Goal: Information Seeking & Learning: Learn about a topic

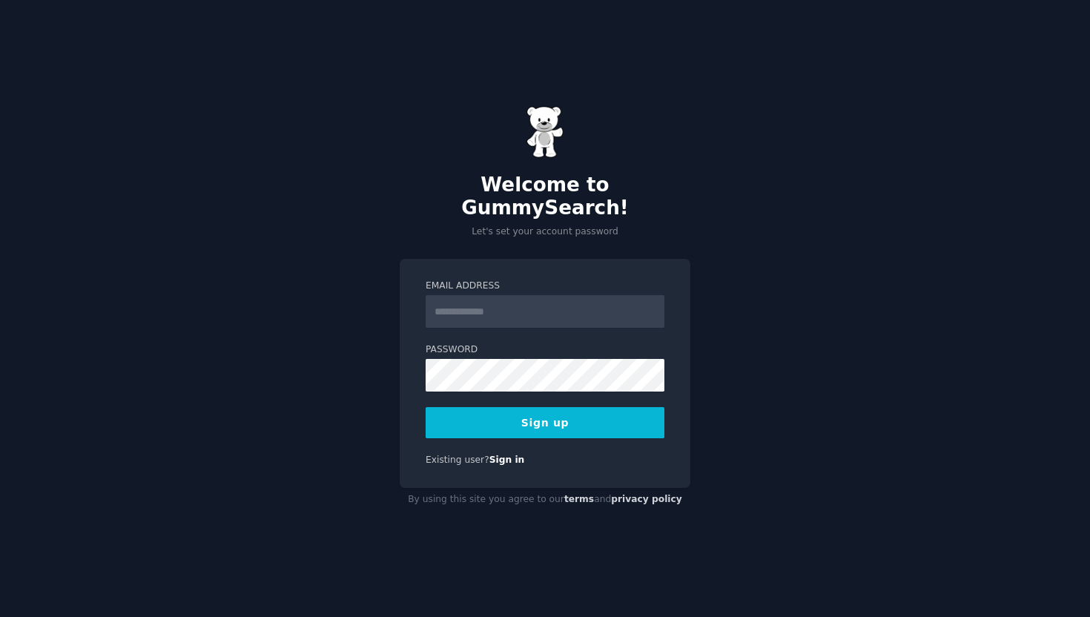
click at [460, 302] on input "Email Address" at bounding box center [544, 311] width 239 height 33
type input "**********"
click at [491, 382] on form "**********" at bounding box center [544, 358] width 239 height 159
click at [560, 407] on button "Sign up" at bounding box center [544, 422] width 239 height 31
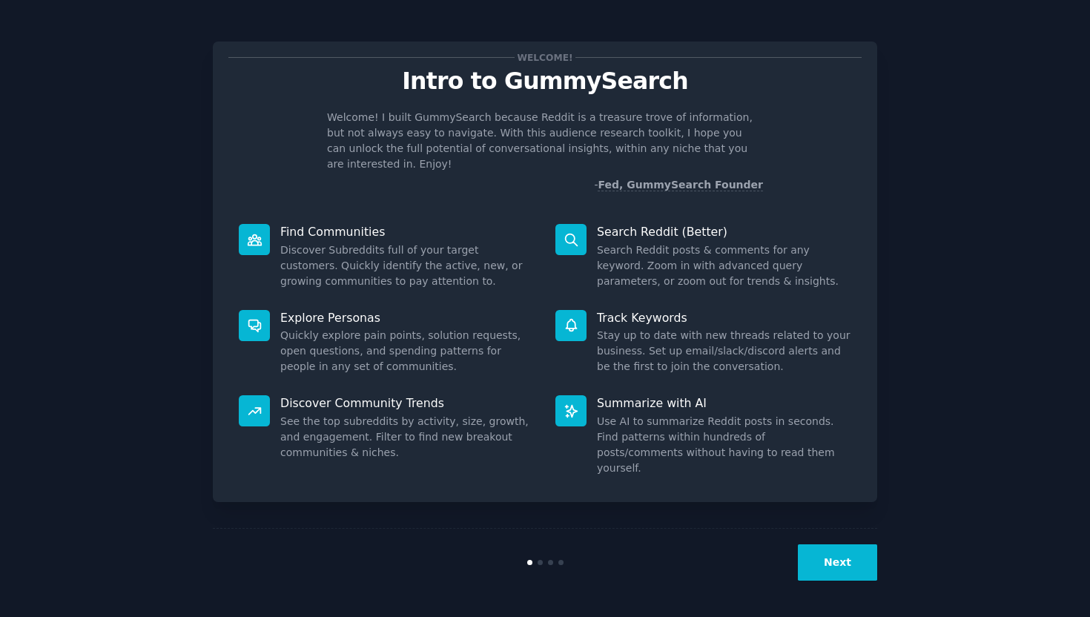
click at [848, 560] on button "Next" at bounding box center [837, 562] width 79 height 36
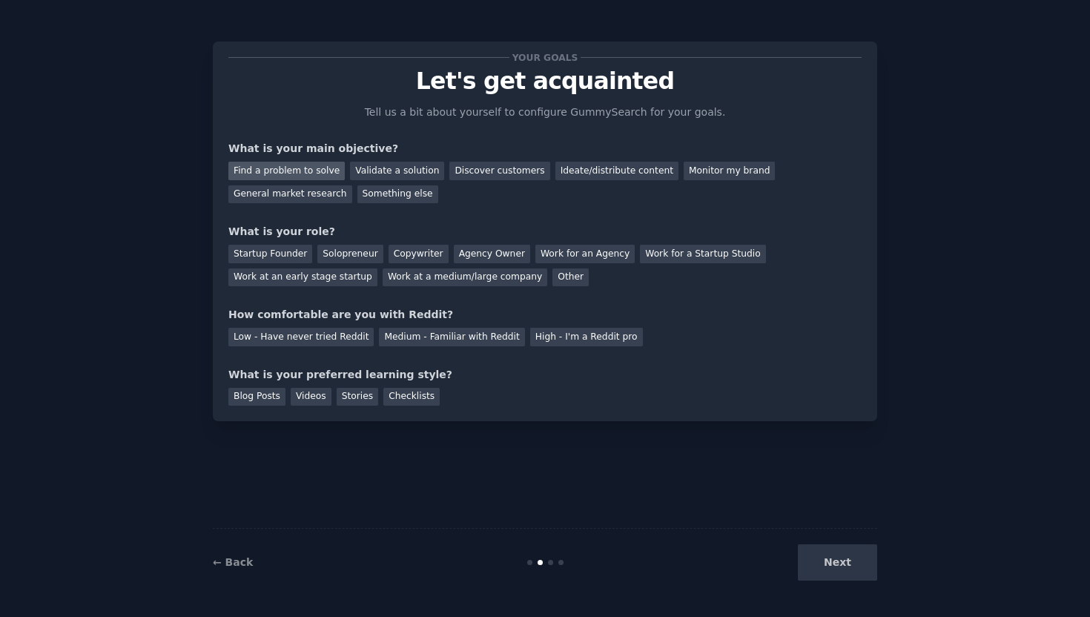
click at [312, 169] on div "Find a problem to solve" at bounding box center [286, 171] width 116 height 19
click at [493, 170] on div "Discover customers" at bounding box center [499, 171] width 100 height 19
click at [389, 169] on div "Validate a solution" at bounding box center [397, 171] width 94 height 19
click at [470, 170] on div "Discover customers" at bounding box center [499, 171] width 100 height 19
click at [401, 340] on div "Medium - Familiar with Reddit" at bounding box center [451, 337] width 145 height 19
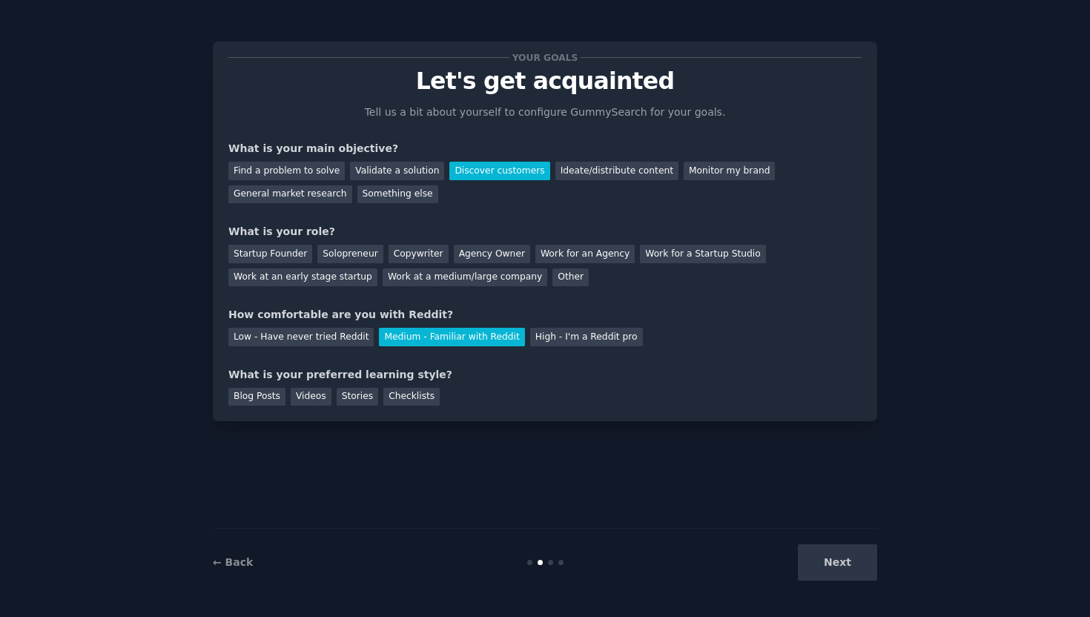
click at [248, 406] on div "Your goals Let's get acquainted Tell us a bit about yourself to configure Gummy…" at bounding box center [545, 231] width 664 height 379
click at [253, 397] on div "Blog Posts" at bounding box center [256, 397] width 57 height 19
click at [281, 250] on div "Startup Founder" at bounding box center [270, 254] width 84 height 19
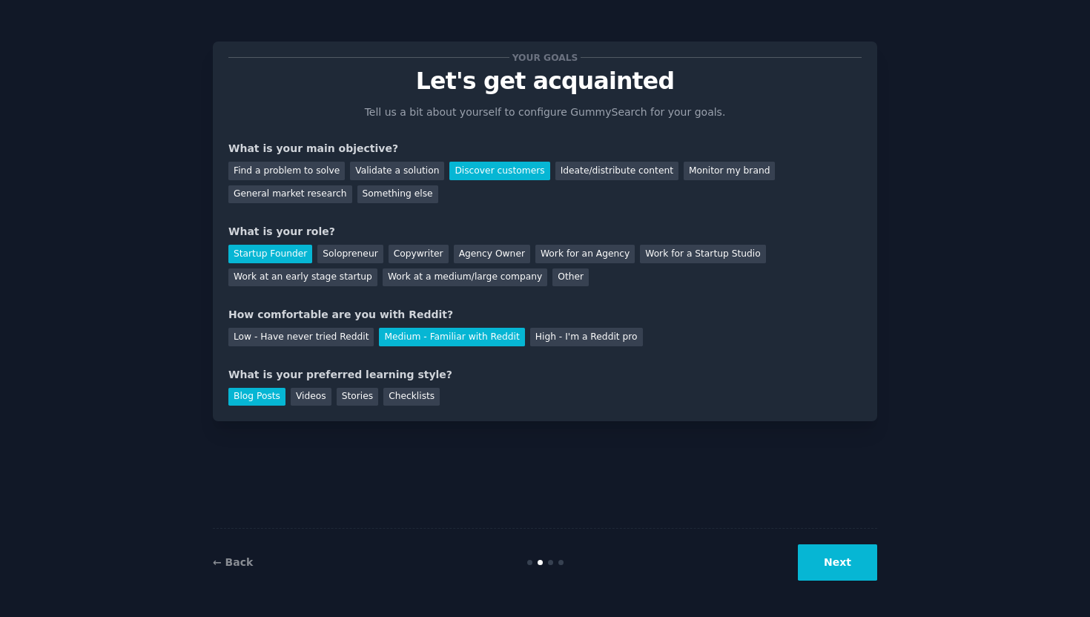
click at [832, 551] on button "Next" at bounding box center [837, 562] width 79 height 36
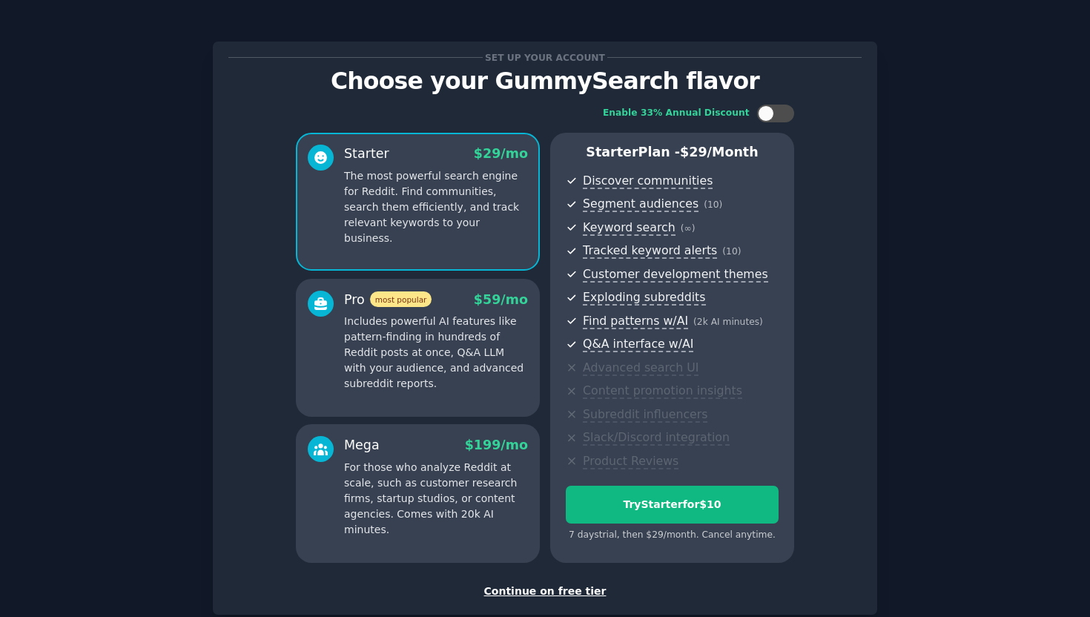
click at [529, 590] on div "Continue on free tier" at bounding box center [544, 591] width 633 height 16
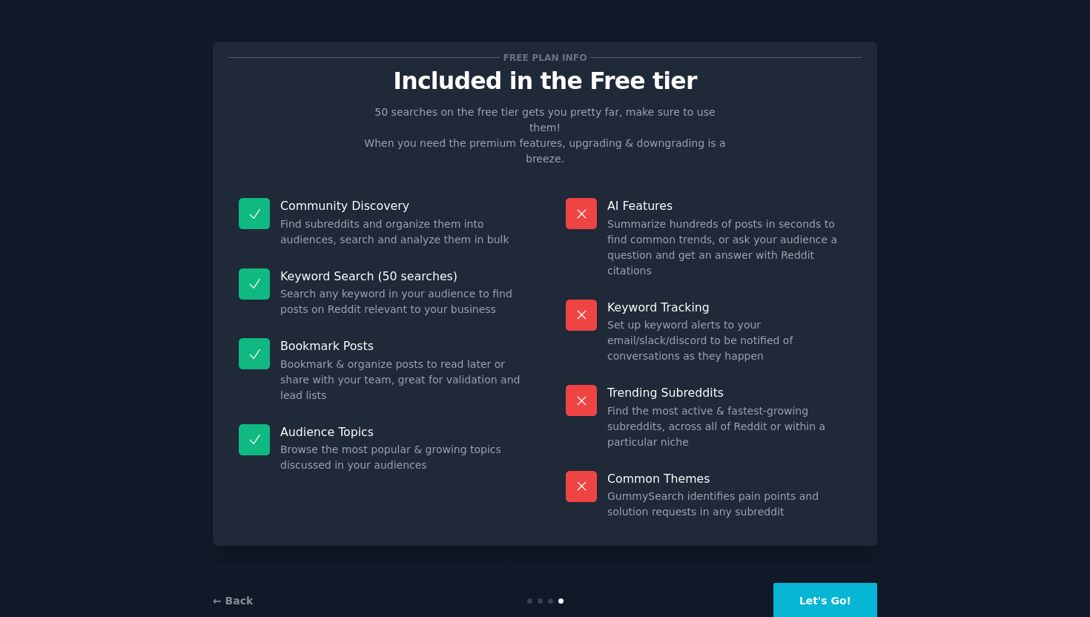
click at [812, 583] on button "Let's Go!" at bounding box center [825, 601] width 104 height 36
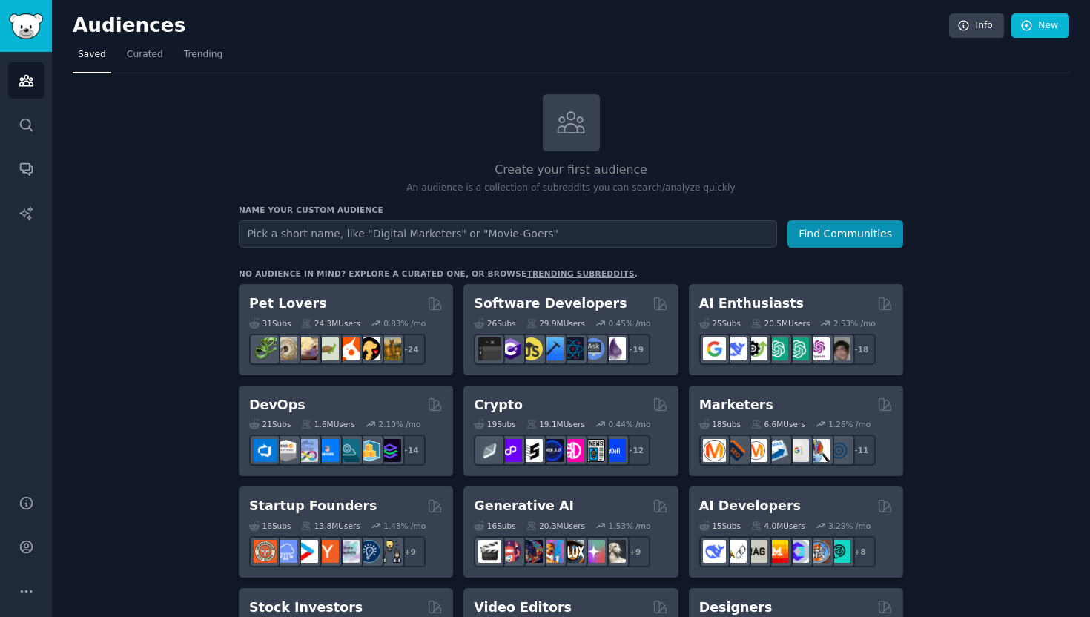
click at [279, 236] on input "text" at bounding box center [508, 233] width 538 height 27
type input "f"
type input "vc fundraising"
click at [787, 220] on button "Find Communities" at bounding box center [845, 233] width 116 height 27
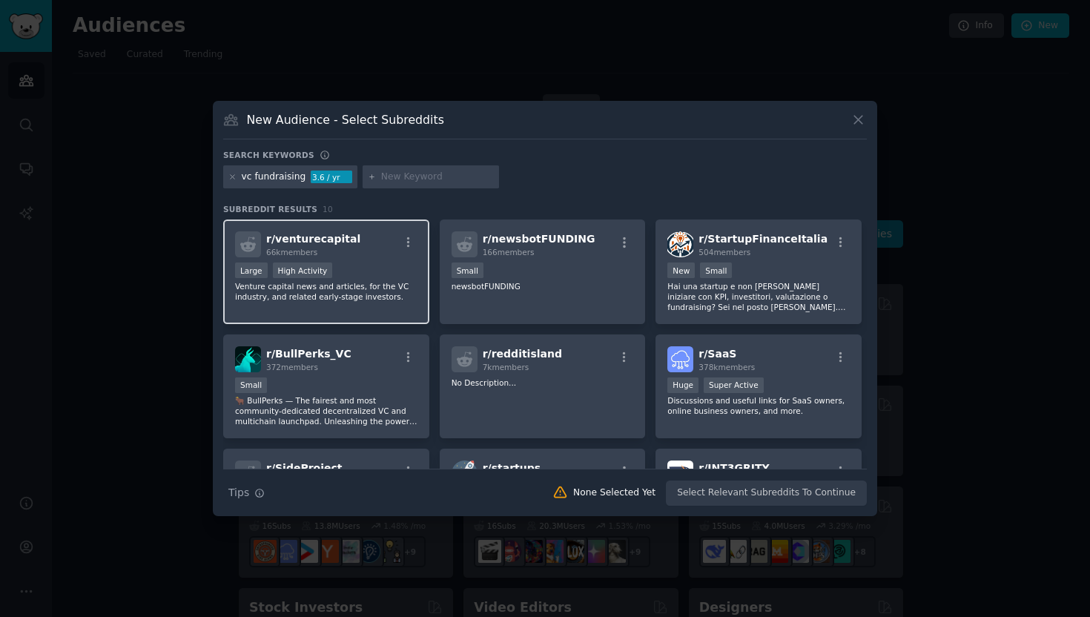
click at [317, 241] on span "r/ venturecapital" at bounding box center [313, 239] width 94 height 12
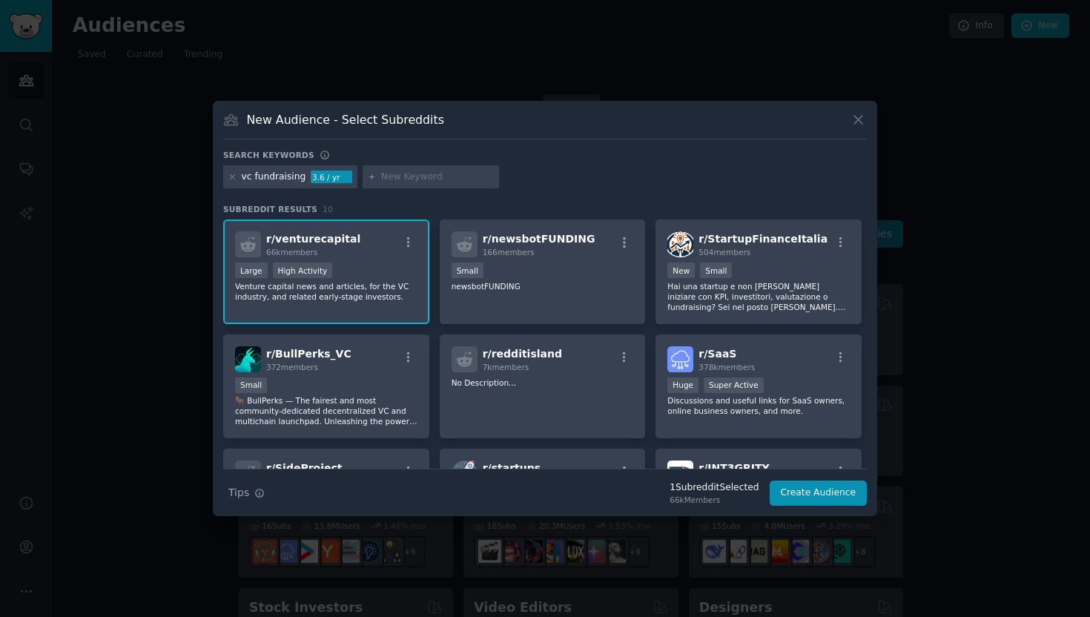
click at [414, 179] on input "text" at bounding box center [437, 176] width 113 height 13
click at [808, 492] on button "Create Audience" at bounding box center [818, 492] width 98 height 25
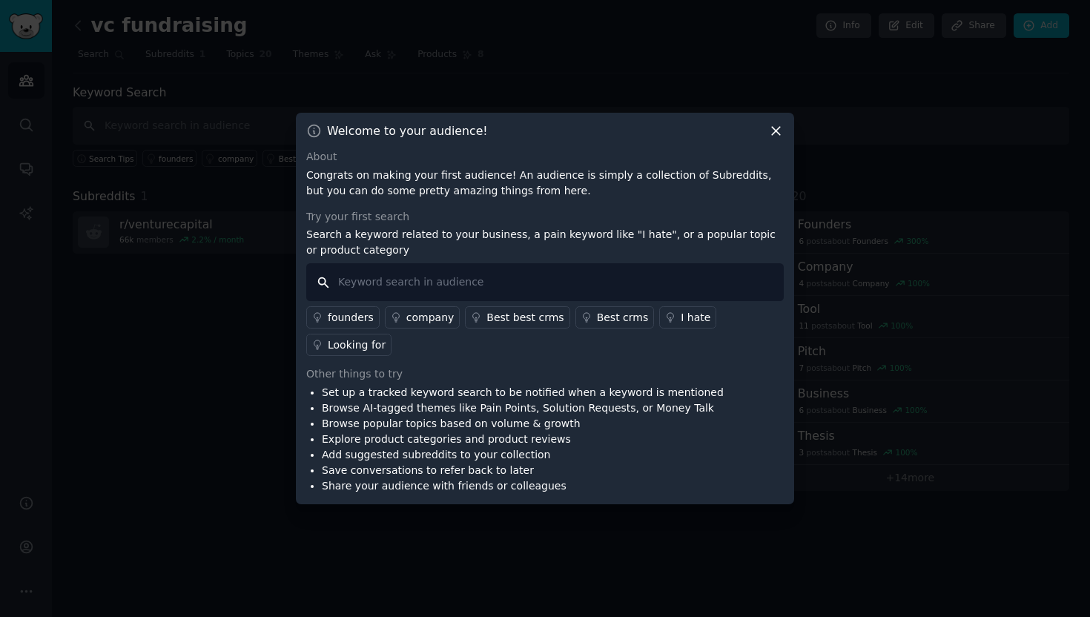
click at [413, 276] on input "text" at bounding box center [544, 282] width 477 height 38
type input "seed raising"
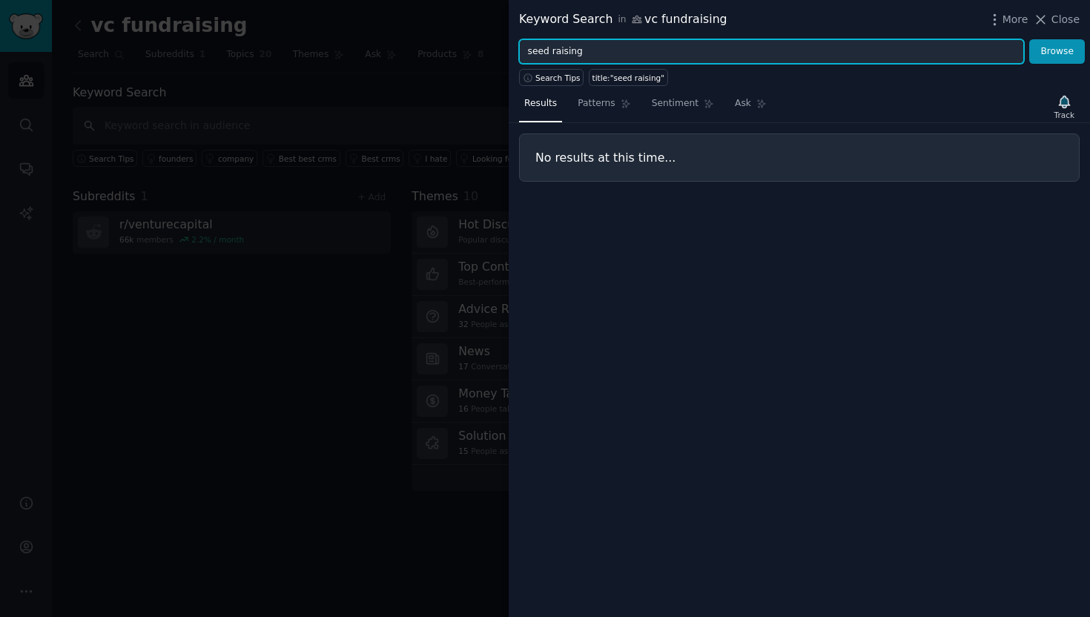
click at [595, 48] on input "seed raising" at bounding box center [771, 51] width 505 height 25
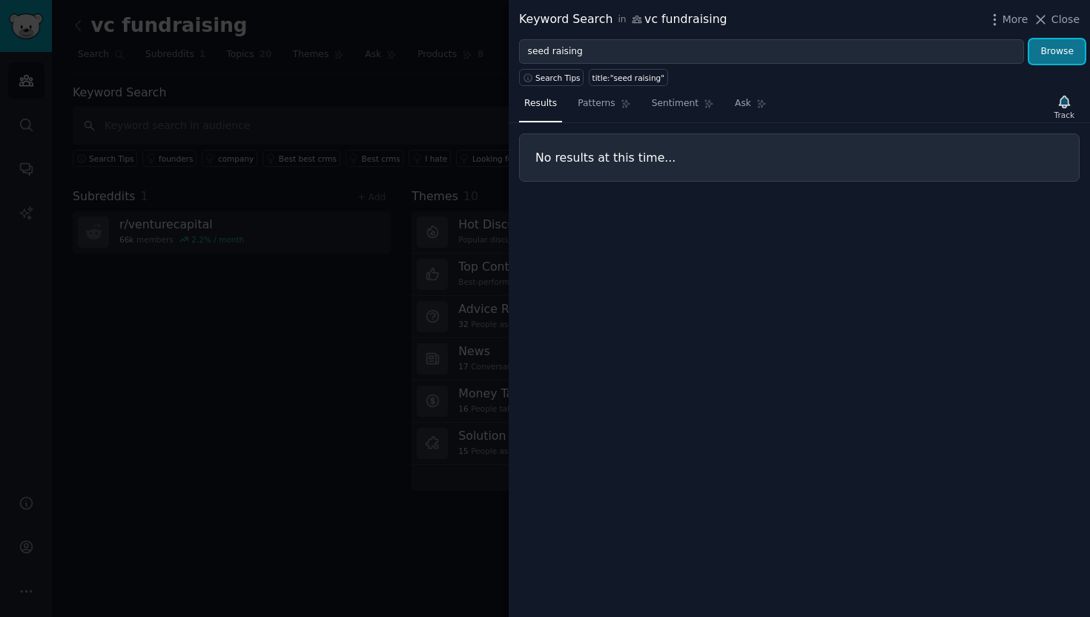
click at [1060, 48] on button "Browse" at bounding box center [1057, 51] width 56 height 25
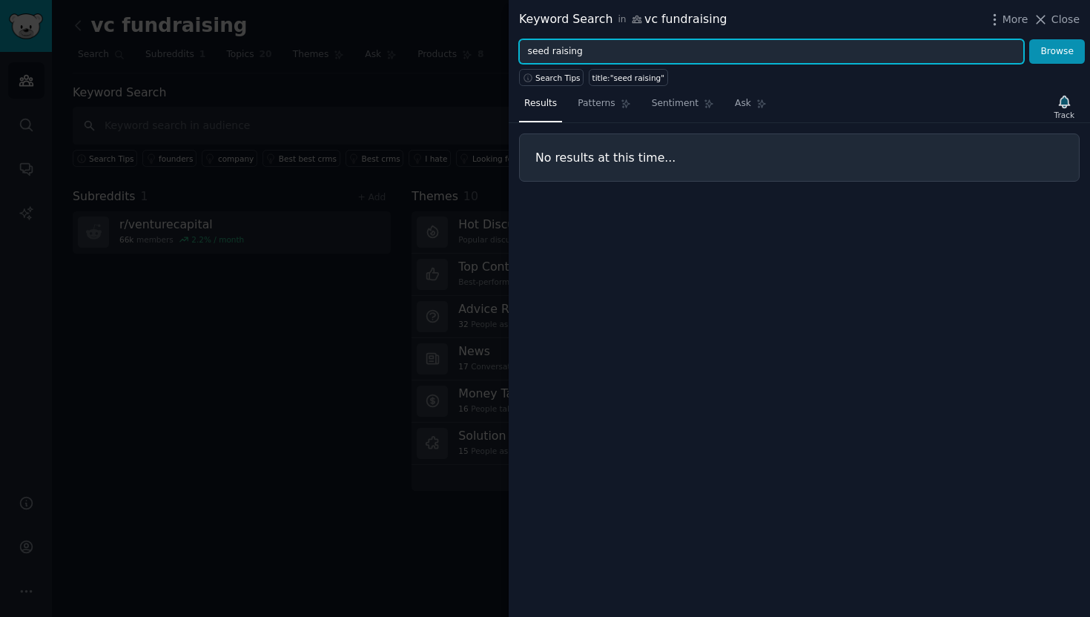
click at [564, 51] on input "seed raising" at bounding box center [771, 51] width 505 height 25
type input "seed"
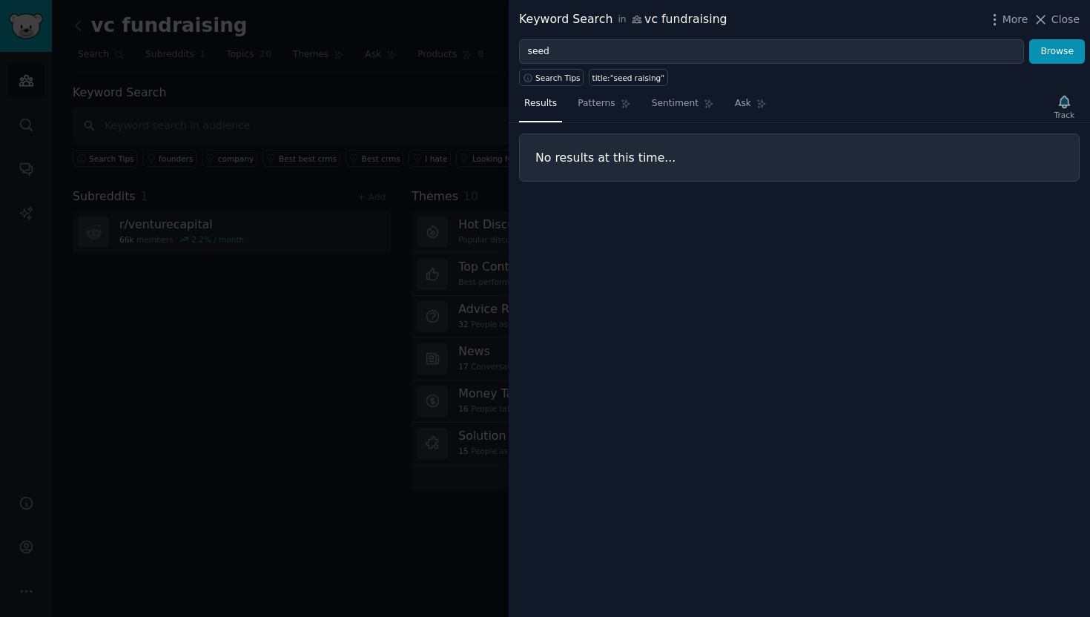
click at [1045, 36] on div "Keyword Search in vc fundraising More Close" at bounding box center [798, 19] width 581 height 39
click at [1046, 52] on button "Browse" at bounding box center [1057, 51] width 56 height 25
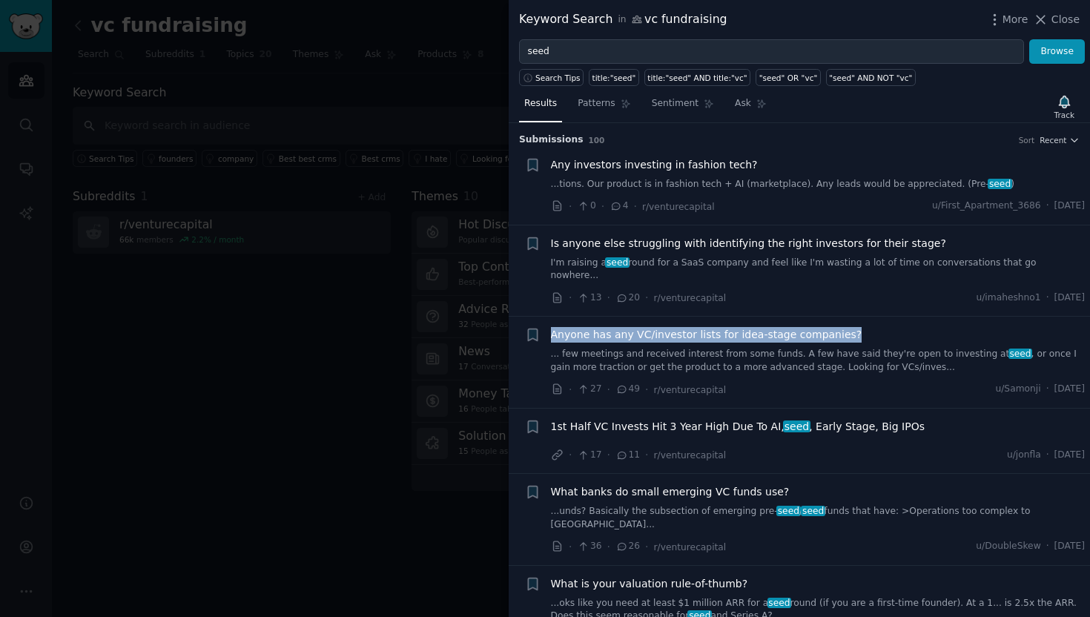
click at [716, 327] on span "Anyone has any VC/investor lists for idea-stage companies?" at bounding box center [706, 335] width 311 height 16
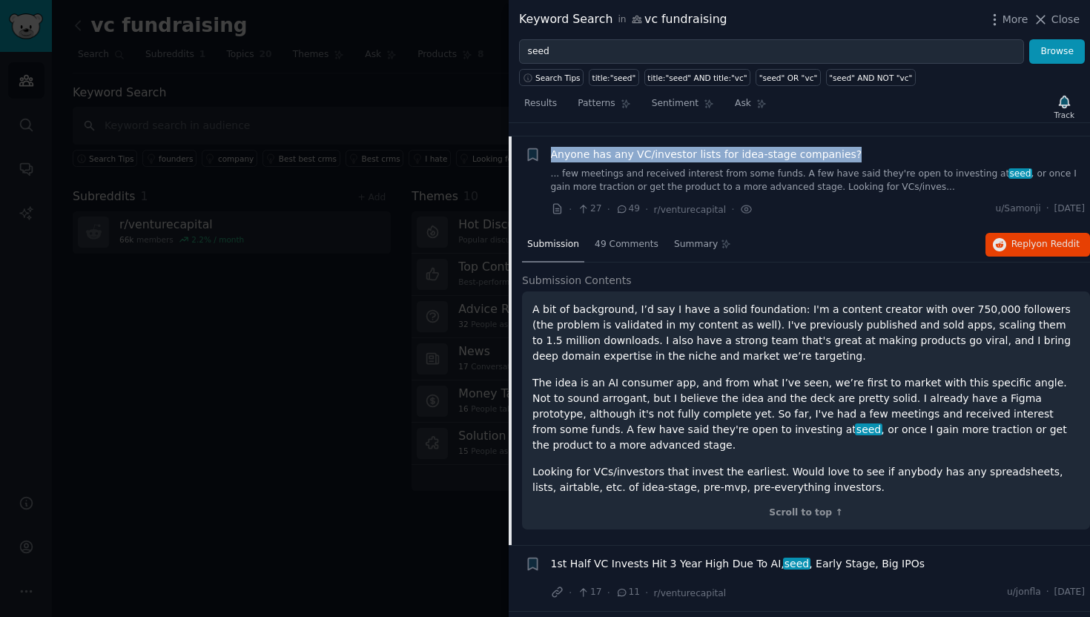
scroll to position [218, 0]
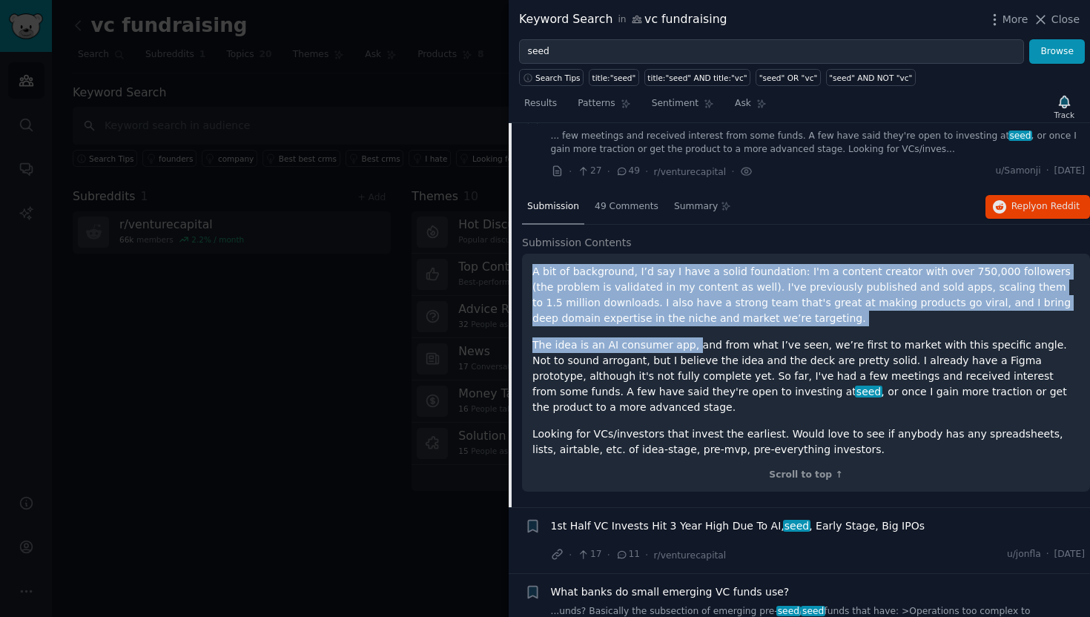
drag, startPoint x: 688, startPoint y: 245, endPoint x: 689, endPoint y: 333, distance: 88.2
click at [689, 333] on div "A bit of background, I’d say I have a solid foundation: I'm a content creator w…" at bounding box center [806, 372] width 568 height 239
click at [689, 337] on p "The idea is an AI consumer app, and from what I’ve seen, we’re first to market …" at bounding box center [805, 376] width 547 height 78
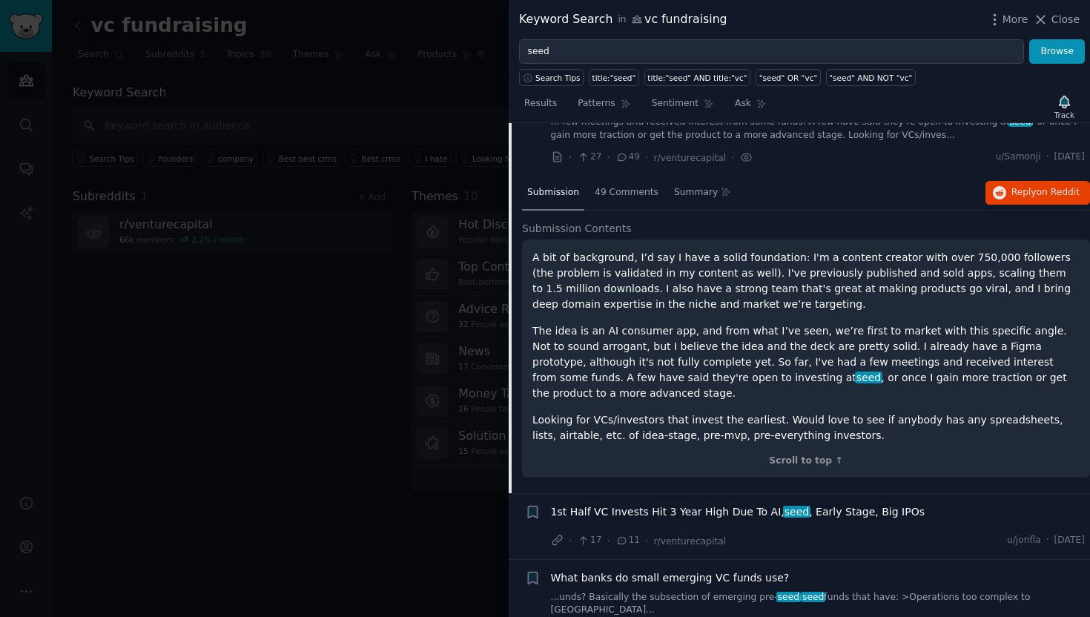
scroll to position [225, 0]
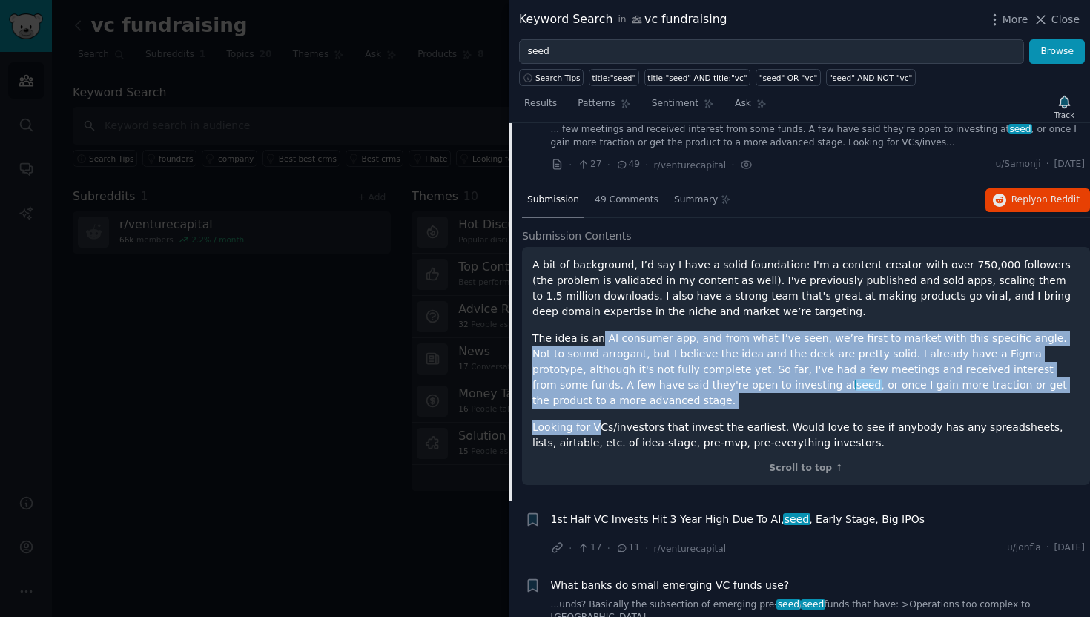
drag, startPoint x: 598, startPoint y: 321, endPoint x: 598, endPoint y: 391, distance: 69.7
click at [598, 391] on div "A bit of background, I’d say I have a solid foundation: I'm a content creator w…" at bounding box center [805, 353] width 547 height 193
click at [598, 363] on p "The idea is an AI consumer app, and from what I’ve seen, we’re first to market …" at bounding box center [805, 370] width 547 height 78
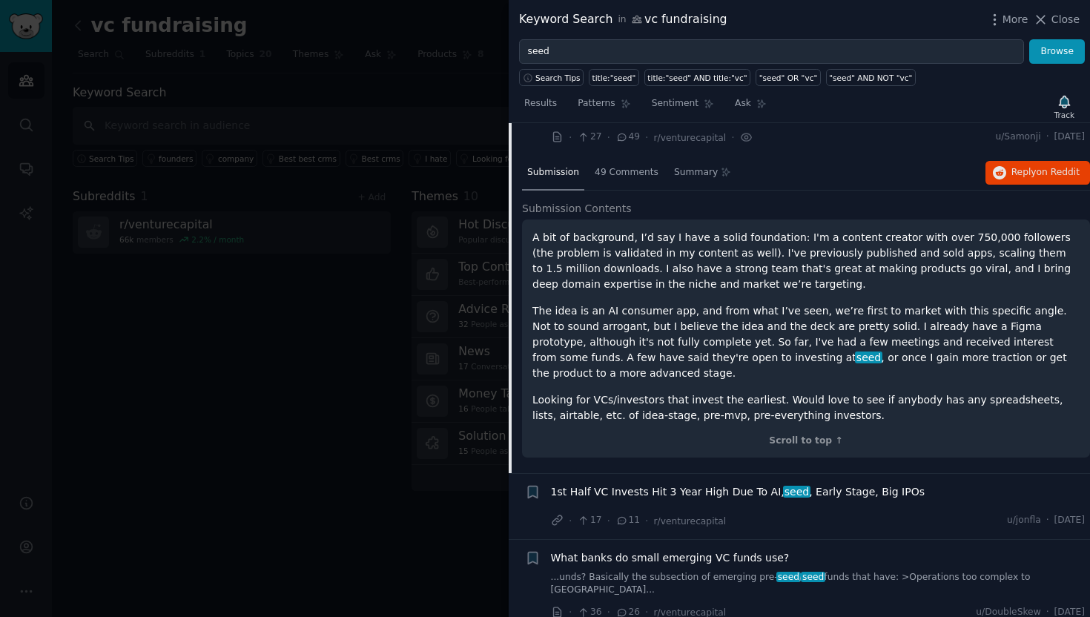
scroll to position [255, 0]
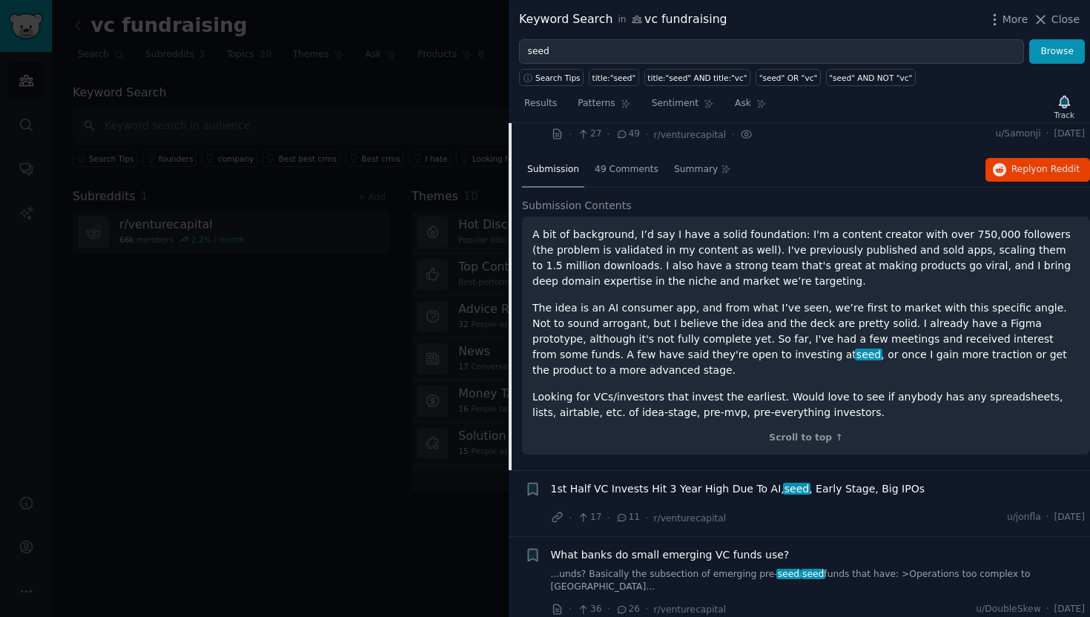
click at [594, 389] on p "Looking for VCs/investors that invest the earliest. Would love to see if anybod…" at bounding box center [805, 404] width 547 height 31
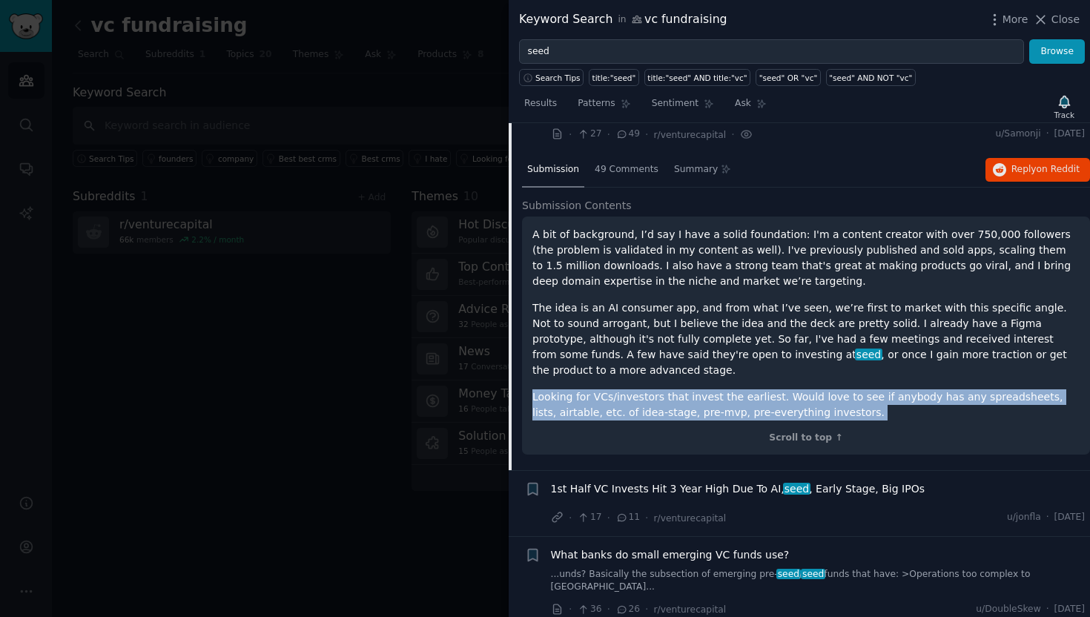
click at [594, 389] on p "Looking for VCs/investors that invest the earliest. Would love to see if anybod…" at bounding box center [805, 404] width 547 height 31
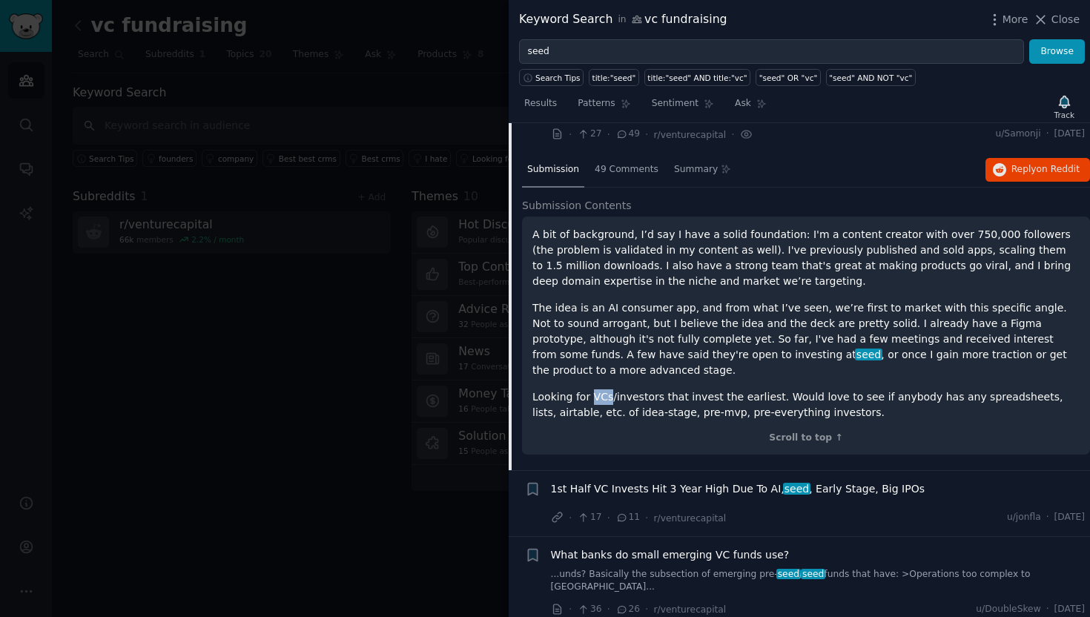
click at [594, 389] on p "Looking for VCs/investors that invest the earliest. Would love to see if anybod…" at bounding box center [805, 404] width 547 height 31
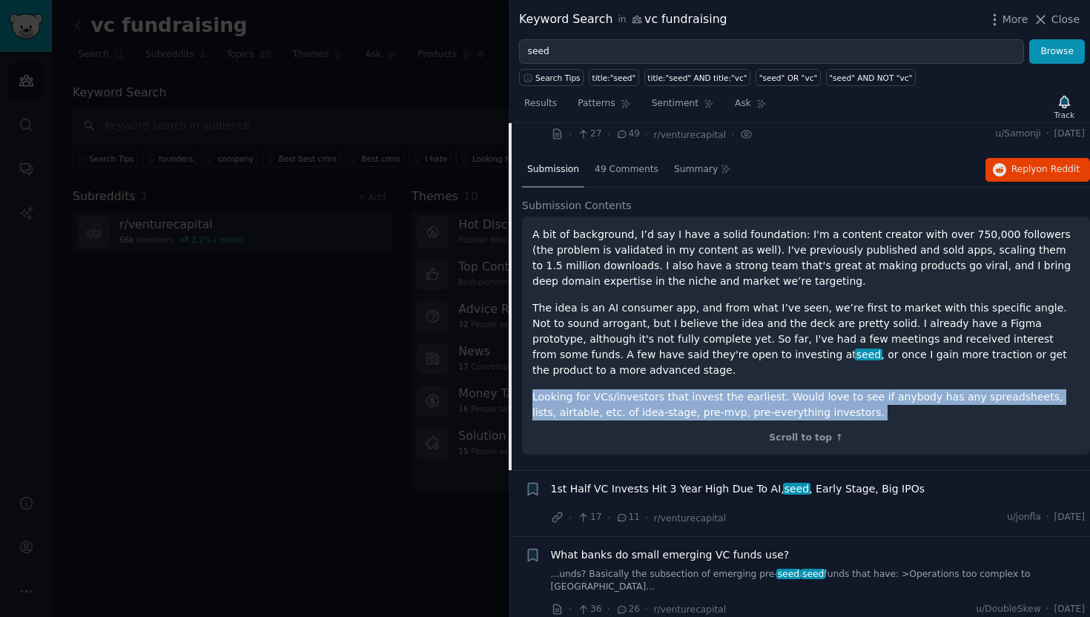
click at [594, 389] on p "Looking for VCs/investors that invest the earliest. Would love to see if anybod…" at bounding box center [805, 404] width 547 height 31
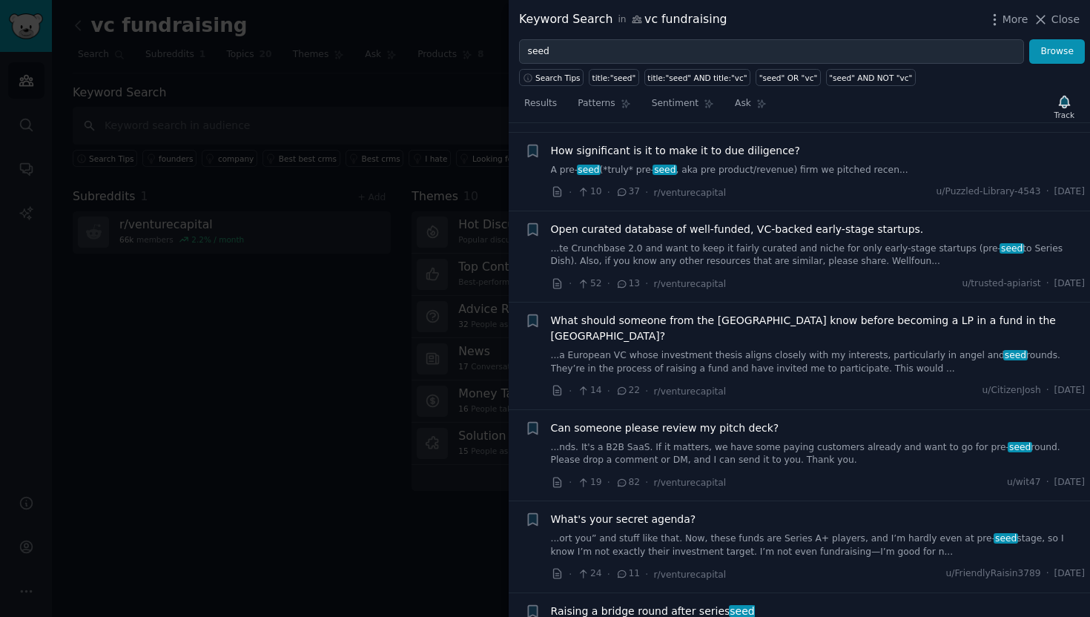
scroll to position [1750, 0]
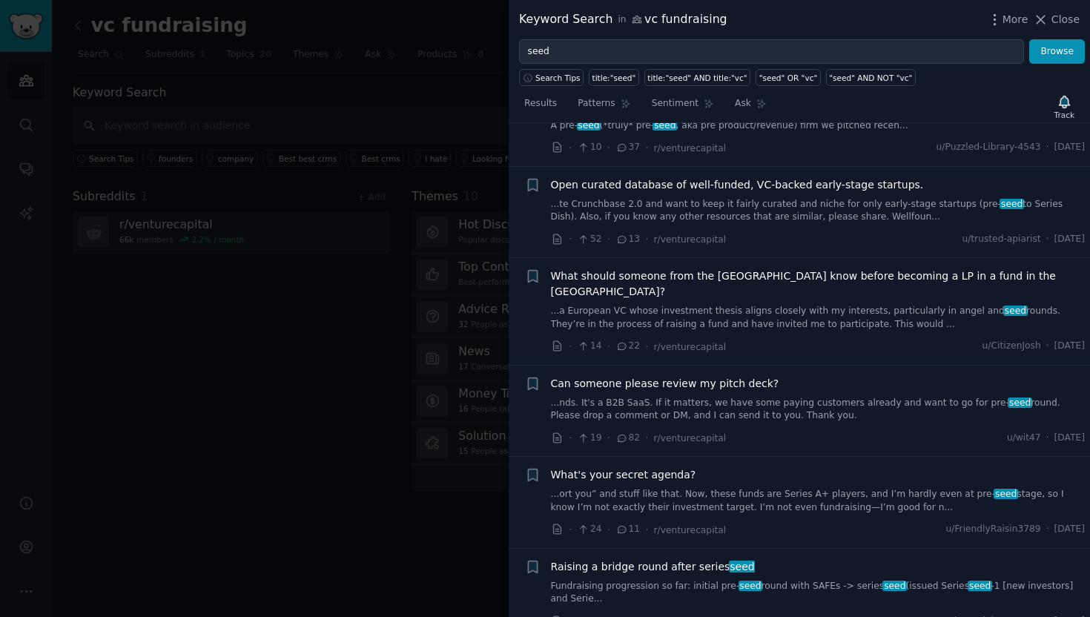
click at [788, 397] on link "...nds. It's a B2B SaaS. If it matters, we have some paying customers already a…" at bounding box center [818, 410] width 534 height 26
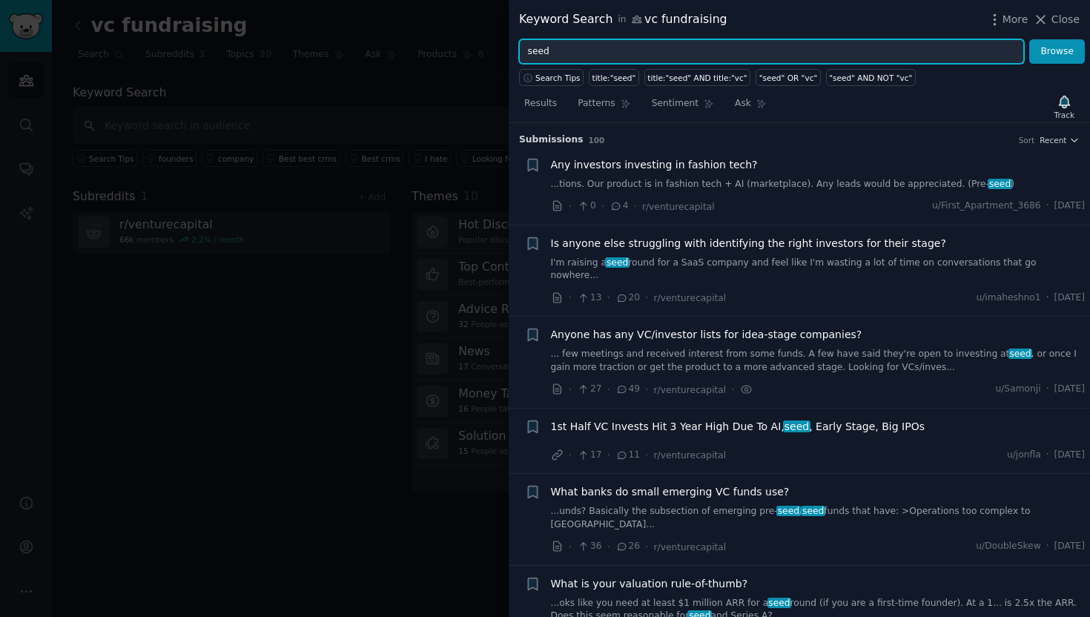
click at [571, 47] on input "seed" at bounding box center [771, 51] width 505 height 25
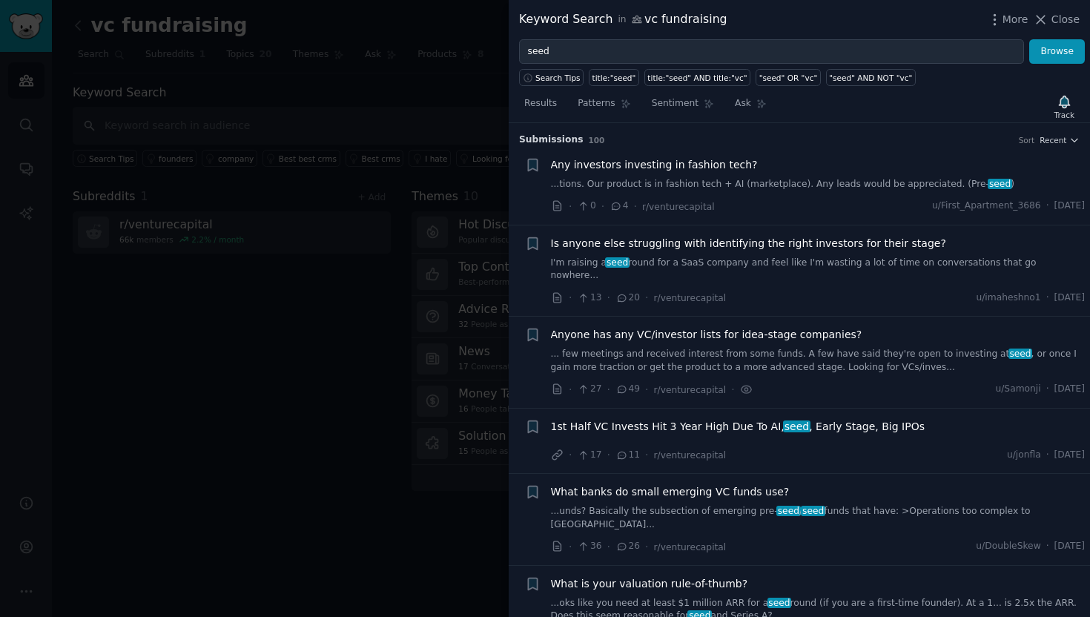
click at [574, 234] on li "+ Is anyone else struggling with identifying the right investors for their stag…" at bounding box center [798, 270] width 581 height 91
click at [580, 249] on span "Is anyone else struggling with identifying the right investors for their stage?" at bounding box center [748, 244] width 395 height 16
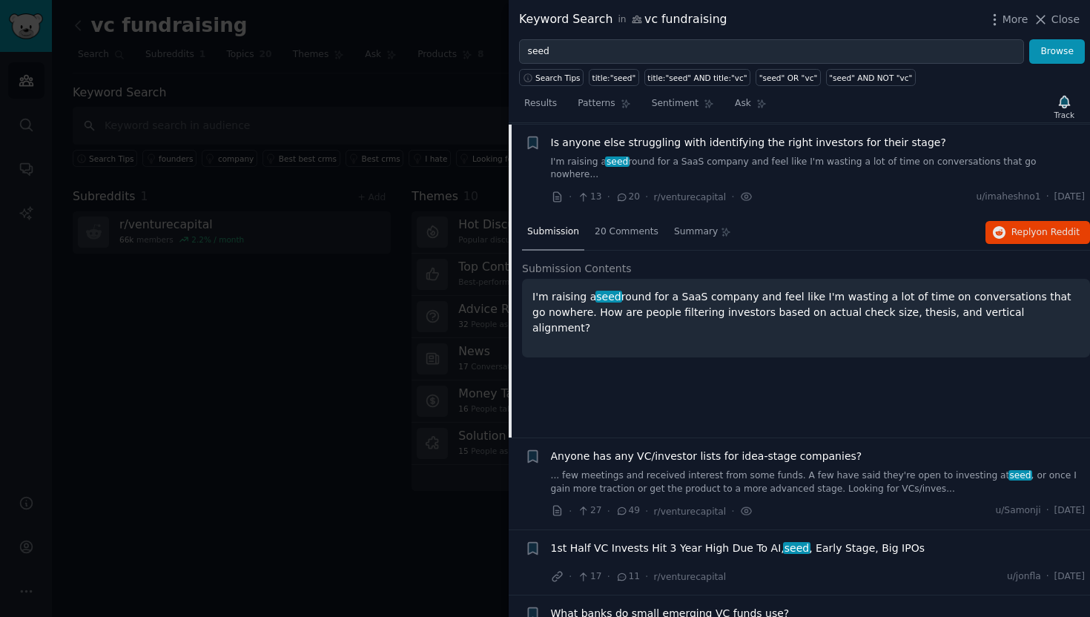
scroll to position [102, 0]
click at [621, 292] on p "I'm raising a seed round for a SaaS company and feel like I'm wasting a lot of …" at bounding box center [805, 311] width 547 height 47
click at [629, 225] on span "20 Comments" at bounding box center [626, 231] width 64 height 13
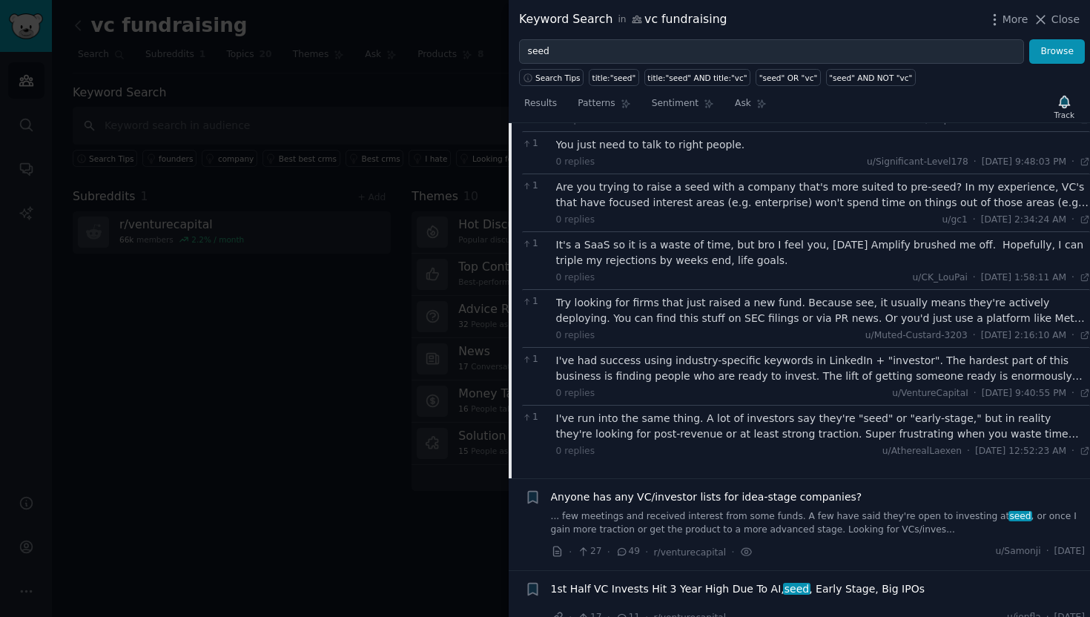
scroll to position [0, 0]
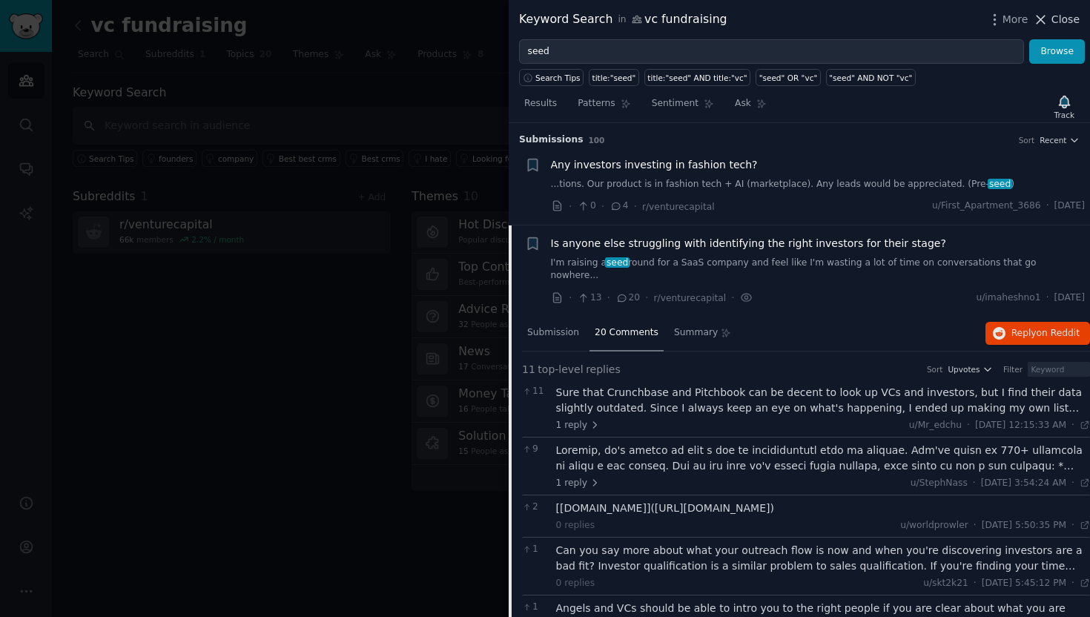
click at [1048, 17] on icon at bounding box center [1040, 20] width 16 height 16
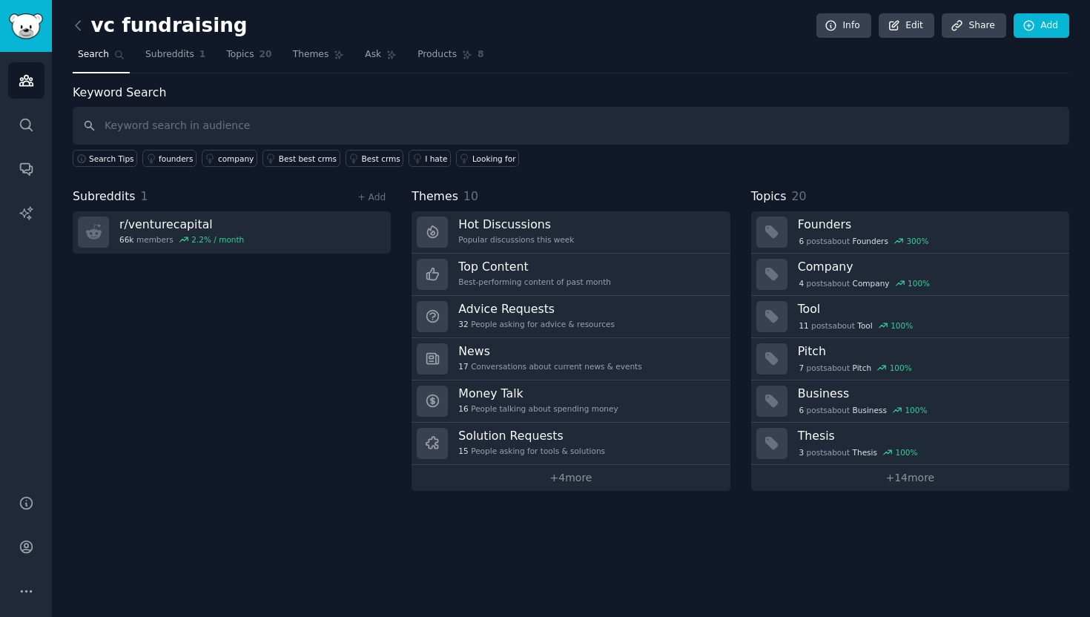
click at [295, 404] on div "Subreddits 1 + Add r/ venturecapital 66k members 2.2 % / month" at bounding box center [232, 339] width 318 height 303
click at [155, 53] on span "Subreddits" at bounding box center [169, 54] width 49 height 13
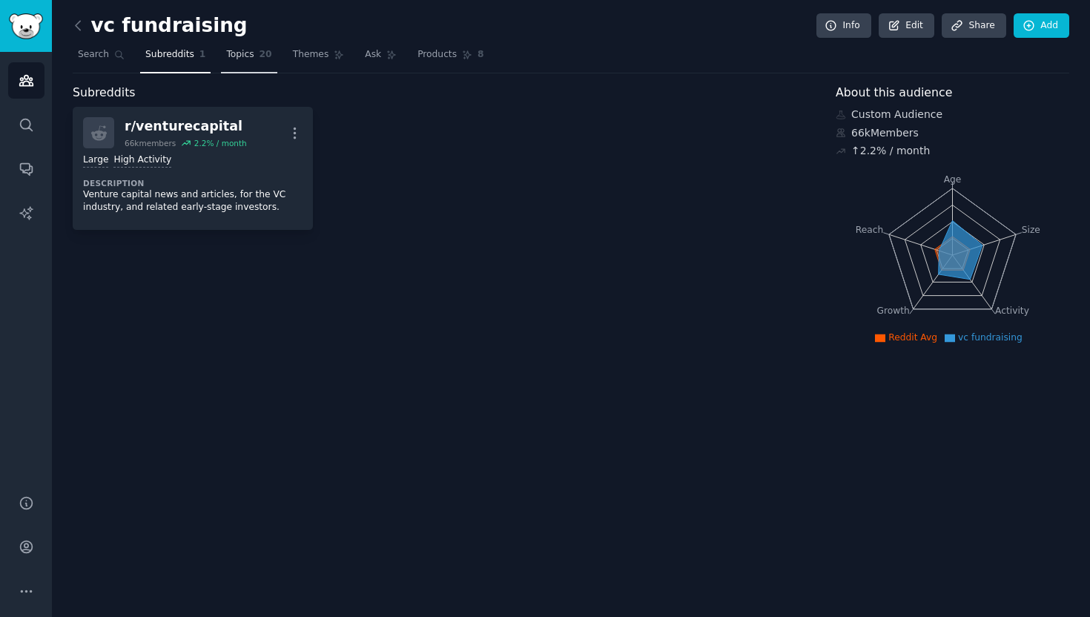
click at [256, 54] on link "Topics 20" at bounding box center [249, 58] width 56 height 30
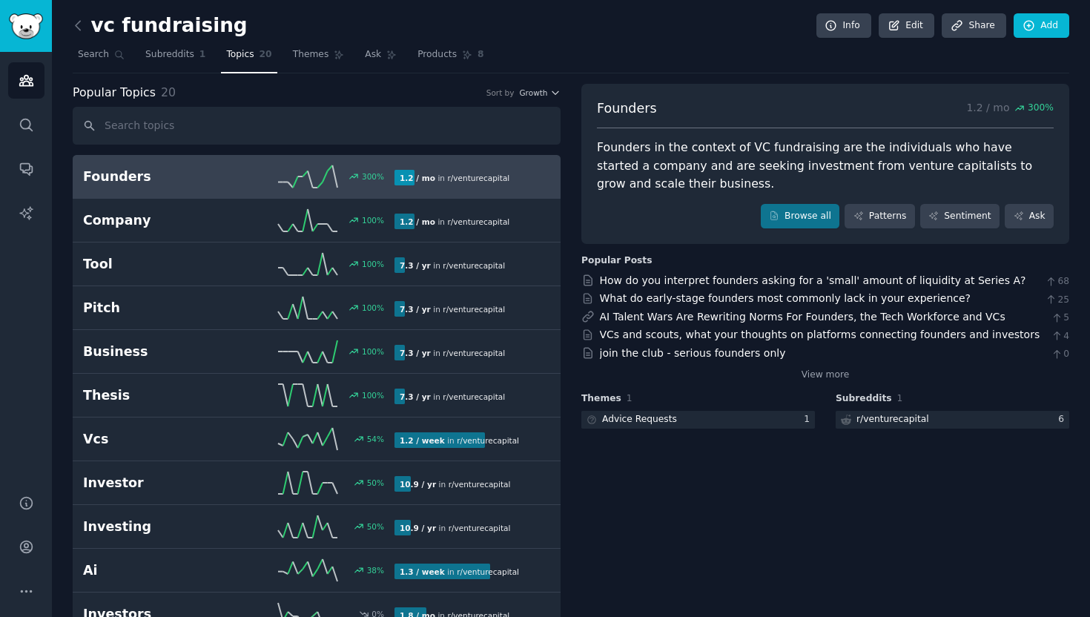
click at [150, 174] on h2 "Founders" at bounding box center [161, 177] width 156 height 19
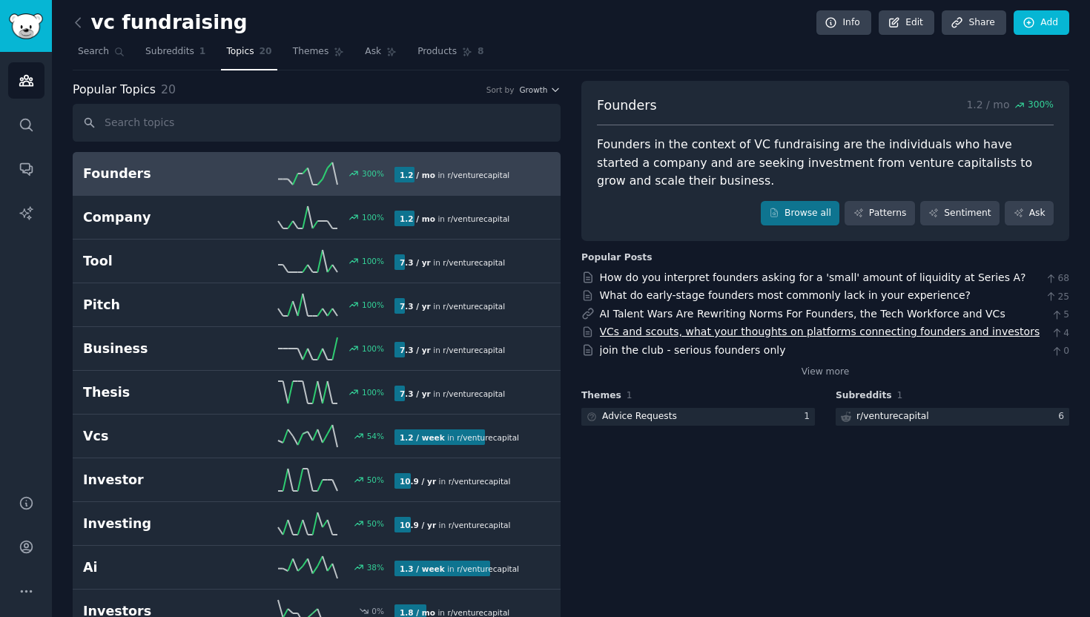
scroll to position [2, 0]
click at [705, 299] on link "What do early-stage founders most commonly lack in your experience?" at bounding box center [785, 296] width 371 height 12
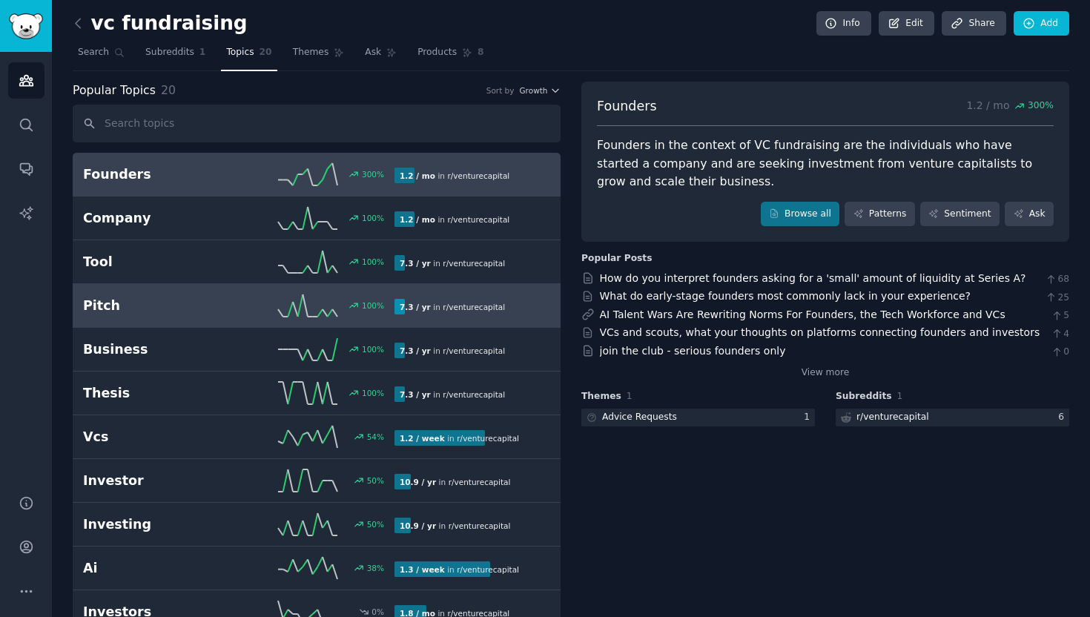
click at [222, 308] on h2 "Pitch" at bounding box center [161, 305] width 156 height 19
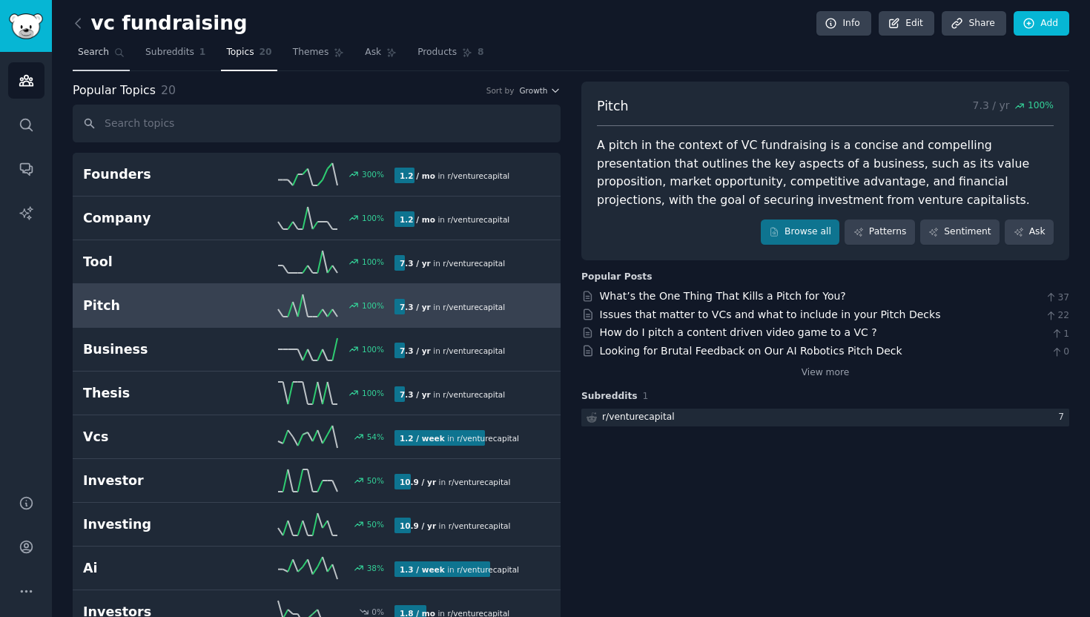
click at [90, 53] on span "Search" at bounding box center [93, 52] width 31 height 13
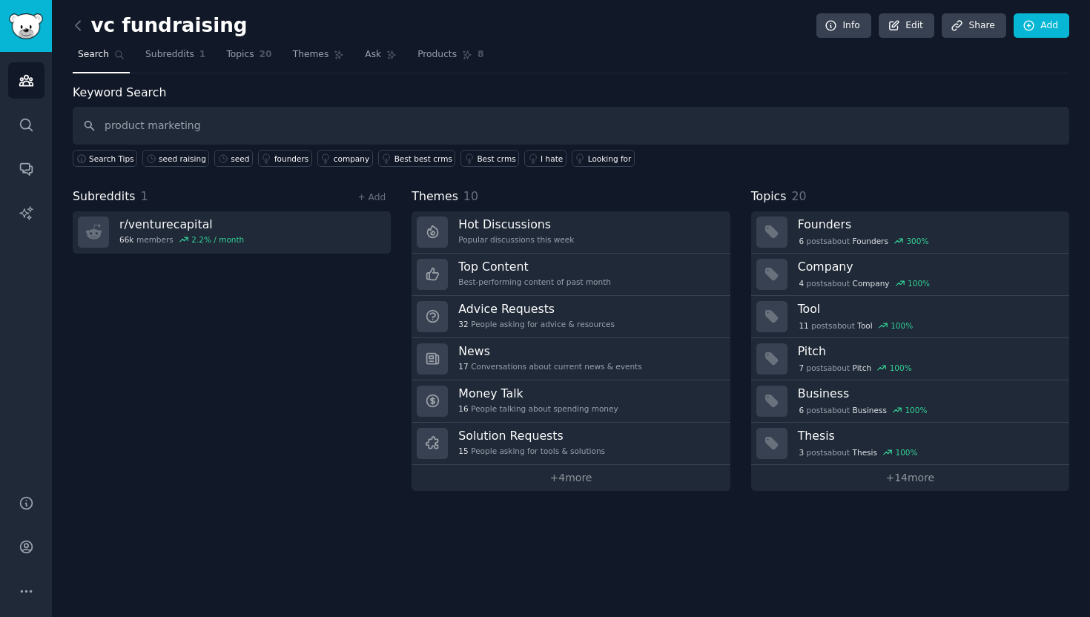
type input "product marketing"
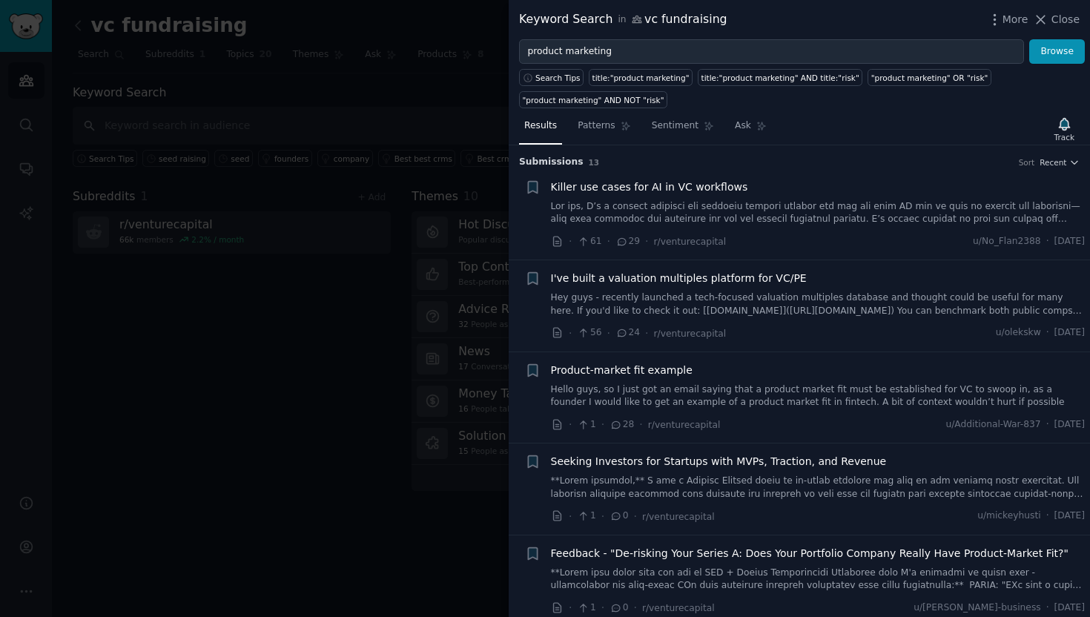
click at [634, 213] on link at bounding box center [818, 213] width 534 height 26
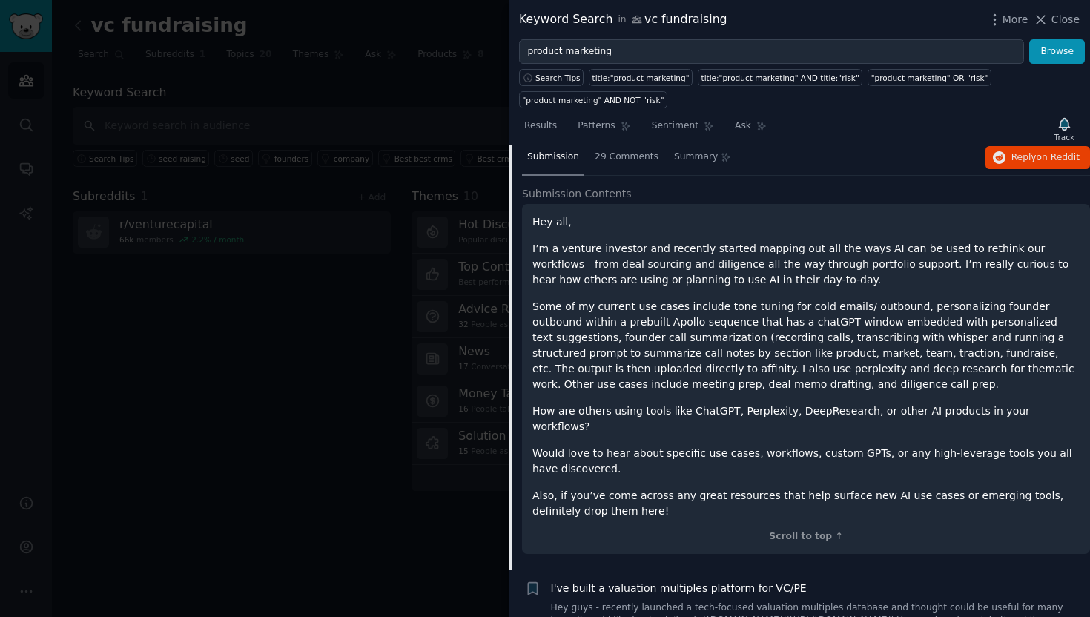
scroll to position [125, 0]
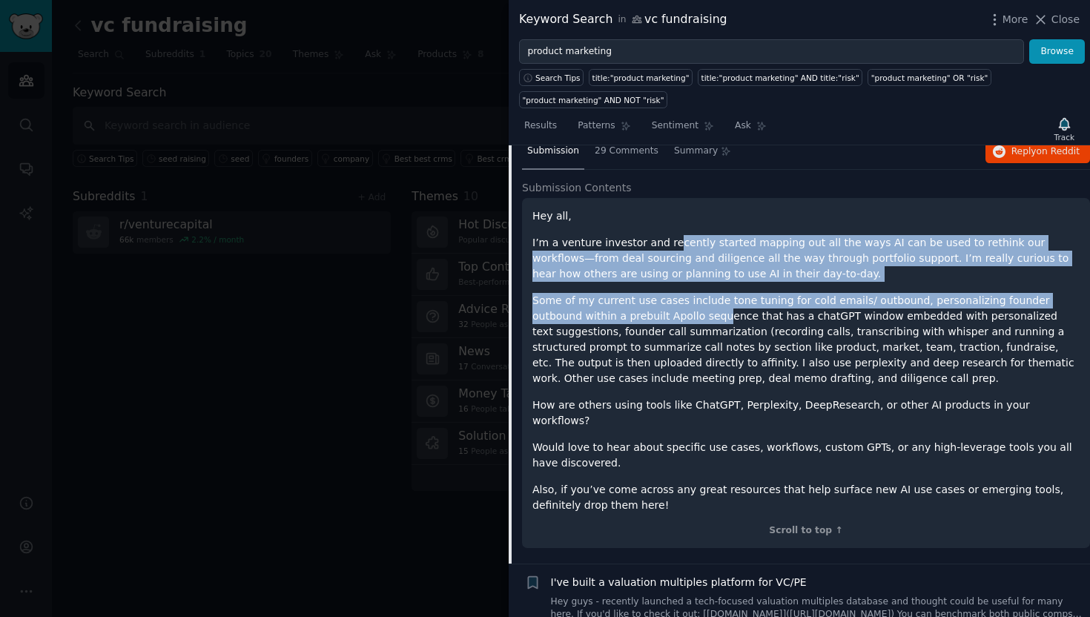
drag, startPoint x: 668, startPoint y: 245, endPoint x: 667, endPoint y: 319, distance: 74.1
click at [667, 319] on div "Hey all, I’m a venture investor and recently started mapping out all the ways A…" at bounding box center [805, 360] width 547 height 305
click at [667, 319] on p "Some of my current use cases include tone tuning for cold emails/ outbound, per…" at bounding box center [805, 339] width 547 height 93
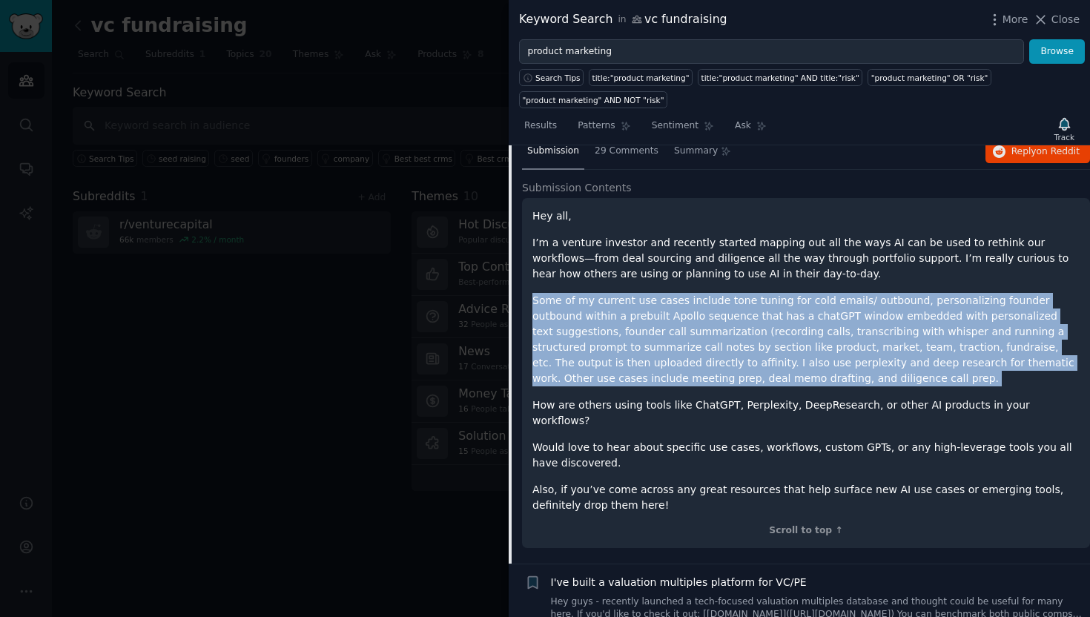
drag, startPoint x: 539, startPoint y: 297, endPoint x: 618, endPoint y: 386, distance: 119.2
click at [618, 386] on div "Hey all, I’m a venture investor and recently started mapping out all the ways A…" at bounding box center [805, 360] width 547 height 305
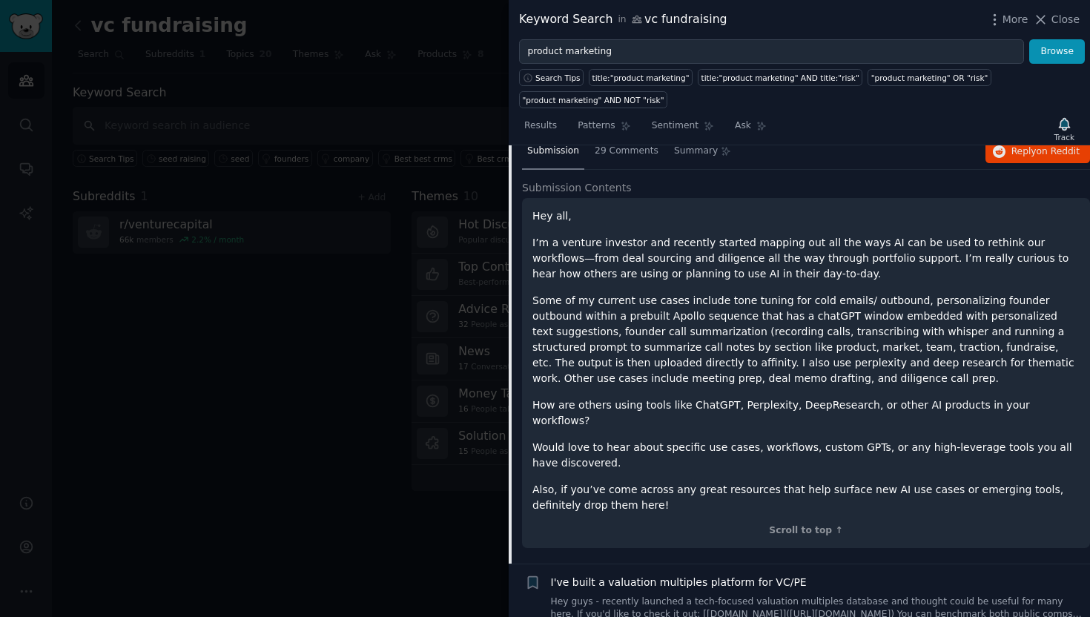
click at [623, 414] on div "Hey all, I’m a venture investor and recently started mapping out all the ways A…" at bounding box center [805, 360] width 547 height 305
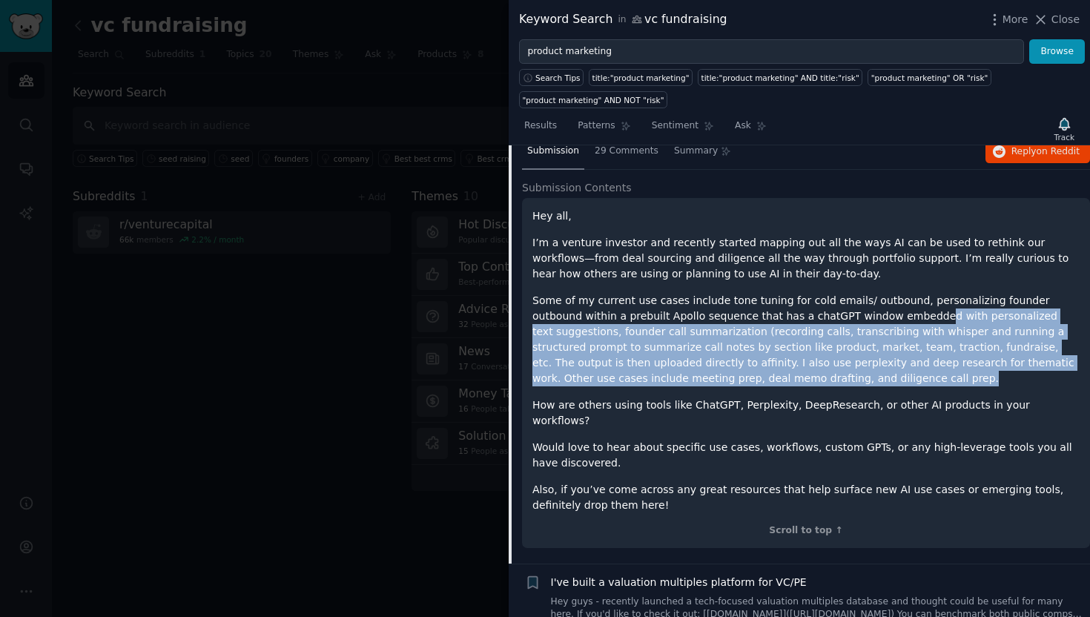
drag, startPoint x: 872, startPoint y: 311, endPoint x: 831, endPoint y: 379, distance: 80.5
click at [831, 379] on p "Some of my current use cases include tone tuning for cold emails/ outbound, per…" at bounding box center [805, 339] width 547 height 93
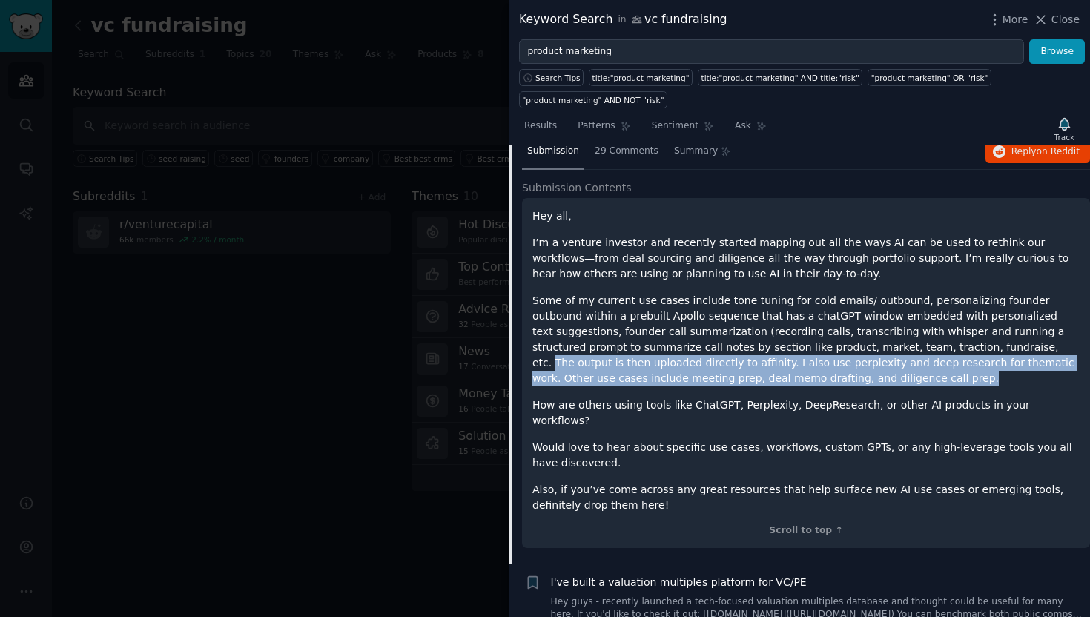
drag, startPoint x: 932, startPoint y: 342, endPoint x: 930, endPoint y: 377, distance: 34.9
click at [930, 377] on p "Some of my current use cases include tone tuning for cold emails/ outbound, per…" at bounding box center [805, 339] width 547 height 93
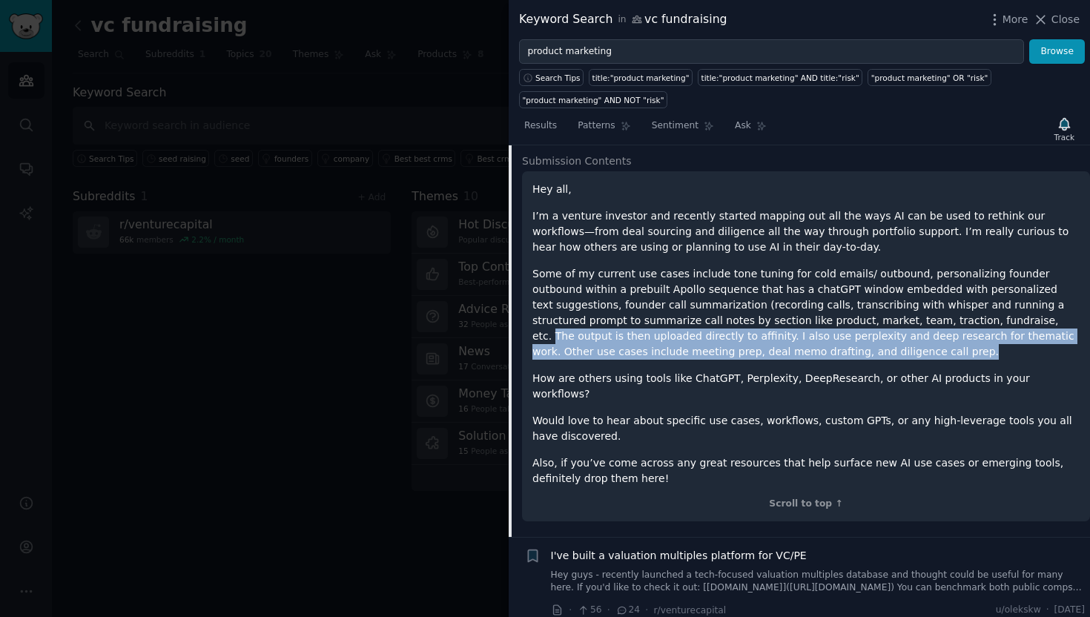
scroll to position [159, 0]
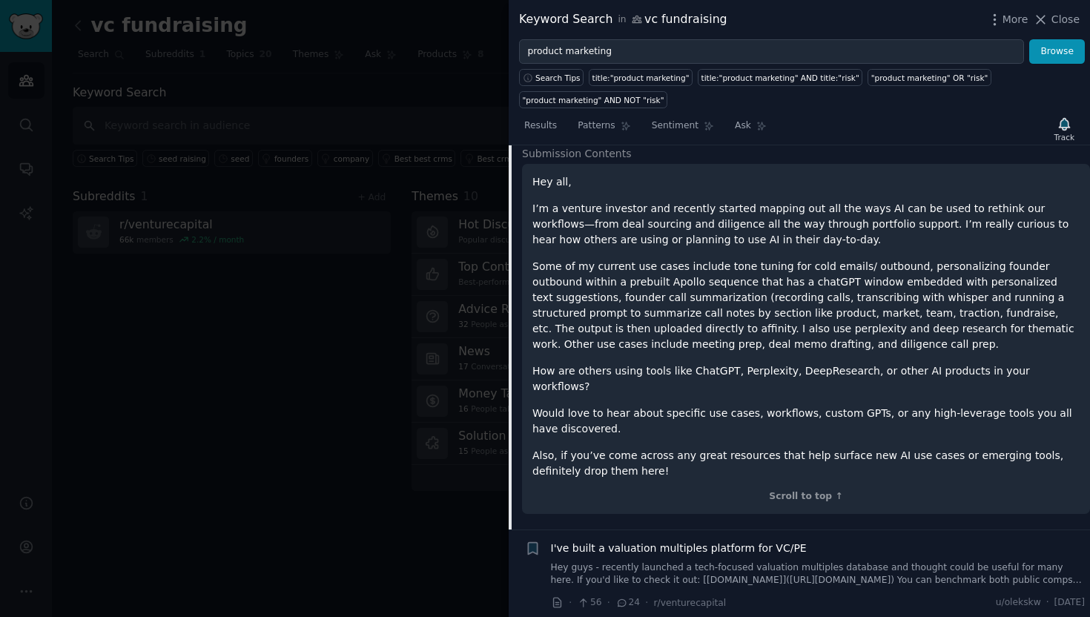
click at [924, 366] on p "How are others using tools like ChatGPT, Perplexity, DeepResearch, or other AI …" at bounding box center [805, 378] width 547 height 31
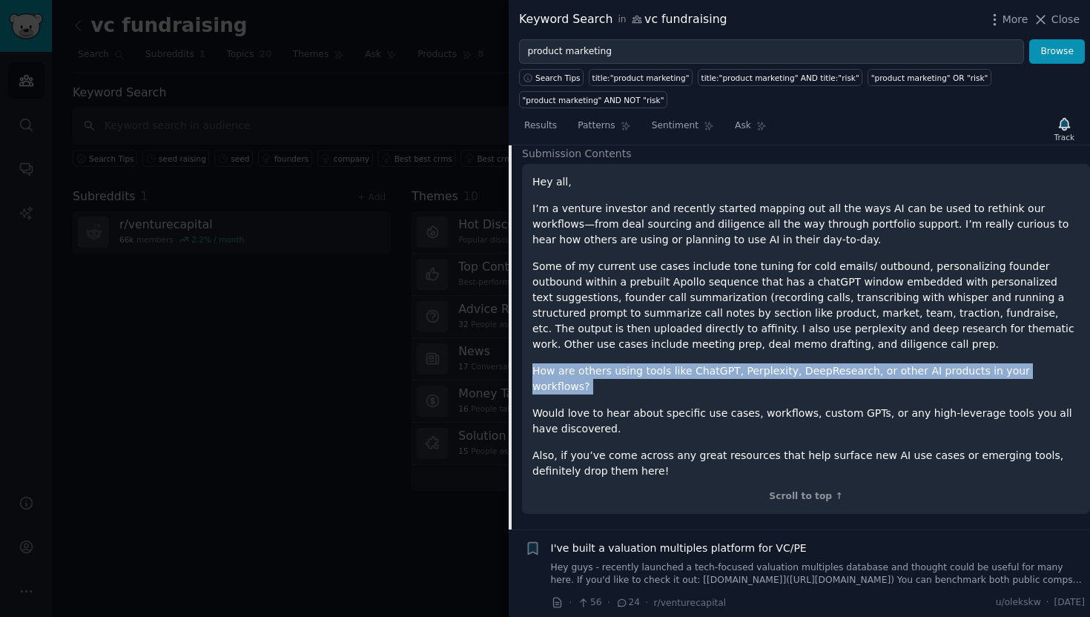
click at [924, 366] on p "How are others using tools like ChatGPT, Perplexity, DeepResearch, or other AI …" at bounding box center [805, 378] width 547 height 31
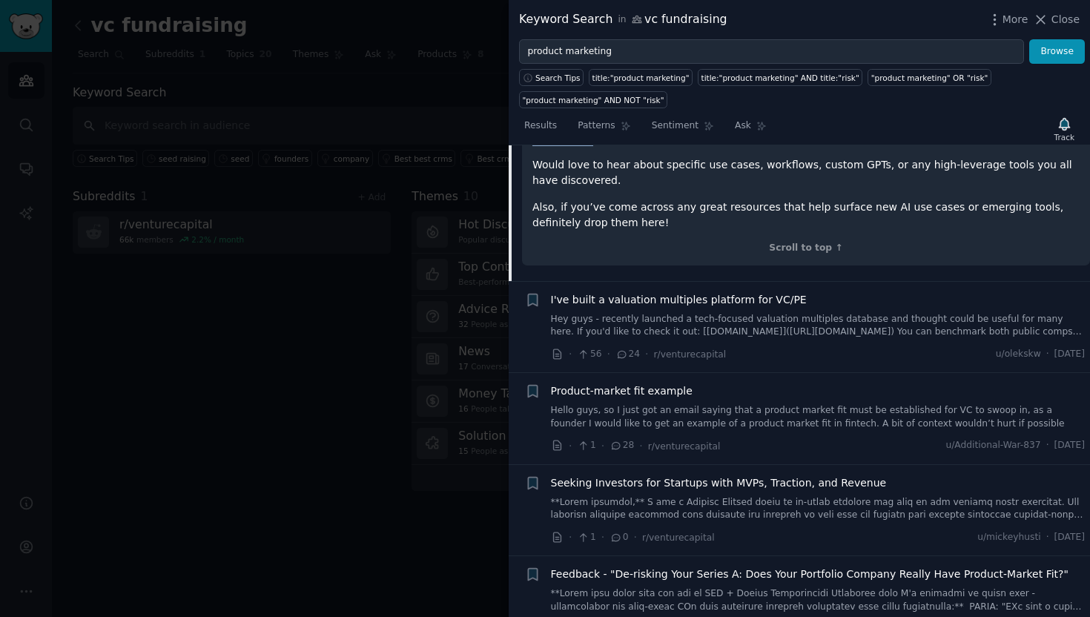
scroll to position [0, 0]
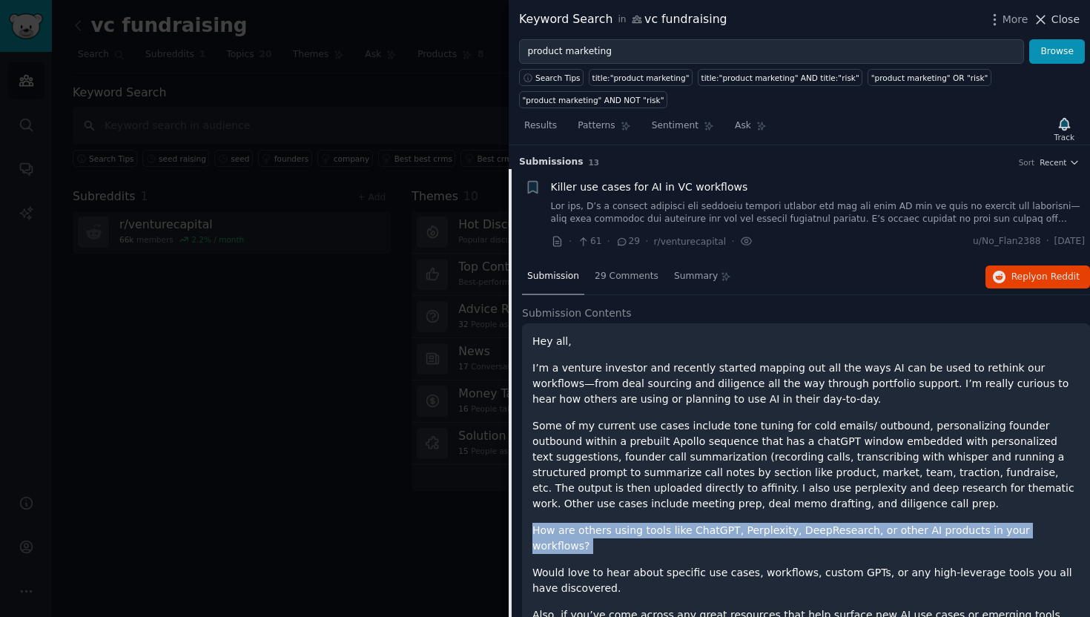
click at [1044, 13] on icon at bounding box center [1040, 20] width 16 height 16
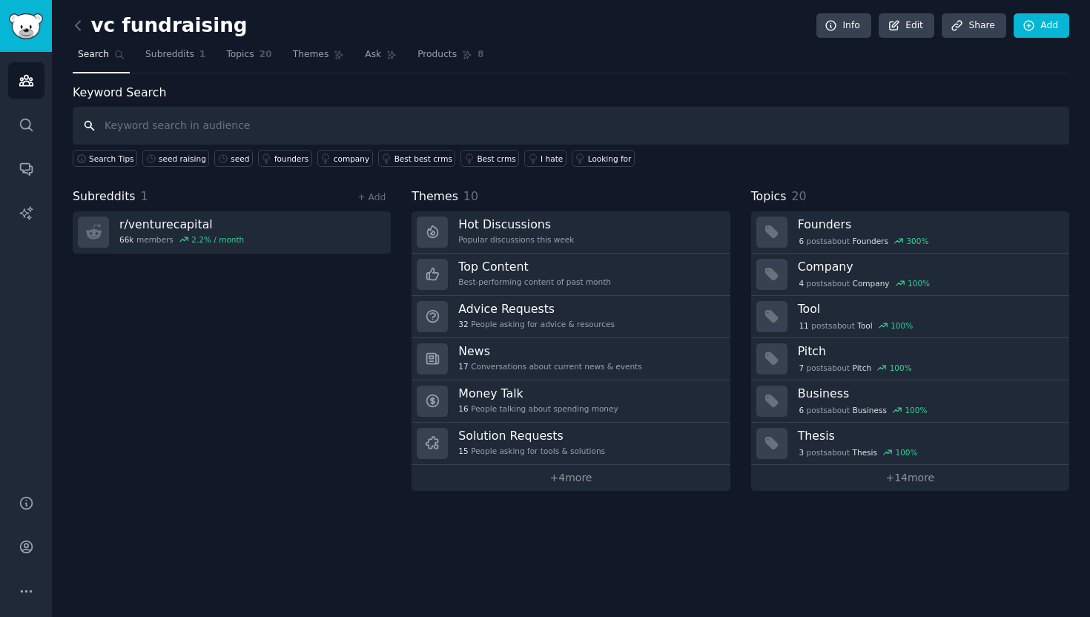
click at [284, 109] on input "text" at bounding box center [571, 126] width 996 height 38
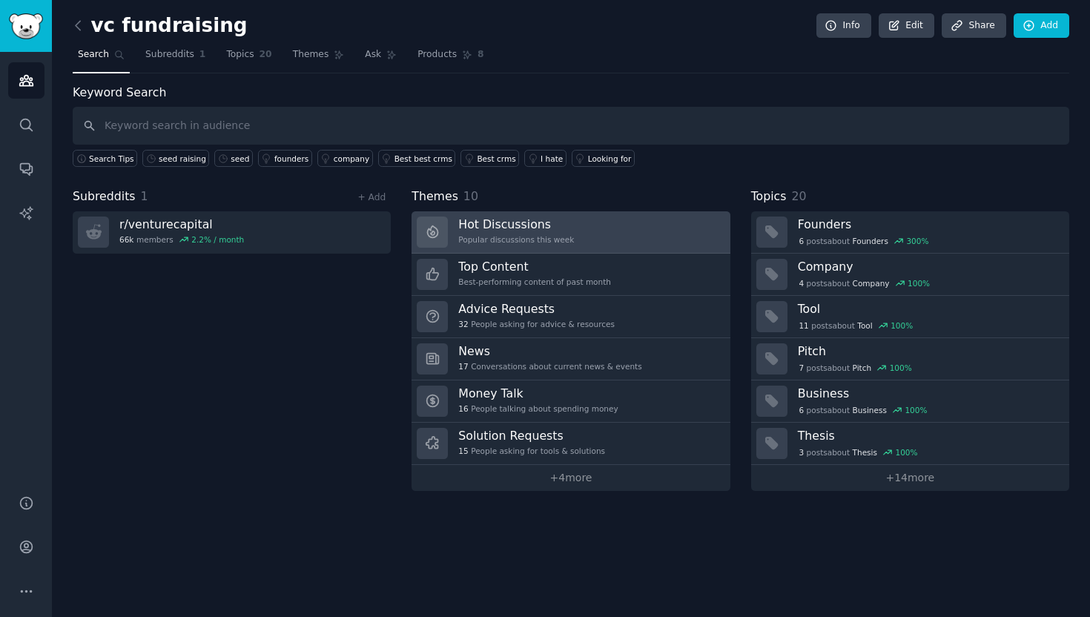
click at [495, 228] on h3 "Hot Discussions" at bounding box center [516, 224] width 116 height 16
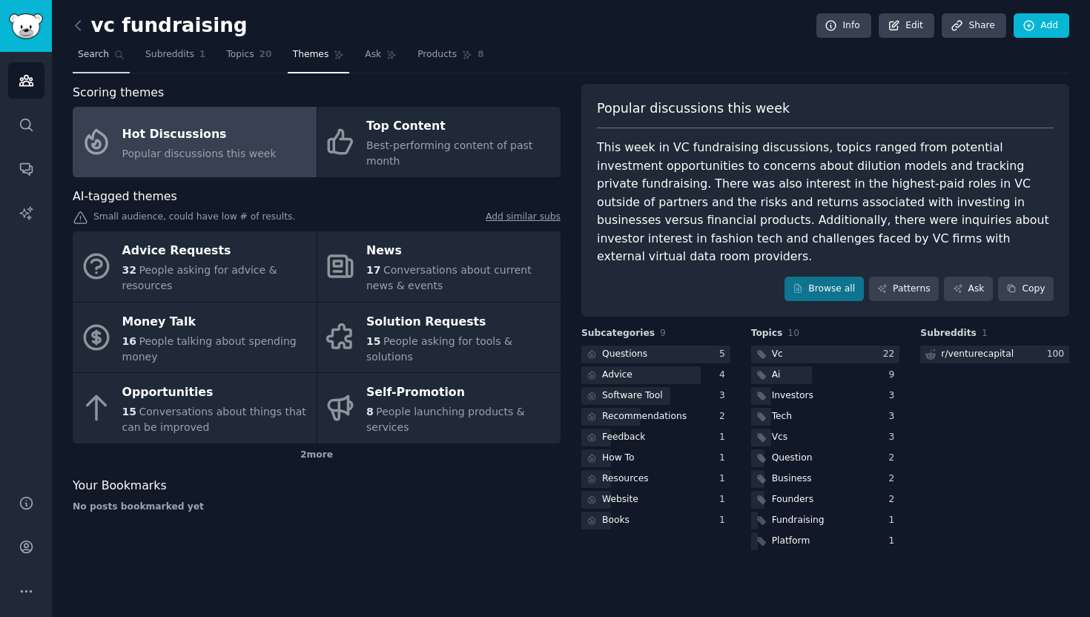
click at [85, 55] on span "Search" at bounding box center [93, 54] width 31 height 13
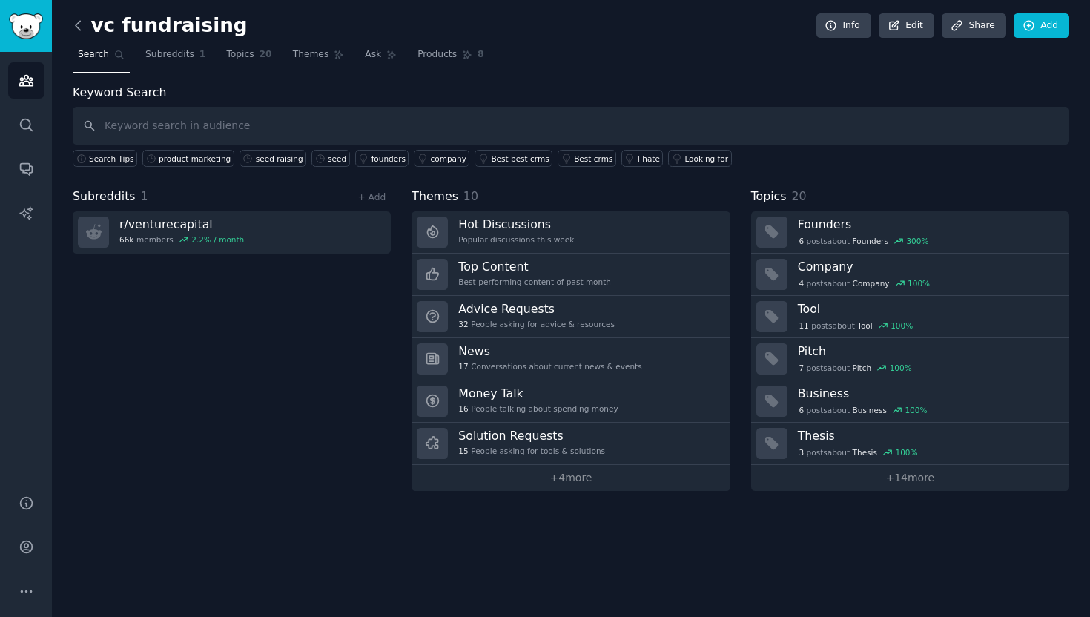
click at [76, 21] on icon at bounding box center [78, 26] width 16 height 16
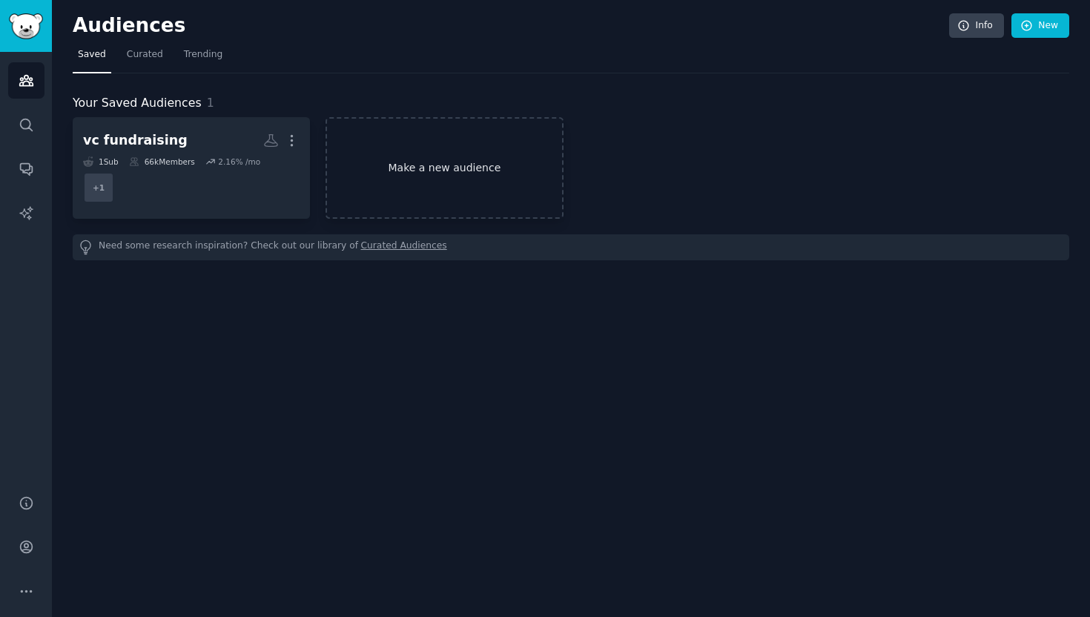
click at [435, 171] on link "Make a new audience" at bounding box center [443, 168] width 237 height 102
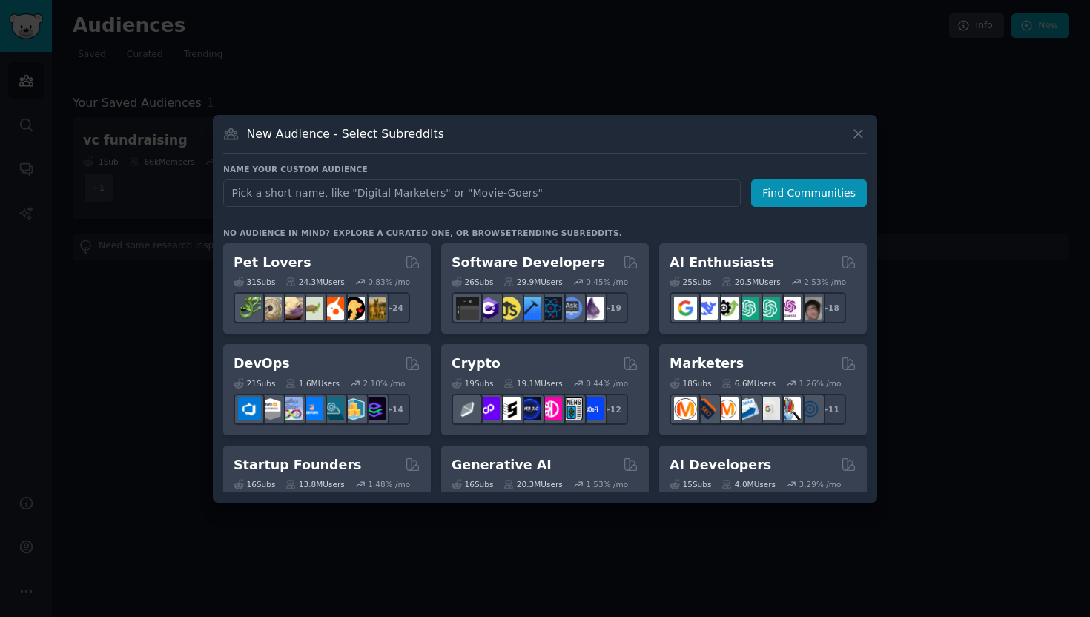
click at [405, 190] on input "text" at bounding box center [481, 192] width 517 height 27
type input "product marketing"
click button "Find Communities" at bounding box center [809, 192] width 116 height 27
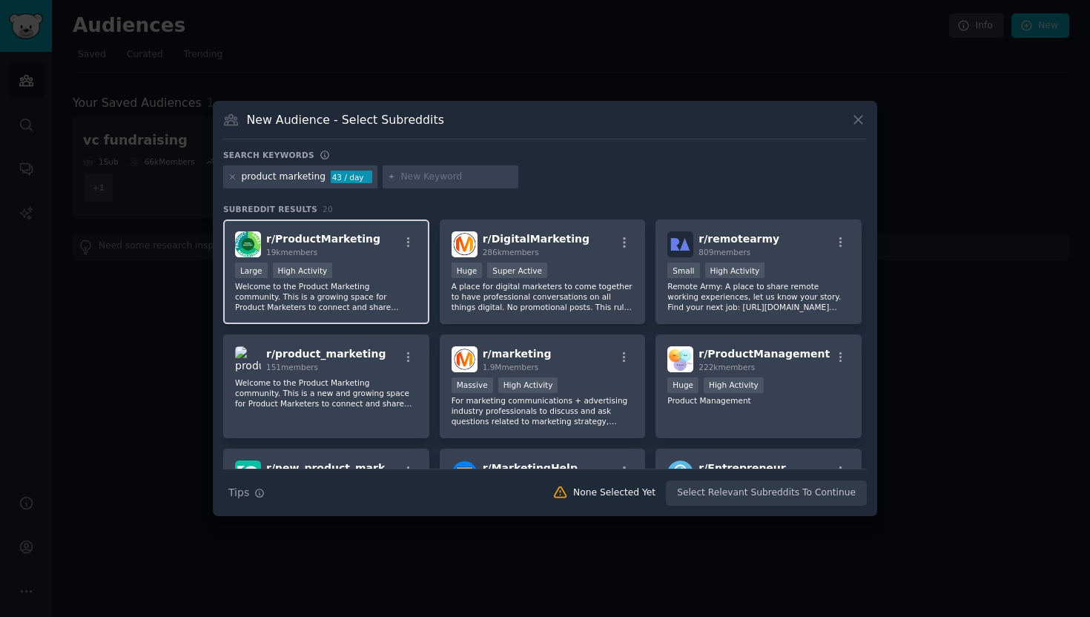
click at [358, 293] on p "Welcome to the Product Marketing community. This is a growing space for Product…" at bounding box center [326, 296] width 182 height 31
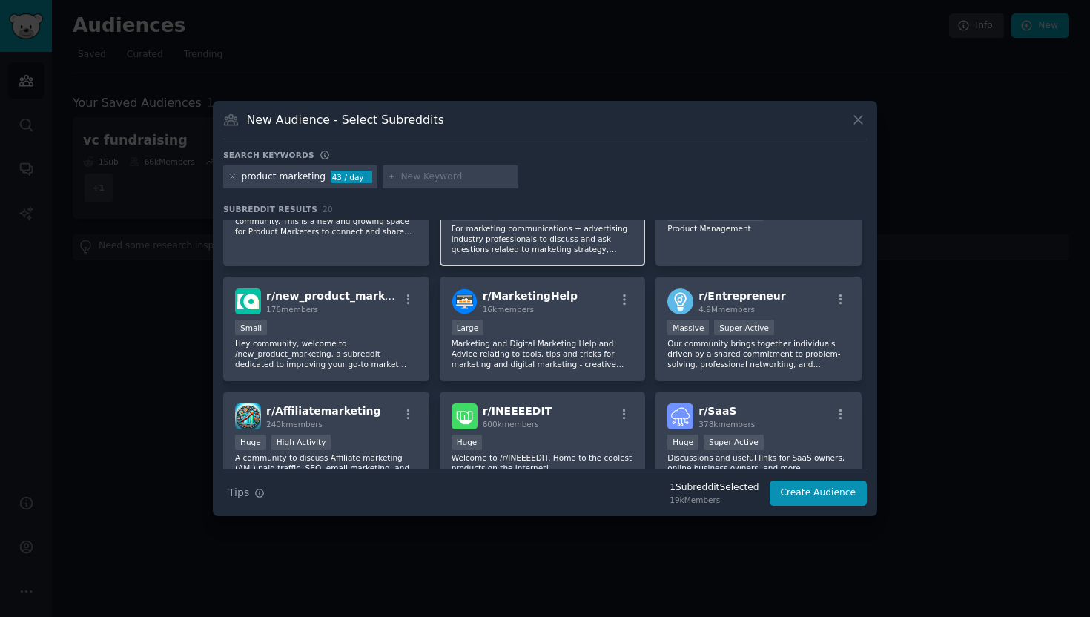
scroll to position [214, 0]
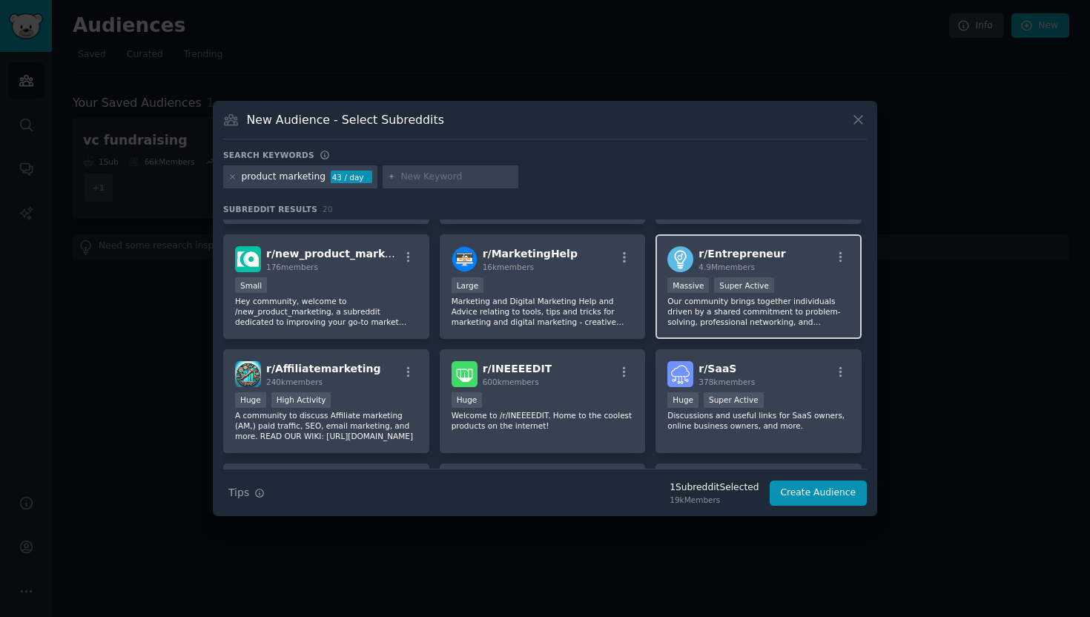
click at [757, 309] on p "Our community brings together individuals driven by a shared commitment to prob…" at bounding box center [758, 311] width 182 height 31
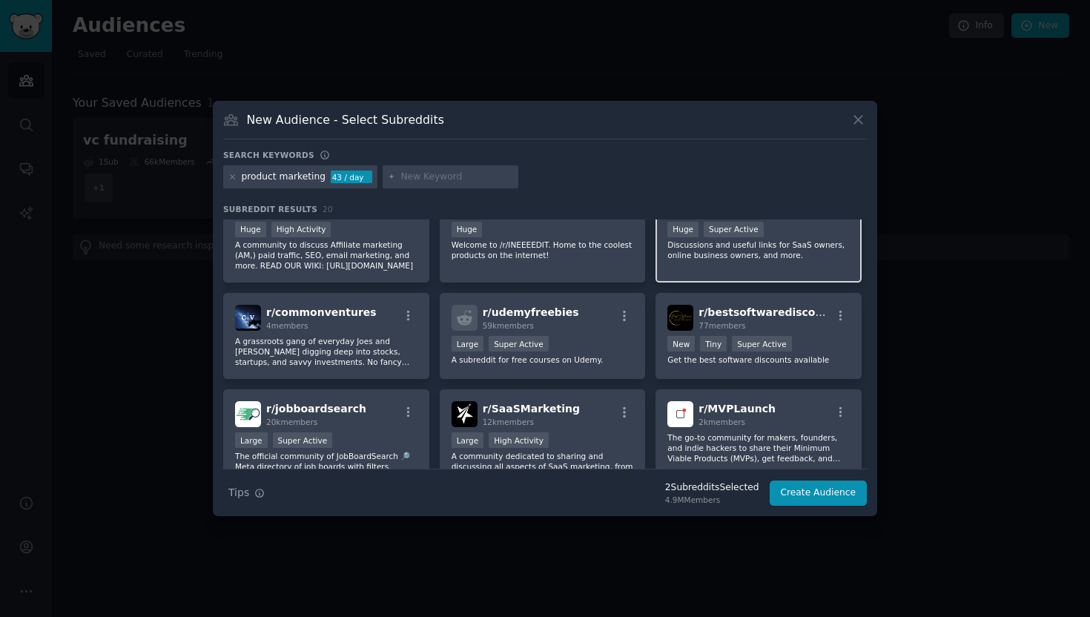
scroll to position [354, 0]
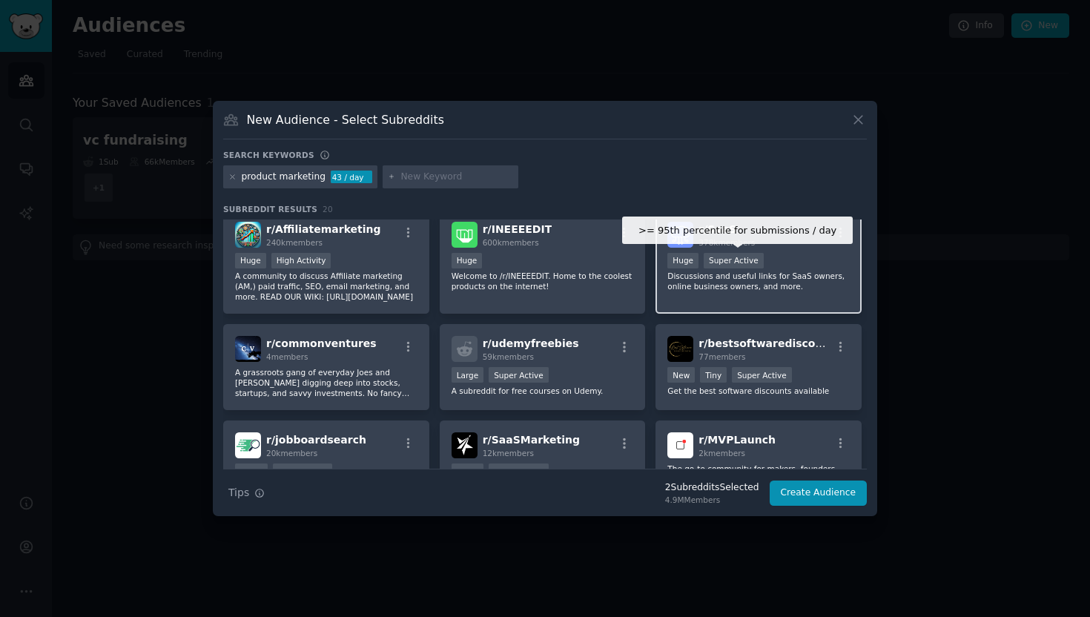
click at [748, 265] on div "Super Active" at bounding box center [733, 261] width 60 height 16
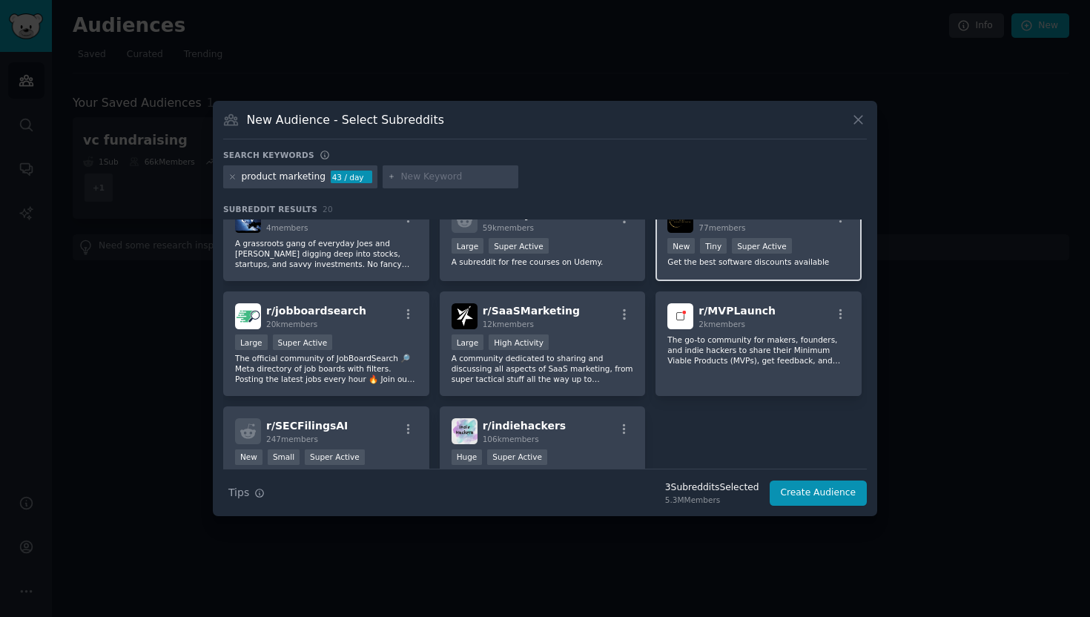
scroll to position [503, 0]
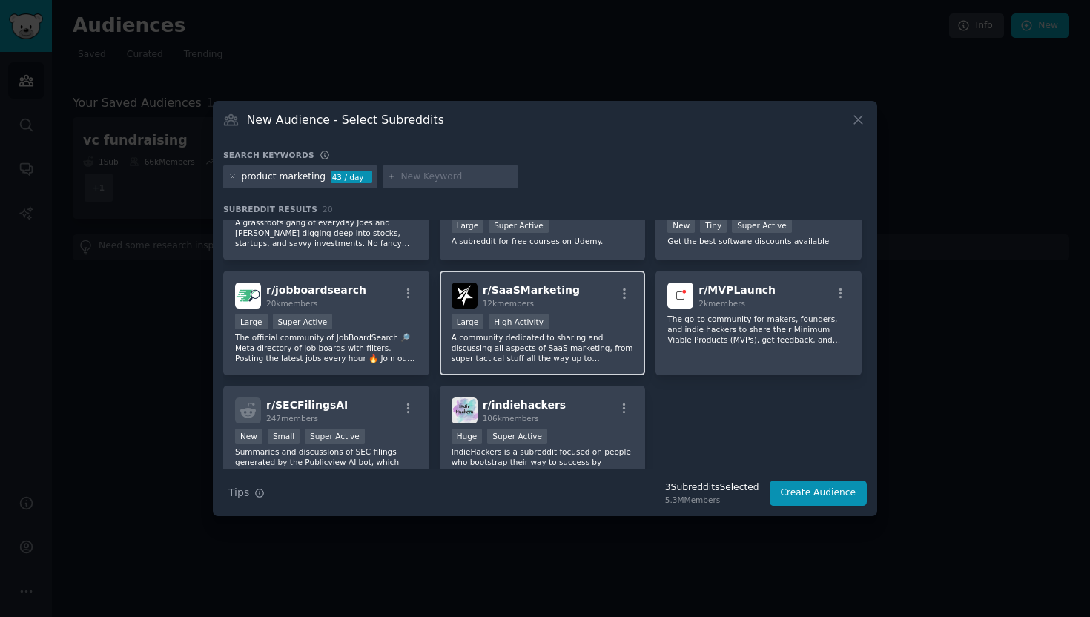
click at [573, 331] on div "Large High Activity" at bounding box center [542, 323] width 182 height 19
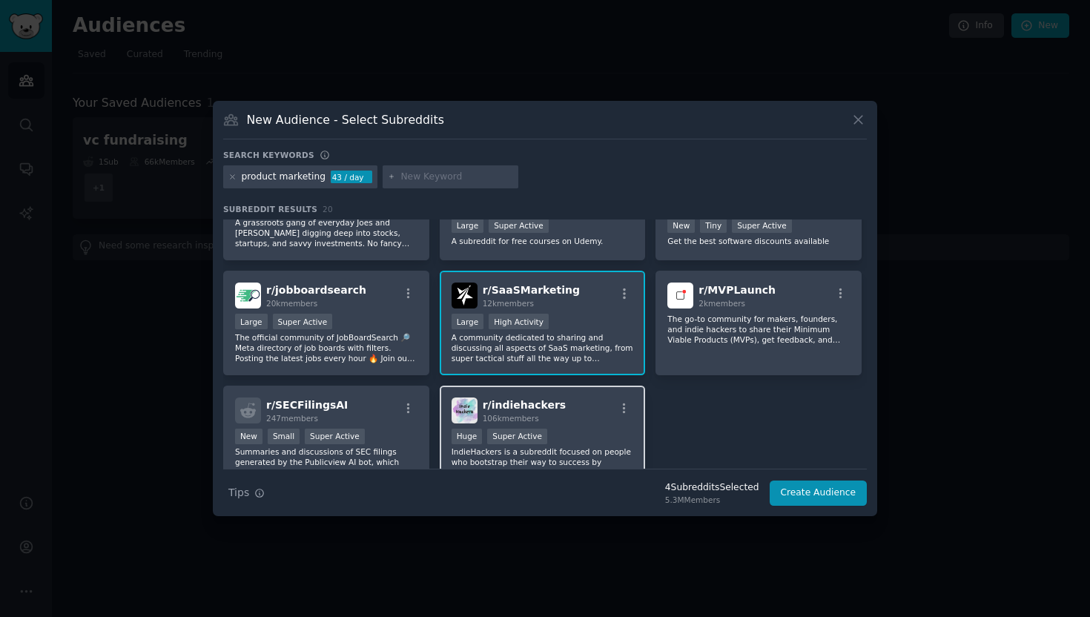
scroll to position [576, 0]
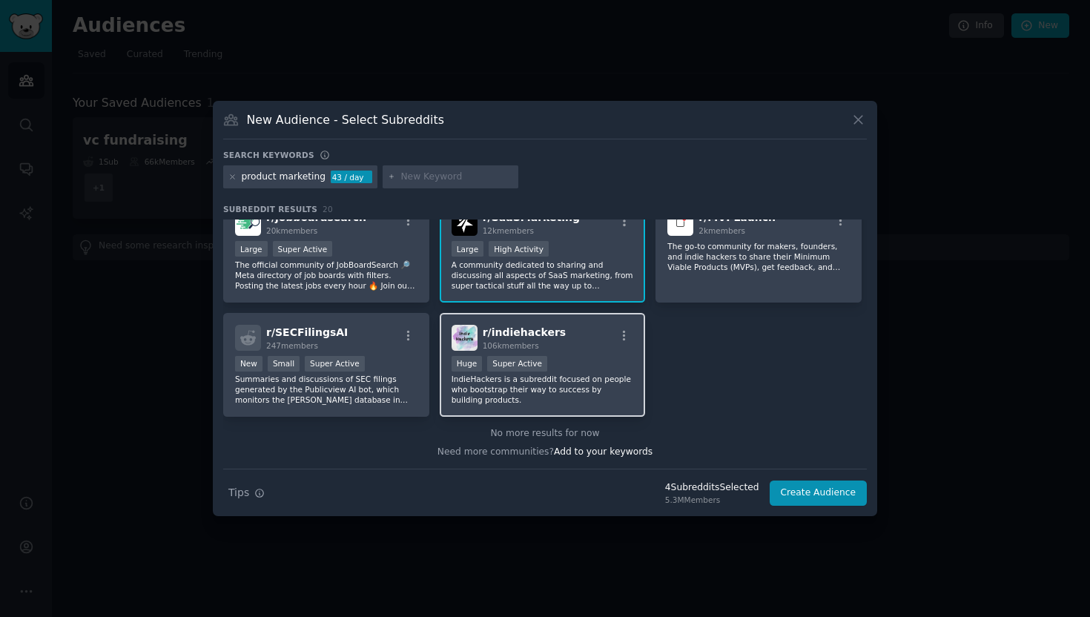
click at [615, 365] on div "Huge Super Active" at bounding box center [542, 365] width 182 height 19
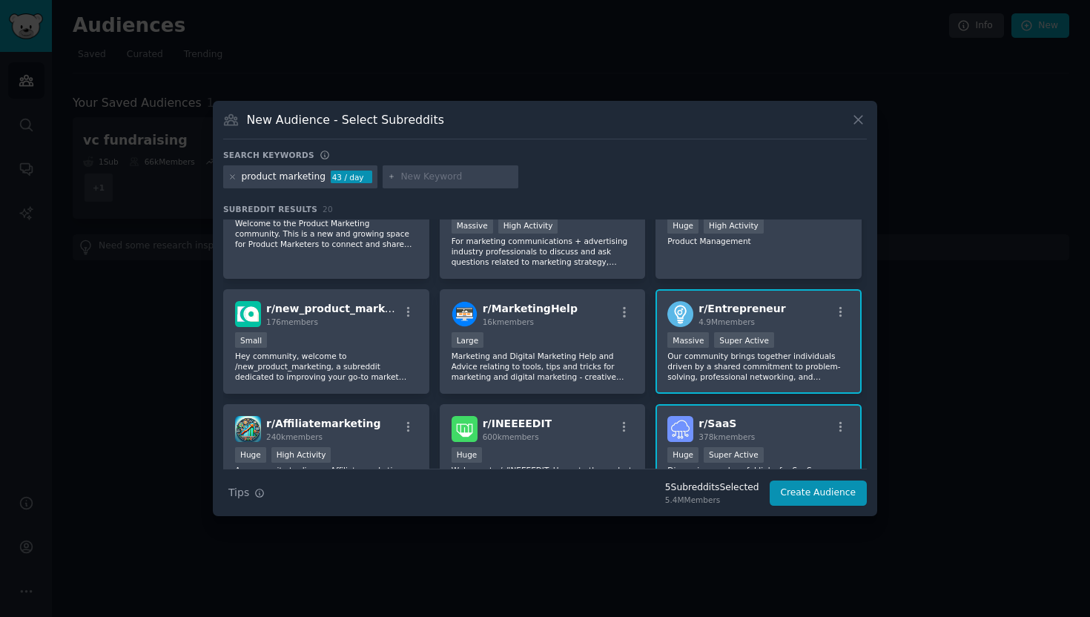
scroll to position [0, 0]
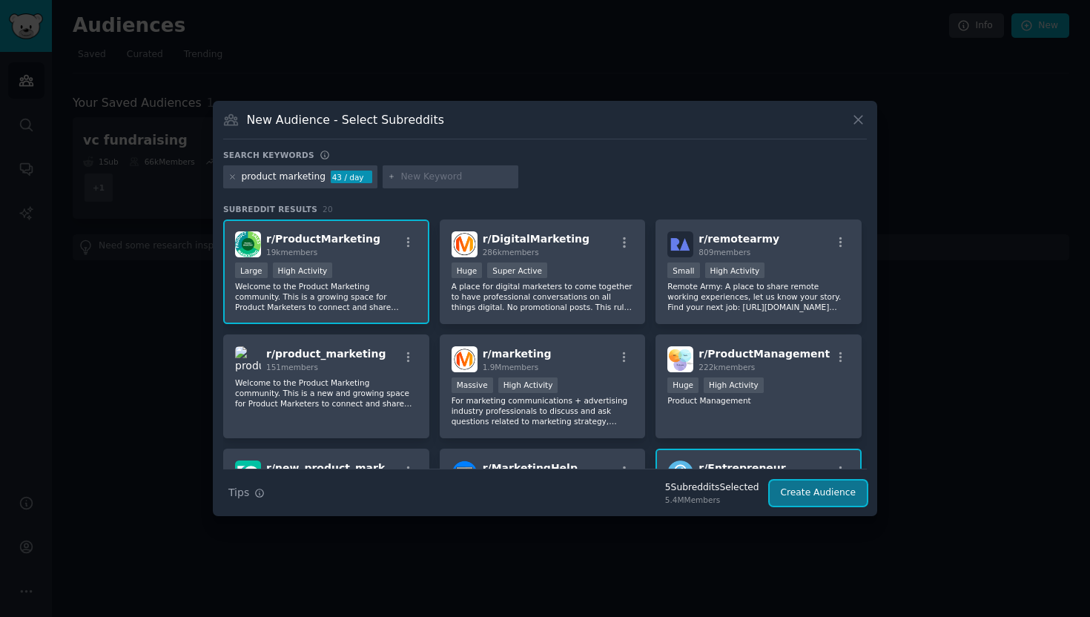
click at [803, 494] on button "Create Audience" at bounding box center [818, 492] width 98 height 25
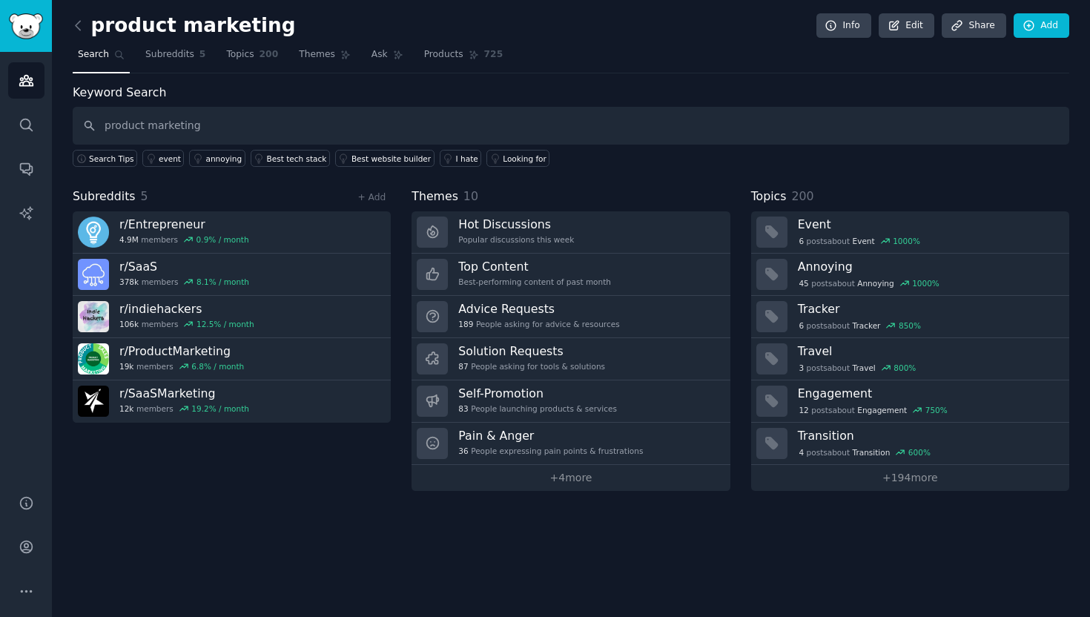
type input "product marketing"
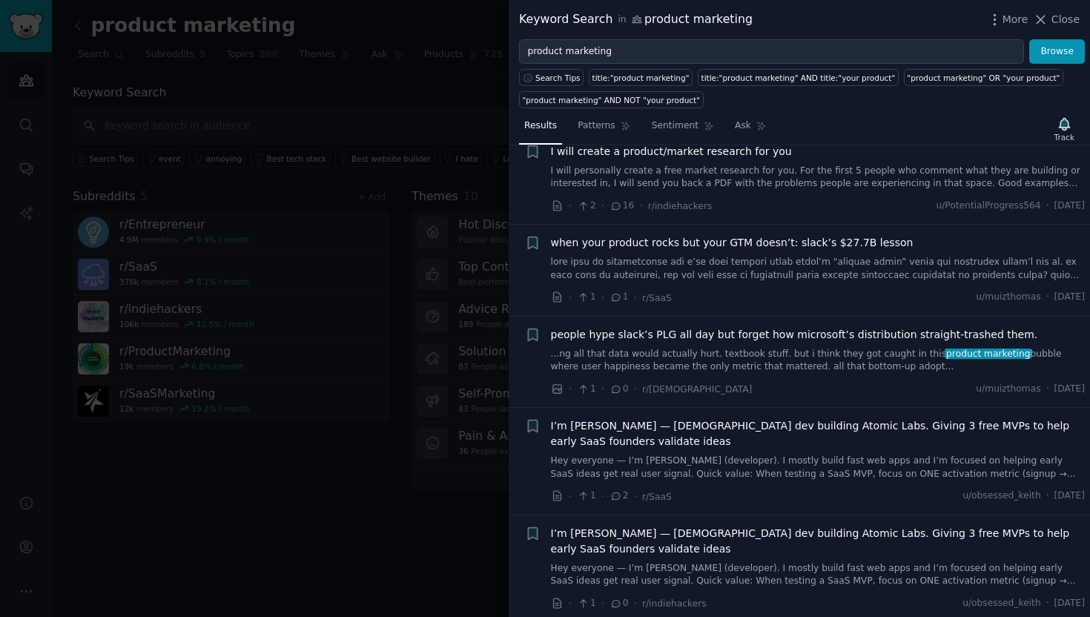
scroll to position [617, 0]
click at [848, 265] on link at bounding box center [818, 267] width 534 height 26
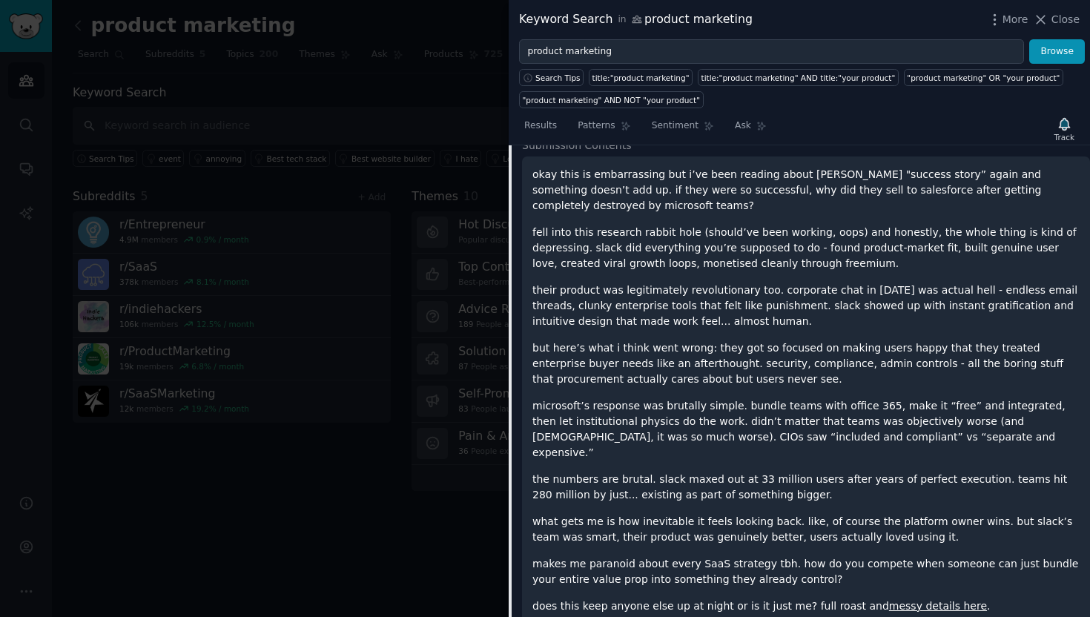
scroll to position [815, 0]
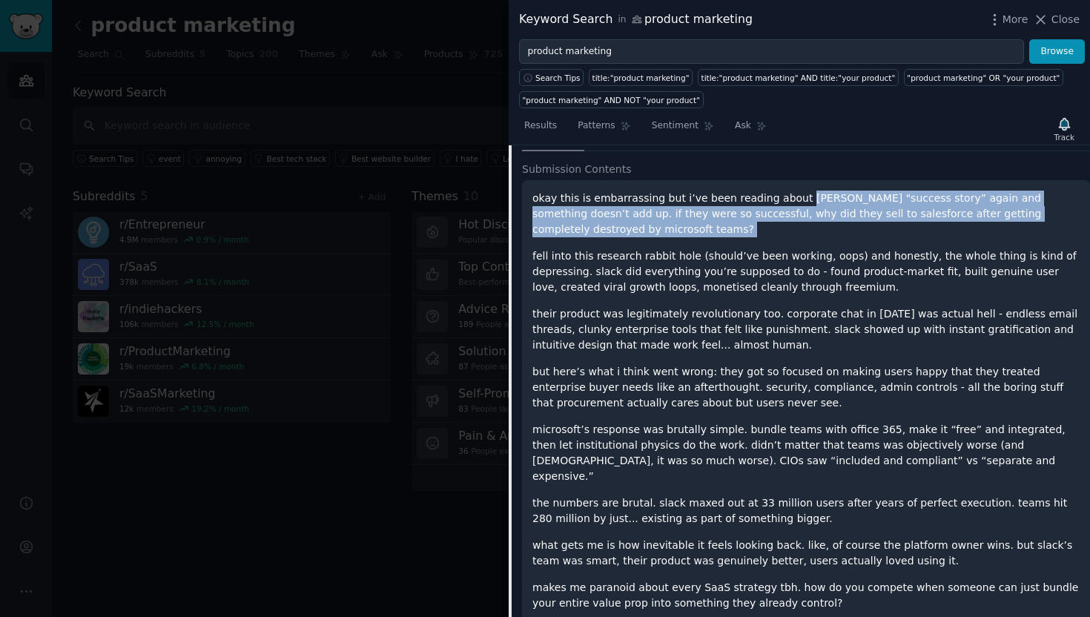
drag, startPoint x: 789, startPoint y: 202, endPoint x: 788, endPoint y: 244, distance: 41.5
click at [788, 244] on div "okay this is embarrassing but i’ve been reading about [PERSON_NAME] "success st…" at bounding box center [805, 413] width 547 height 447
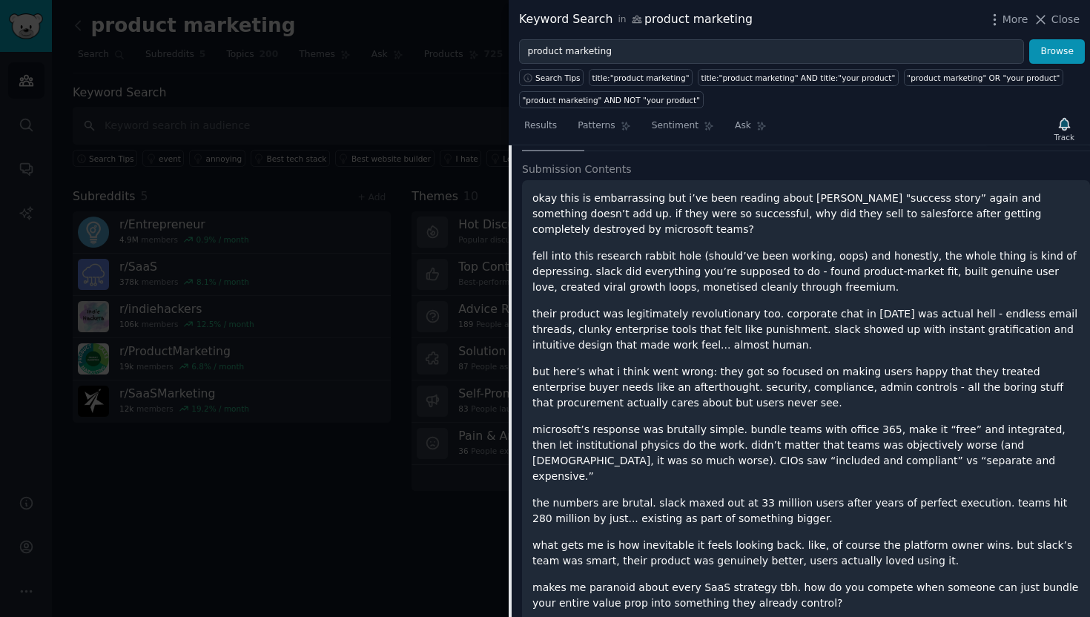
click at [784, 291] on p "fell into this research rabbit hole (should’ve been working, oops) and honestly…" at bounding box center [805, 271] width 547 height 47
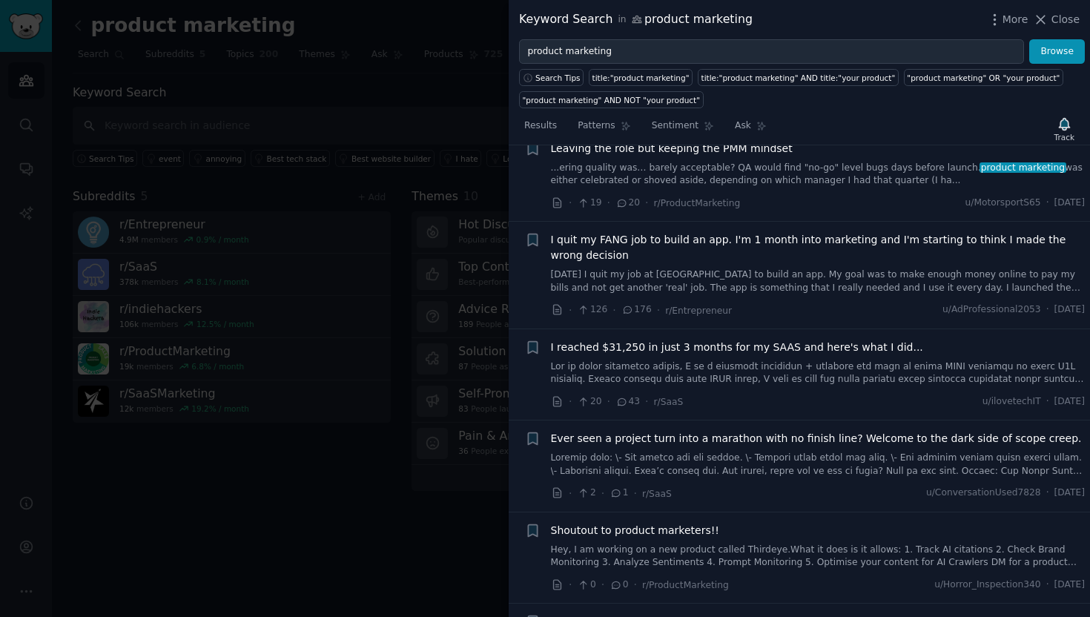
scroll to position [1864, 0]
click at [666, 358] on link at bounding box center [818, 371] width 534 height 26
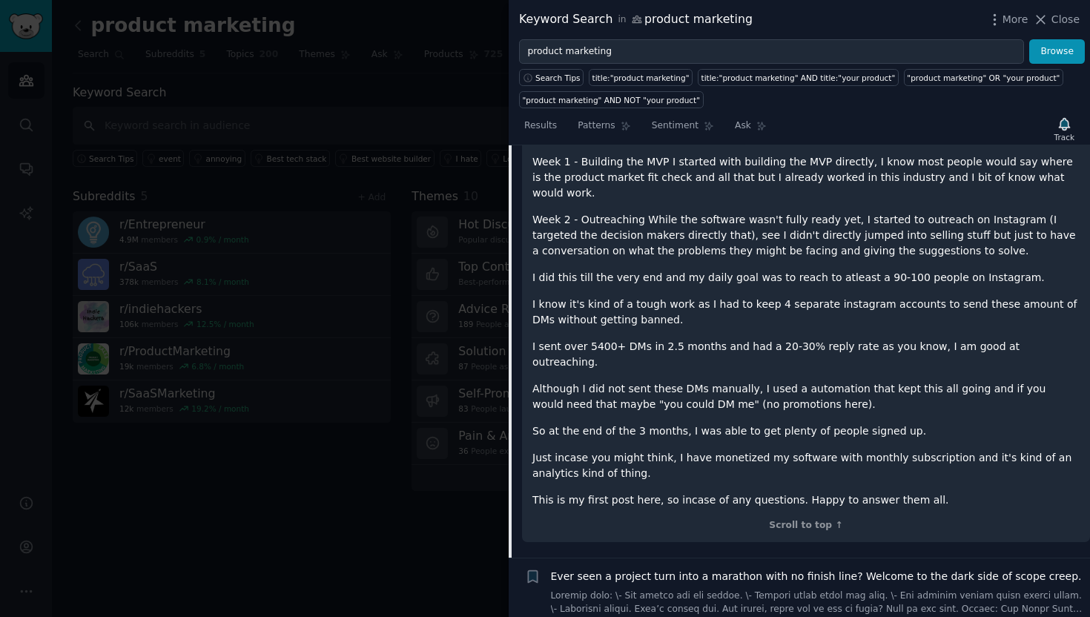
scroll to position [1758, 0]
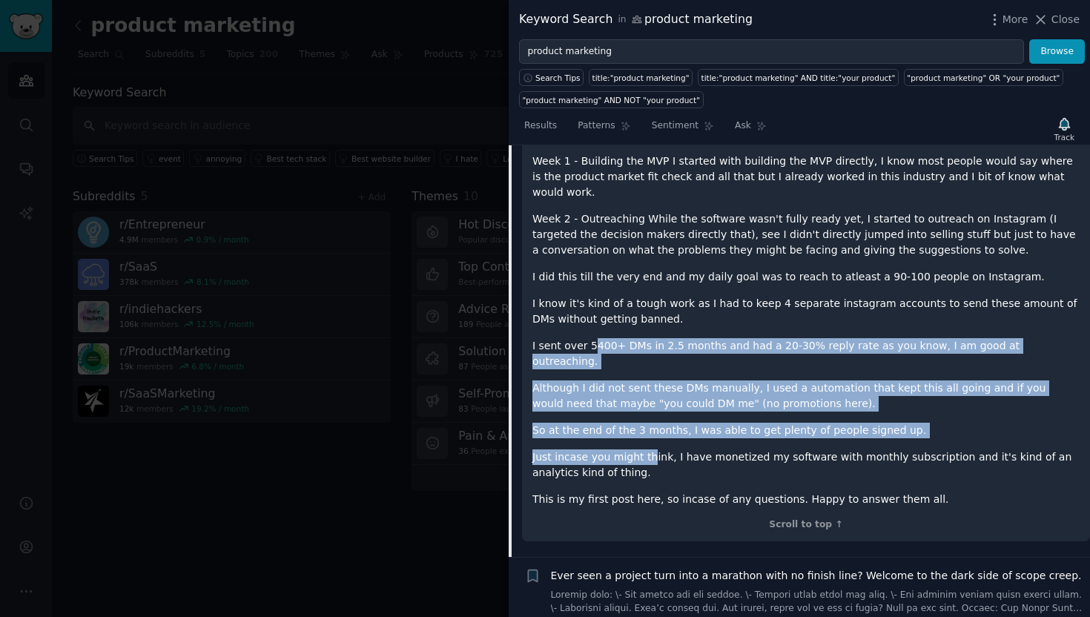
drag, startPoint x: 588, startPoint y: 285, endPoint x: 648, endPoint y: 377, distance: 110.4
click at [648, 377] on div "Let me first introduce myself, I am a software developer + marketer and live to…" at bounding box center [805, 267] width 547 height 480
click at [648, 449] on p "Just incase you might think, I have monetized my software with monthly subscrip…" at bounding box center [805, 464] width 547 height 31
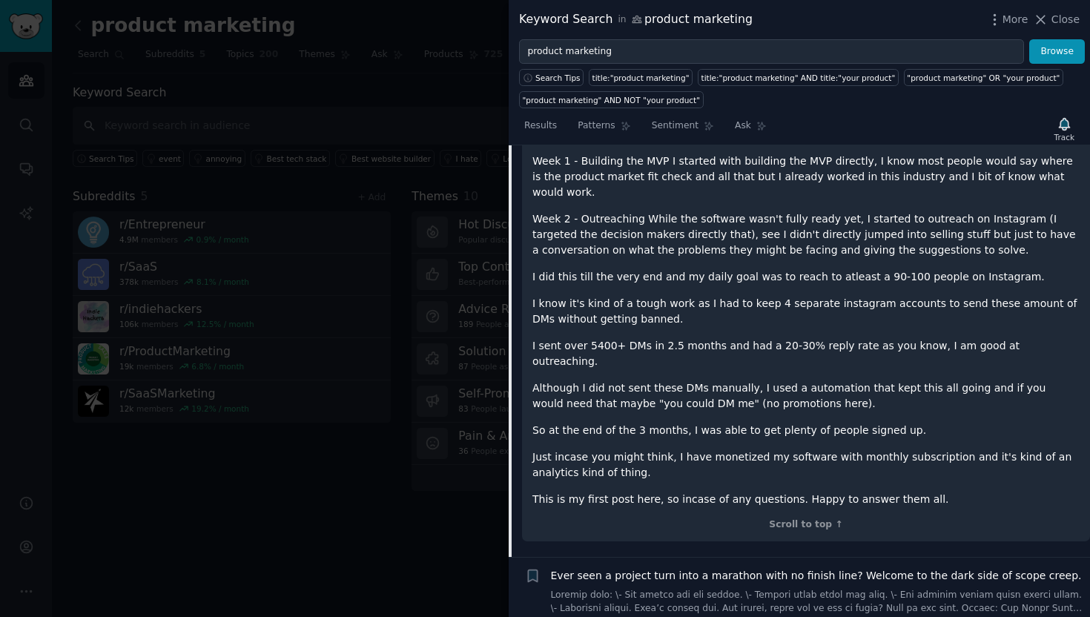
click at [709, 338] on p "I sent over 5400+ DMs in 2.5 months and had a 20-30% reply rate as you know, I …" at bounding box center [805, 353] width 547 height 31
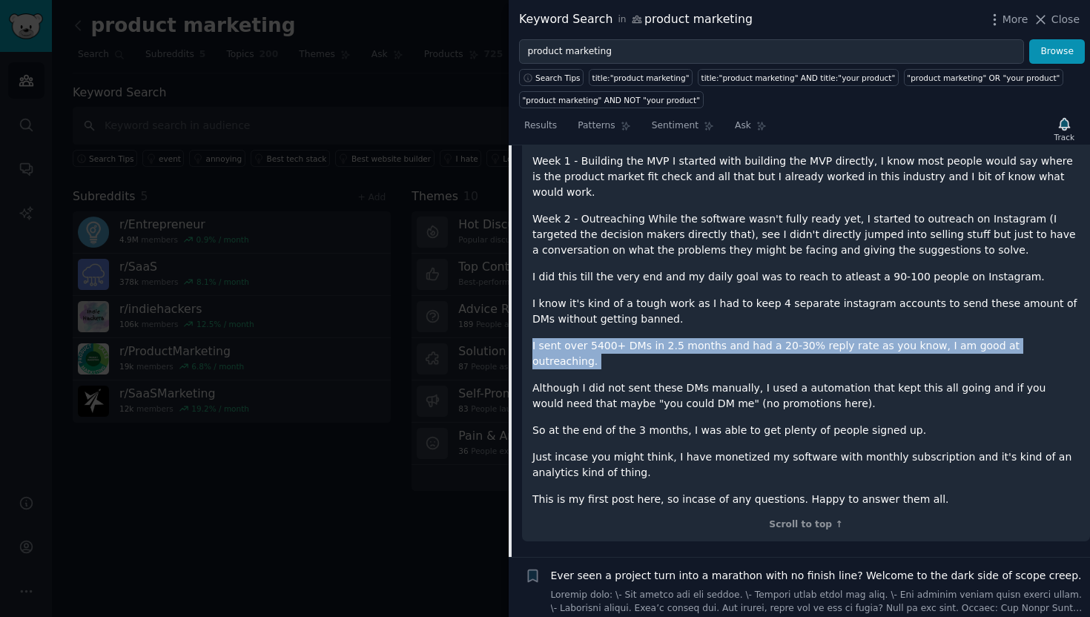
click at [709, 338] on p "I sent over 5400+ DMs in 2.5 months and had a 20-30% reply rate as you know, I …" at bounding box center [805, 353] width 547 height 31
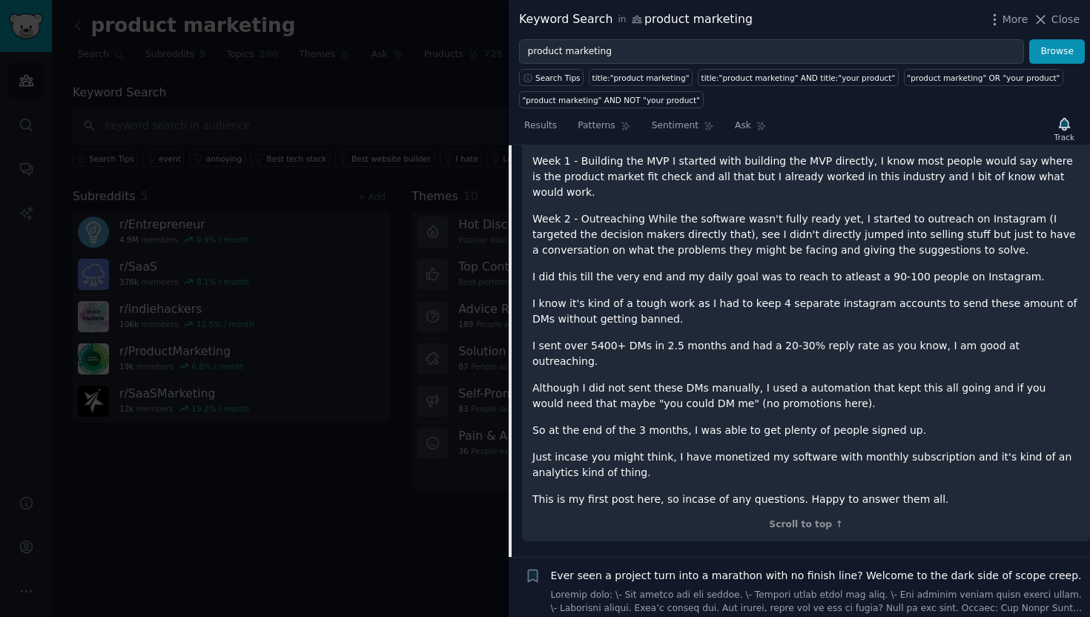
click at [682, 380] on p "Although I did not sent these DMs manually, I used a automation that kept this …" at bounding box center [805, 395] width 547 height 31
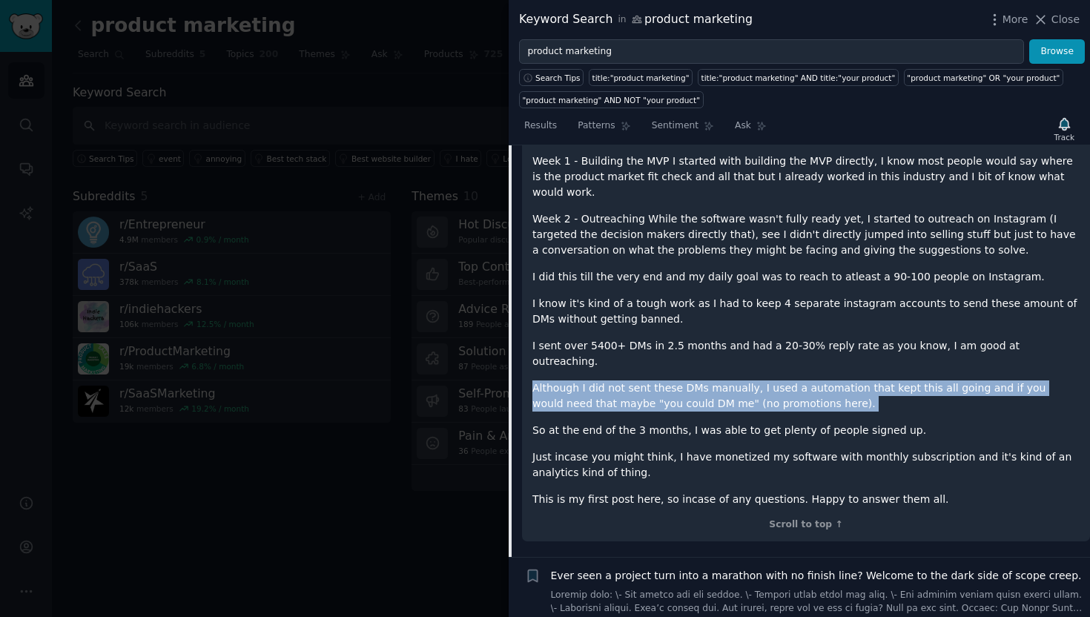
click at [682, 380] on p "Although I did not sent these DMs manually, I used a automation that kept this …" at bounding box center [805, 395] width 547 height 31
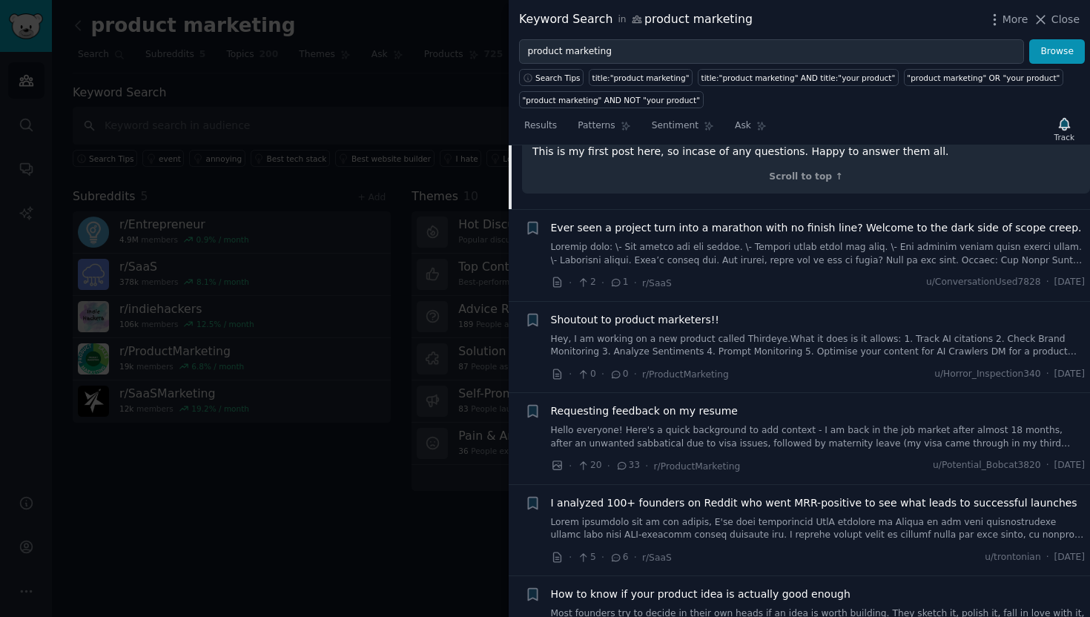
scroll to position [2107, 0]
click at [694, 311] on div "Shoutout to product marketers!! Hey, I am working on a new product called Third…" at bounding box center [818, 334] width 534 height 47
click at [694, 331] on link "Hey, I am working on a new product called Thirdeye.What it does is it allows: 1…" at bounding box center [818, 344] width 534 height 26
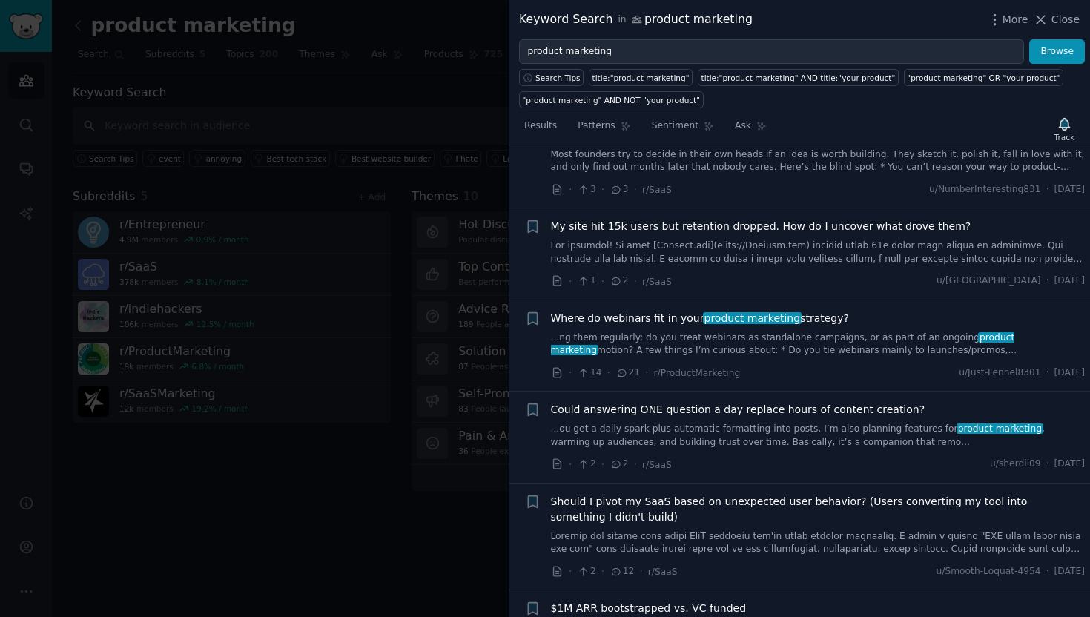
scroll to position [2210, 0]
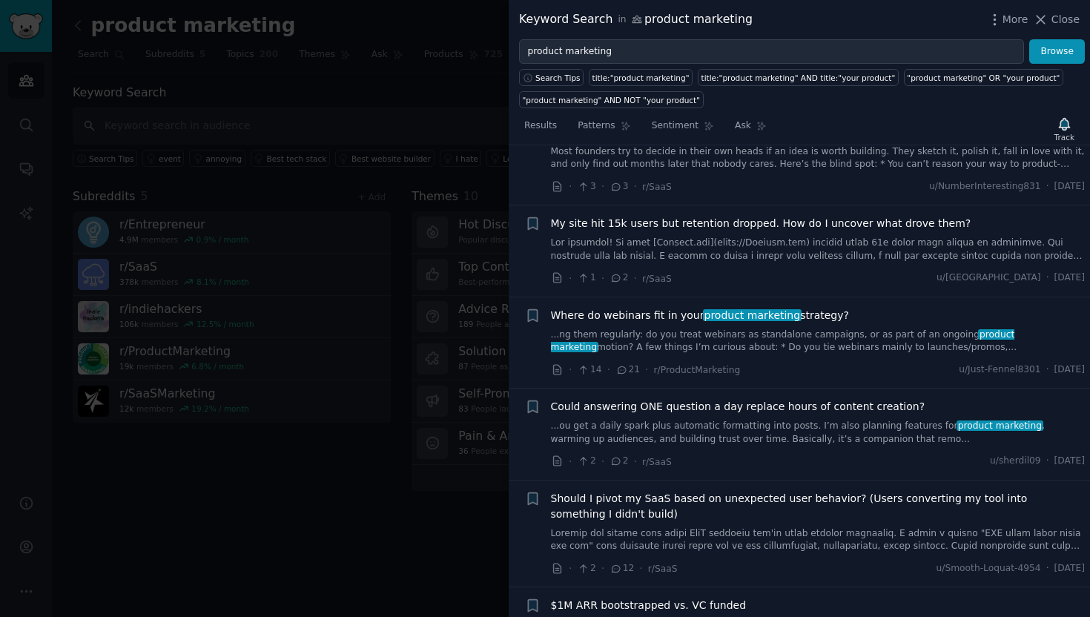
click at [634, 328] on link "...ng them regularly: do you treat webinars as standalone campaigns, or as part…" at bounding box center [818, 341] width 534 height 26
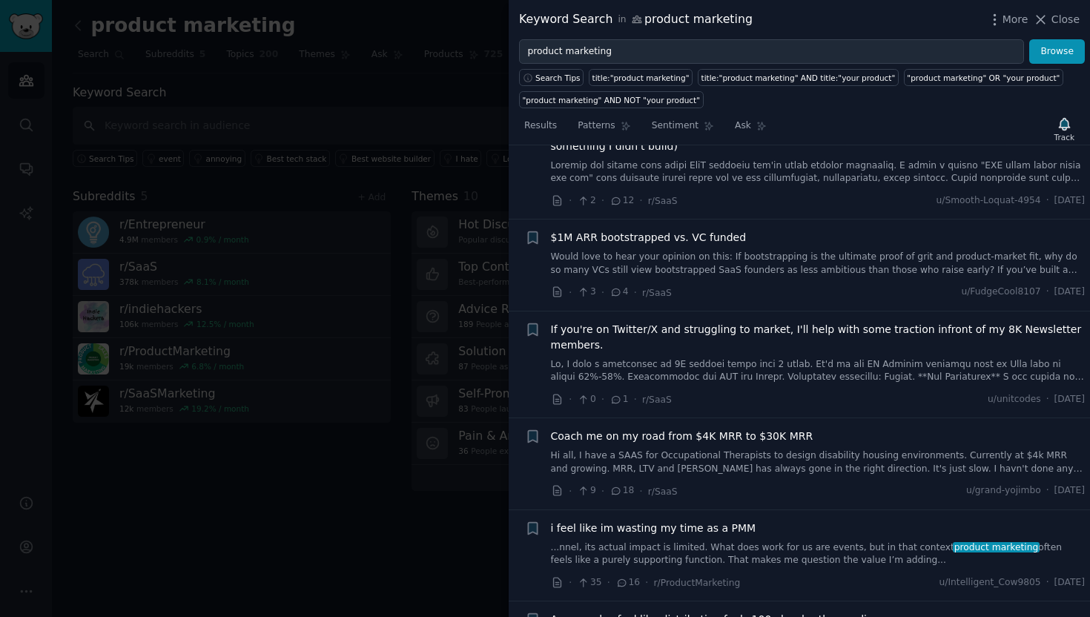
scroll to position [2663, 0]
click at [641, 428] on div "Coach me on my road from $4K MRR to $30K MRR Hi all, I have a SAAS for Occupati…" at bounding box center [818, 451] width 534 height 47
click at [643, 448] on link "Hi all, I have a SAAS for Occupational Therapists to design disability housing …" at bounding box center [818, 461] width 534 height 26
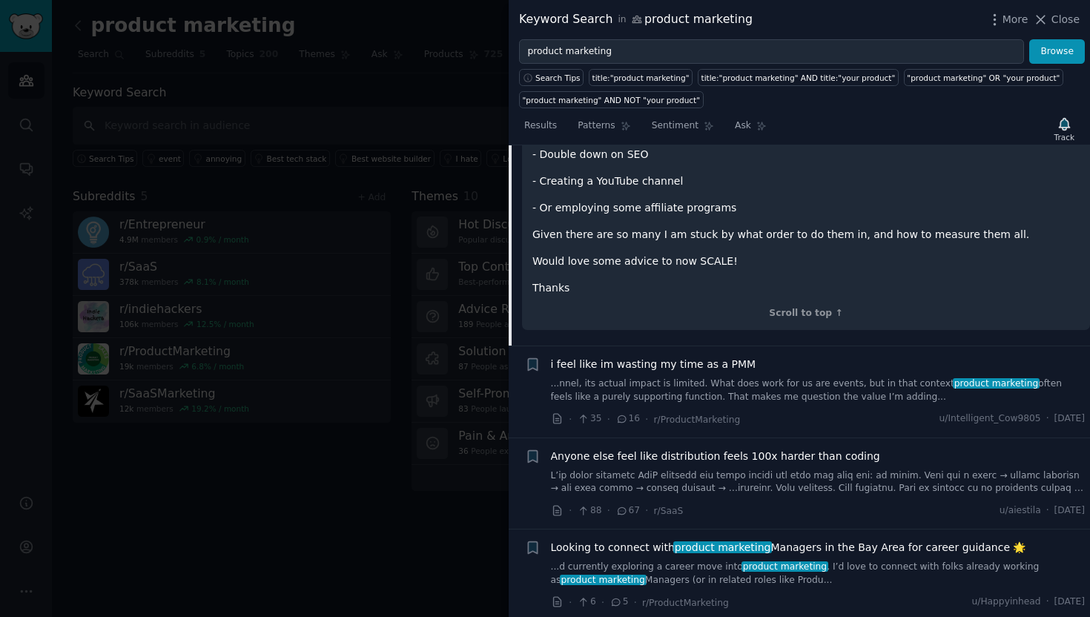
scroll to position [3091, 0]
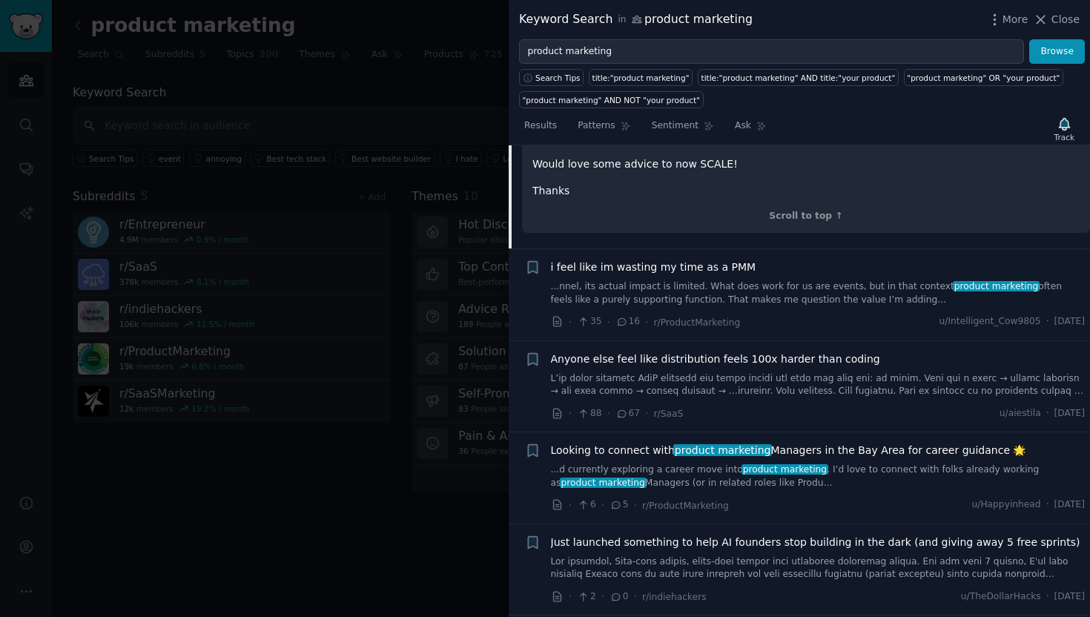
click at [646, 372] on link at bounding box center [818, 385] width 534 height 26
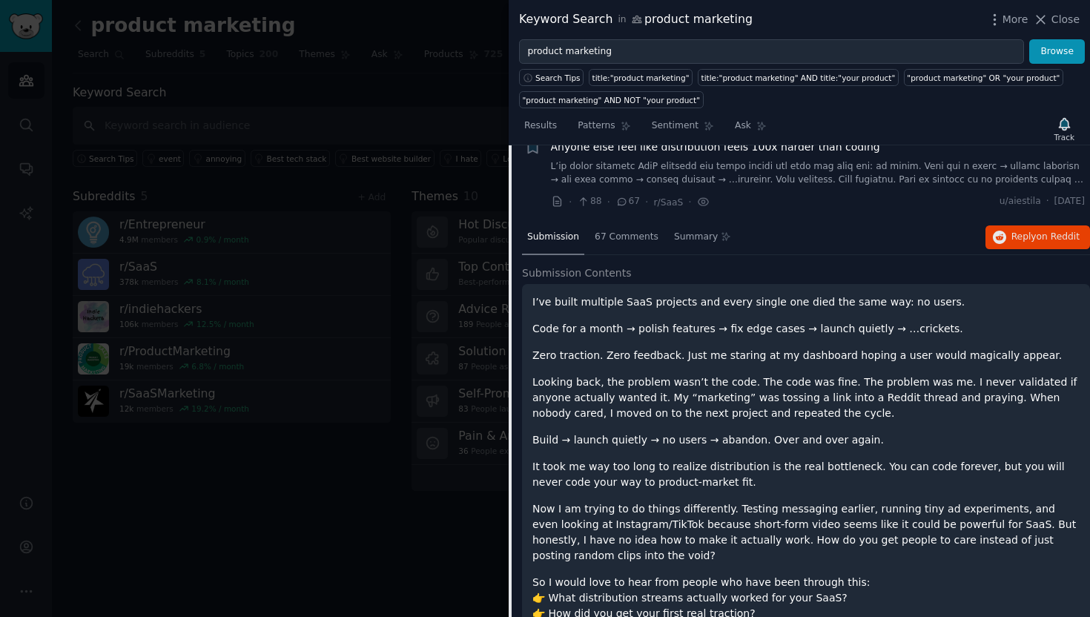
scroll to position [2808, 0]
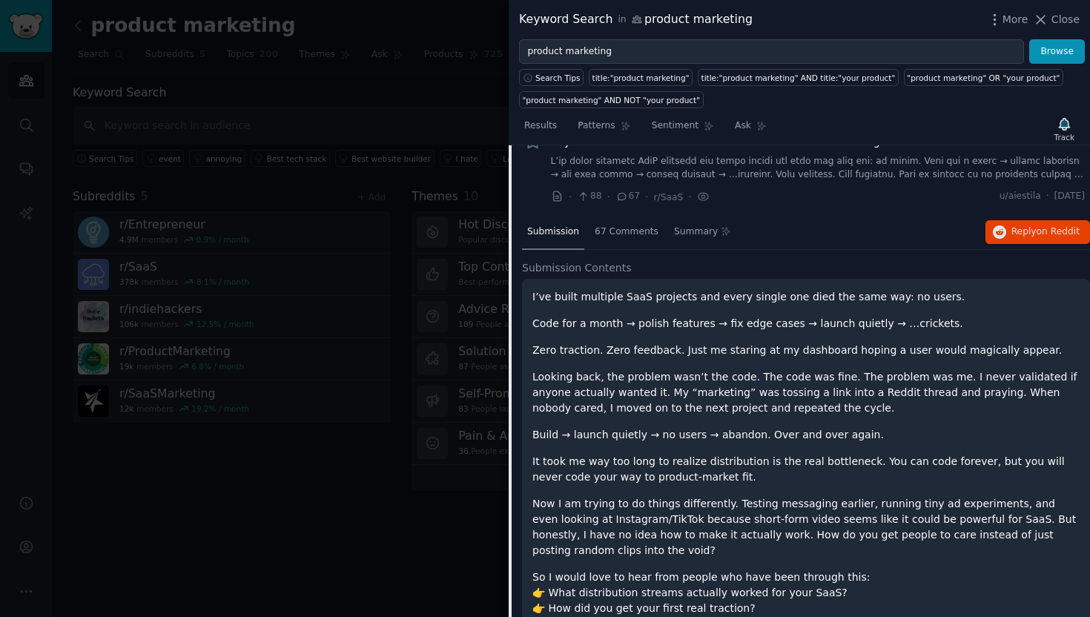
click at [651, 289] on p "I’ve built multiple SaaS projects and every single one died the same way: no us…" at bounding box center [805, 297] width 547 height 16
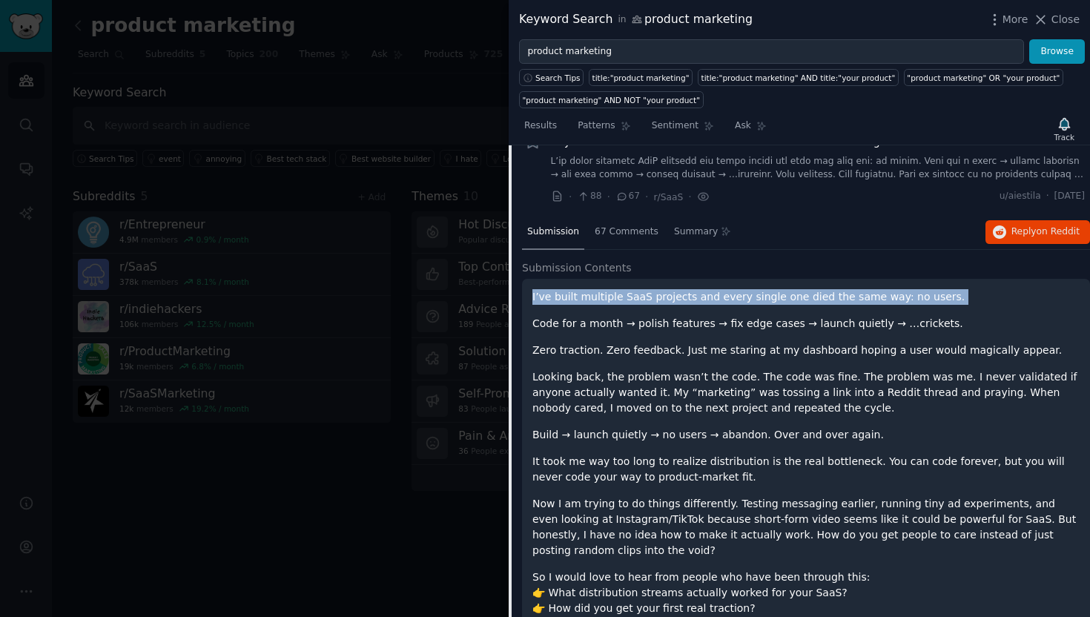
click at [651, 289] on p "I’ve built multiple SaaS projects and every single one died the same way: no us…" at bounding box center [805, 297] width 547 height 16
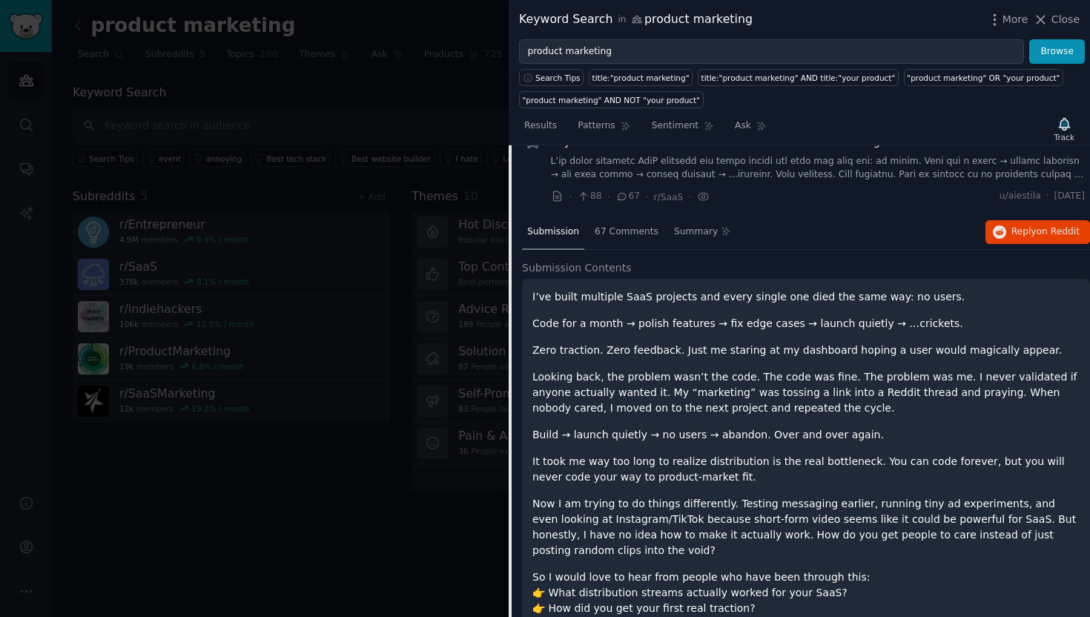
click at [629, 316] on p "Code for a month → polish features → fix edge cases → launch quietly → …cricket…" at bounding box center [805, 324] width 547 height 16
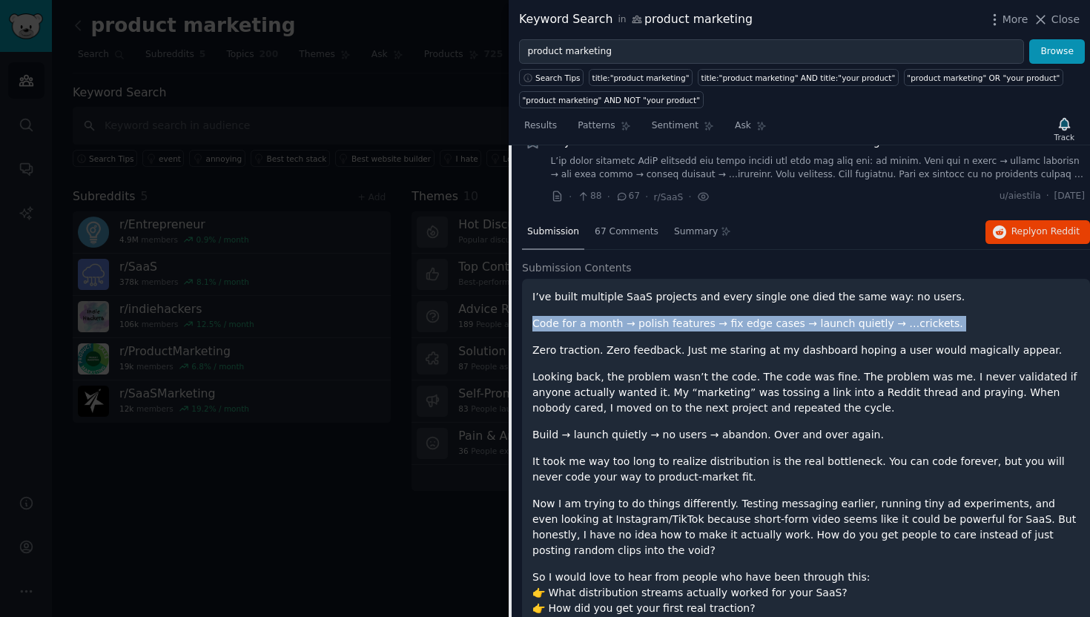
click at [629, 316] on p "Code for a month → polish features → fix edge cases → launch quietly → …cricket…" at bounding box center [805, 324] width 547 height 16
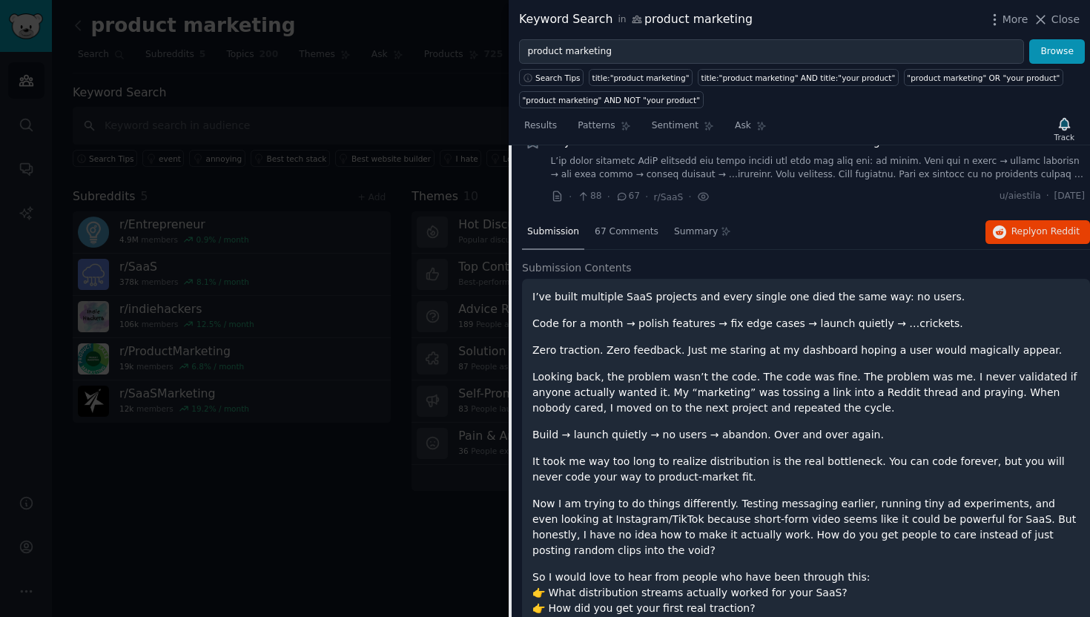
click at [626, 342] on p "Zero traction. Zero feedback. Just me staring at my dashboard hoping a user wou…" at bounding box center [805, 350] width 547 height 16
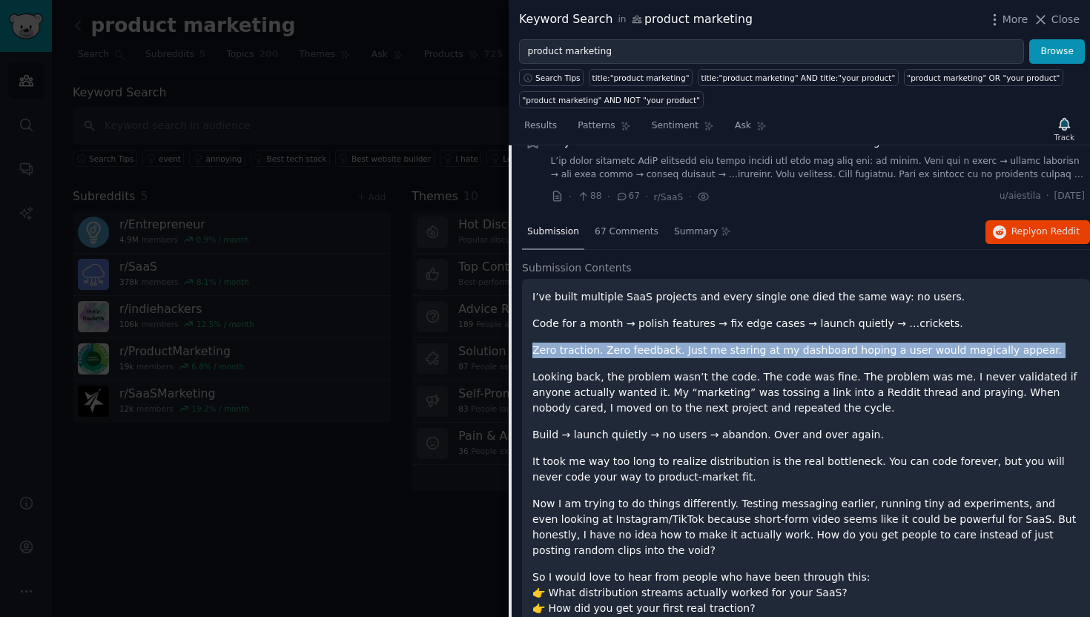
click at [626, 342] on p "Zero traction. Zero feedback. Just me staring at my dashboard hoping a user wou…" at bounding box center [805, 350] width 547 height 16
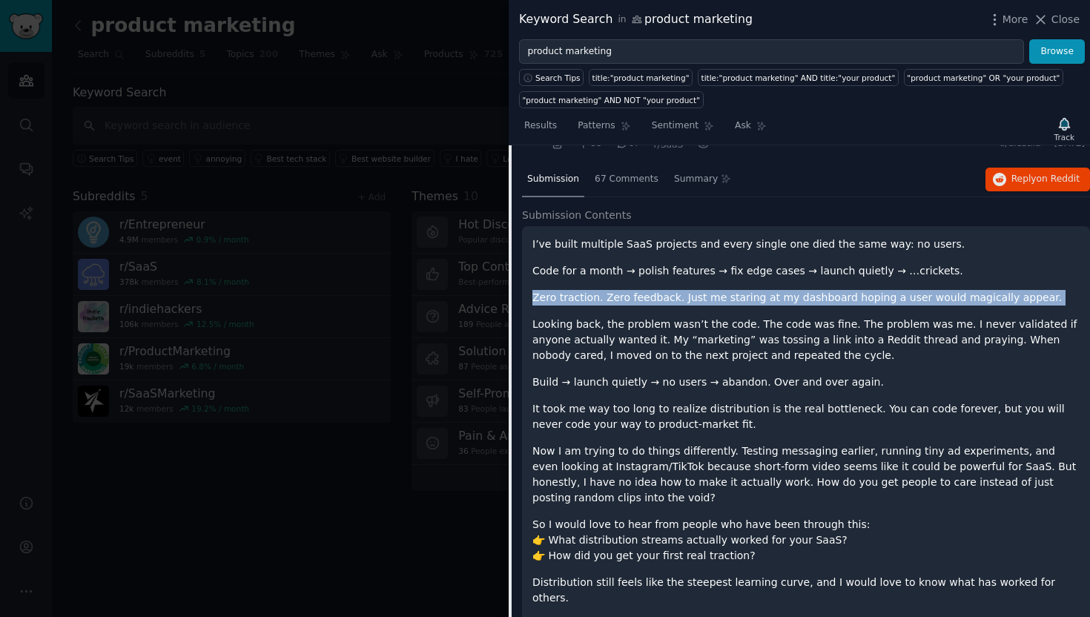
scroll to position [2908, 0]
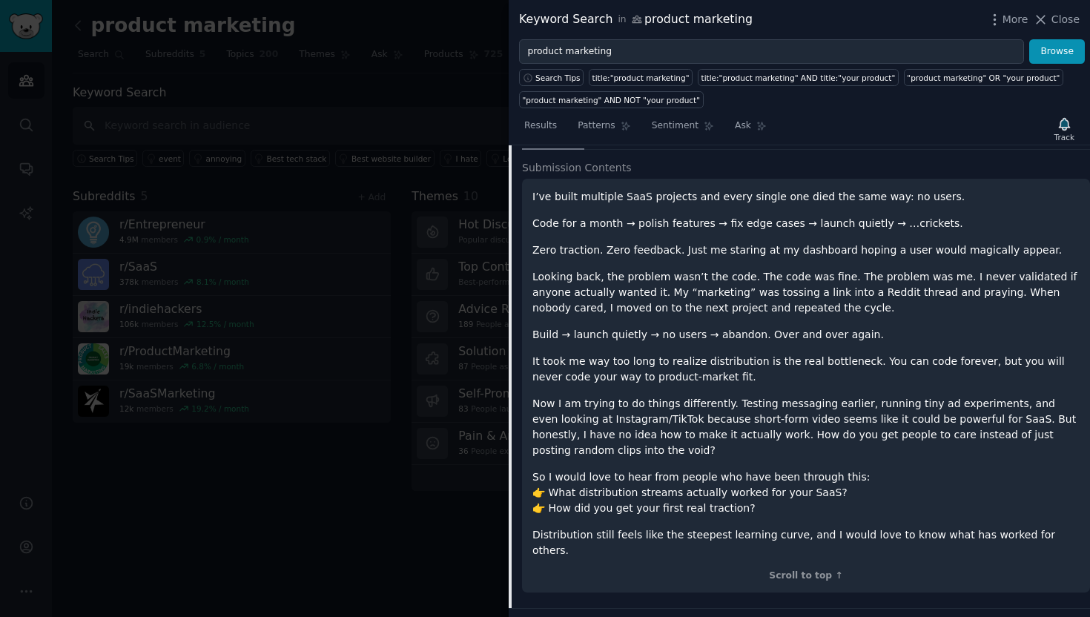
click at [620, 354] on p "It took me way too long to realize distribution is the real bottleneck. You can…" at bounding box center [805, 369] width 547 height 31
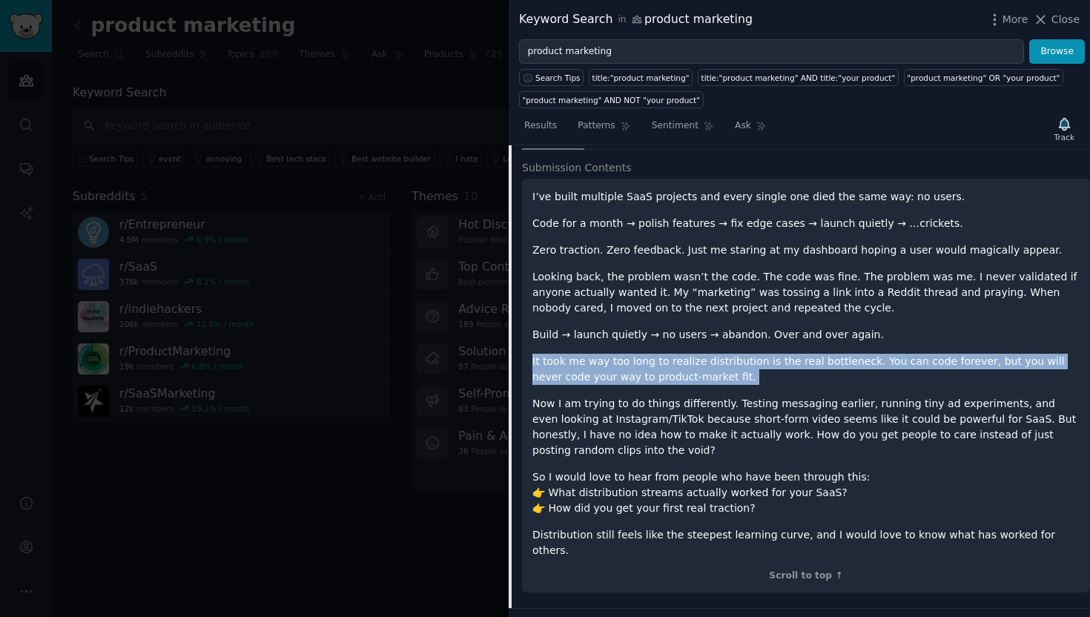
click at [620, 354] on p "It took me way too long to realize distribution is the real bottleneck. You can…" at bounding box center [805, 369] width 547 height 31
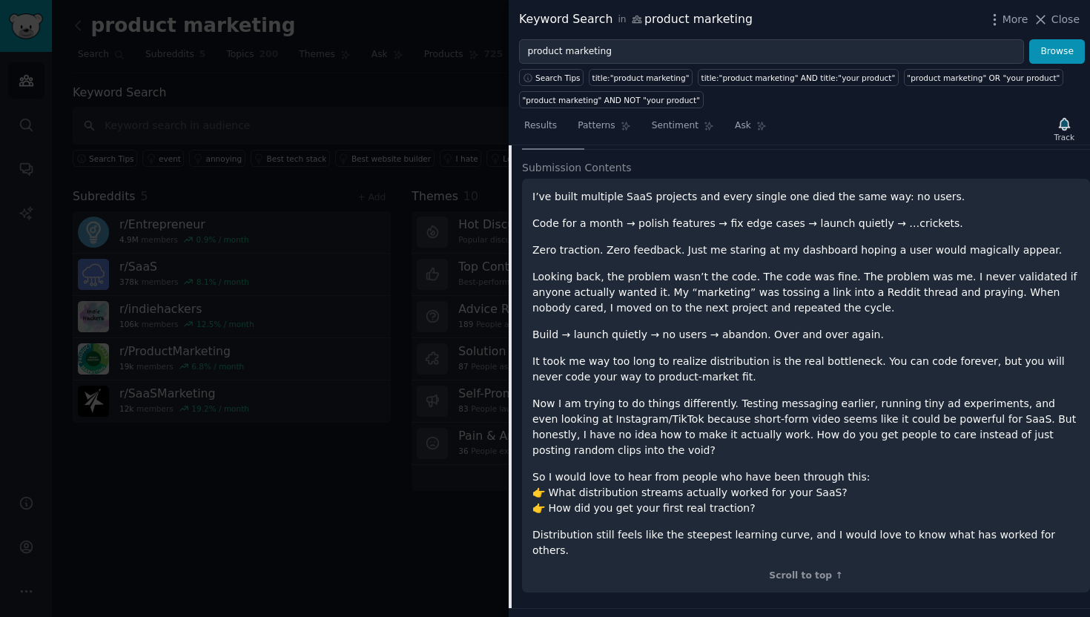
click at [615, 396] on p "Now I am trying to do things differently. Testing messaging earlier, running ti…" at bounding box center [805, 427] width 547 height 62
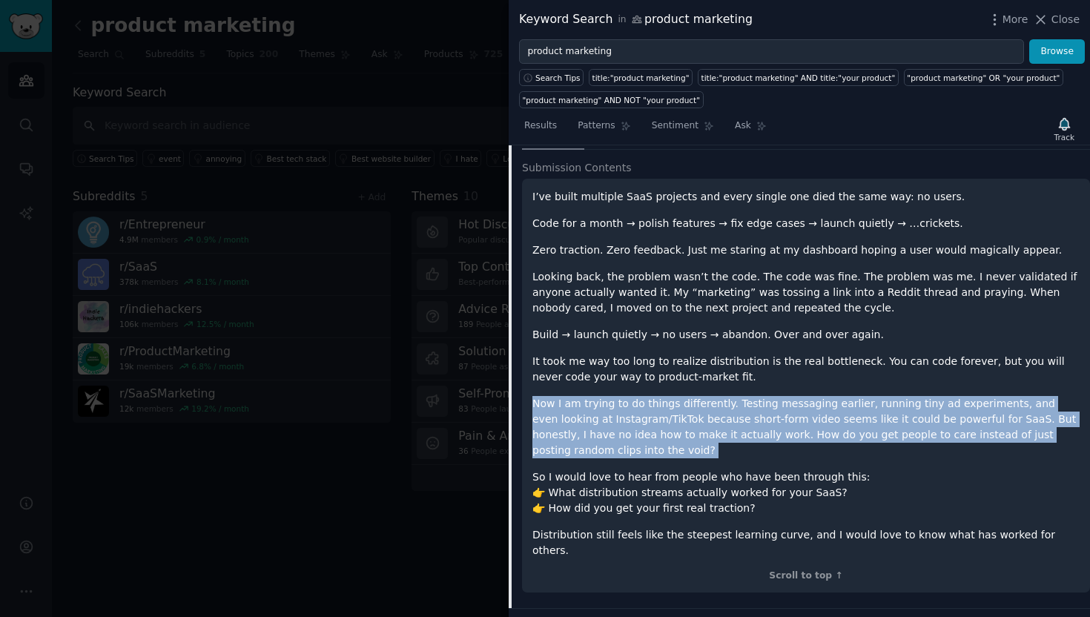
click at [615, 396] on p "Now I am trying to do things differently. Testing messaging earlier, running ti…" at bounding box center [805, 427] width 547 height 62
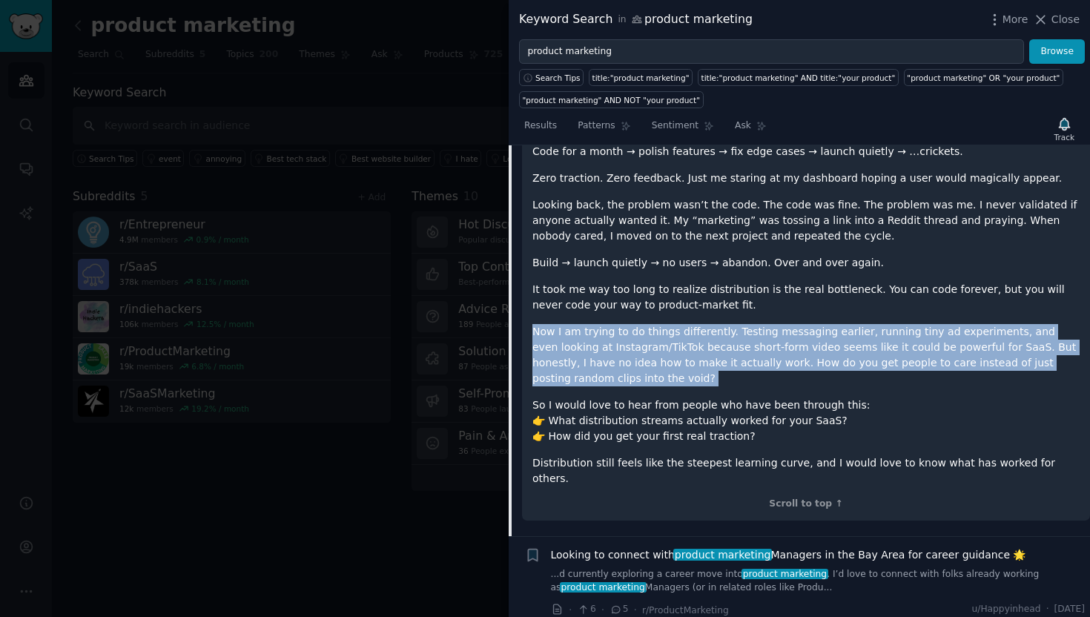
scroll to position [2974, 0]
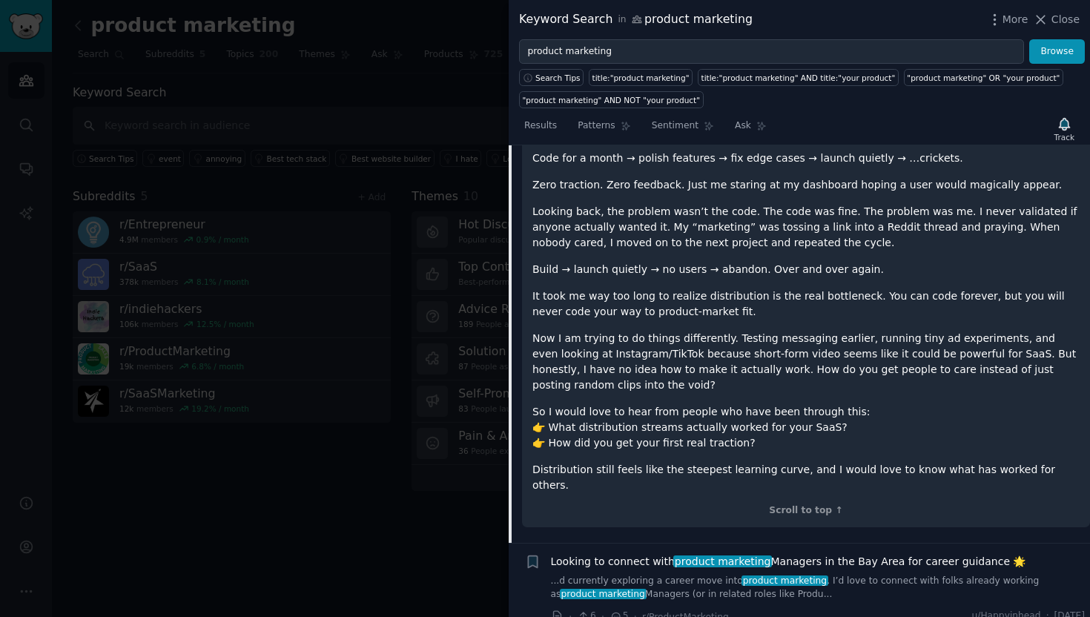
click at [618, 404] on p "So I would love to hear from people who have been through this: 👉 What distribu…" at bounding box center [805, 427] width 547 height 47
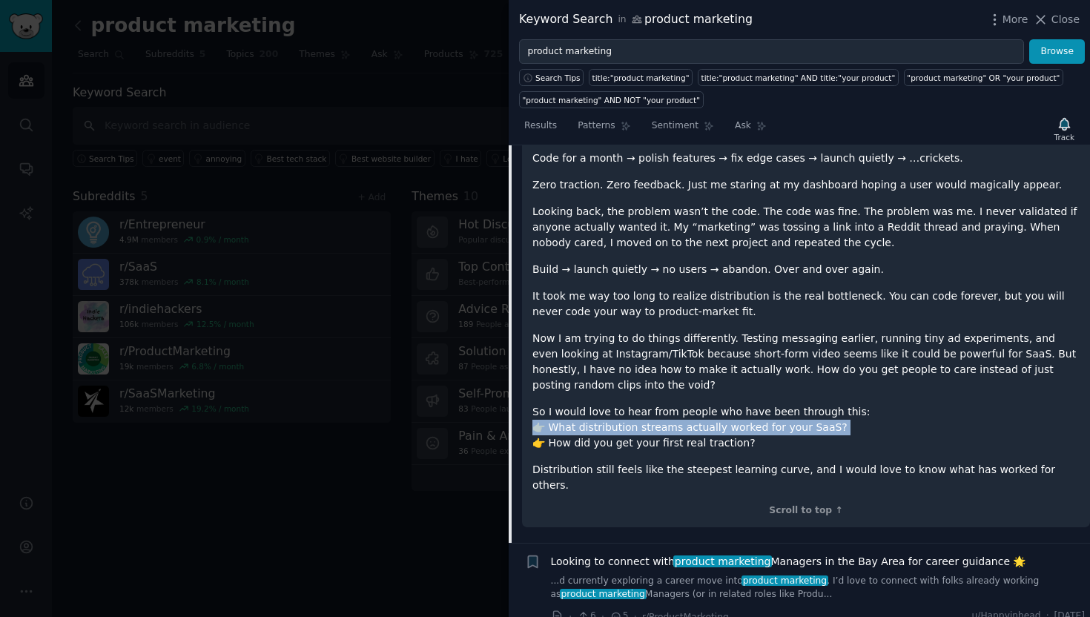
click at [618, 404] on p "So I would love to hear from people who have been through this: 👉 What distribu…" at bounding box center [805, 427] width 547 height 47
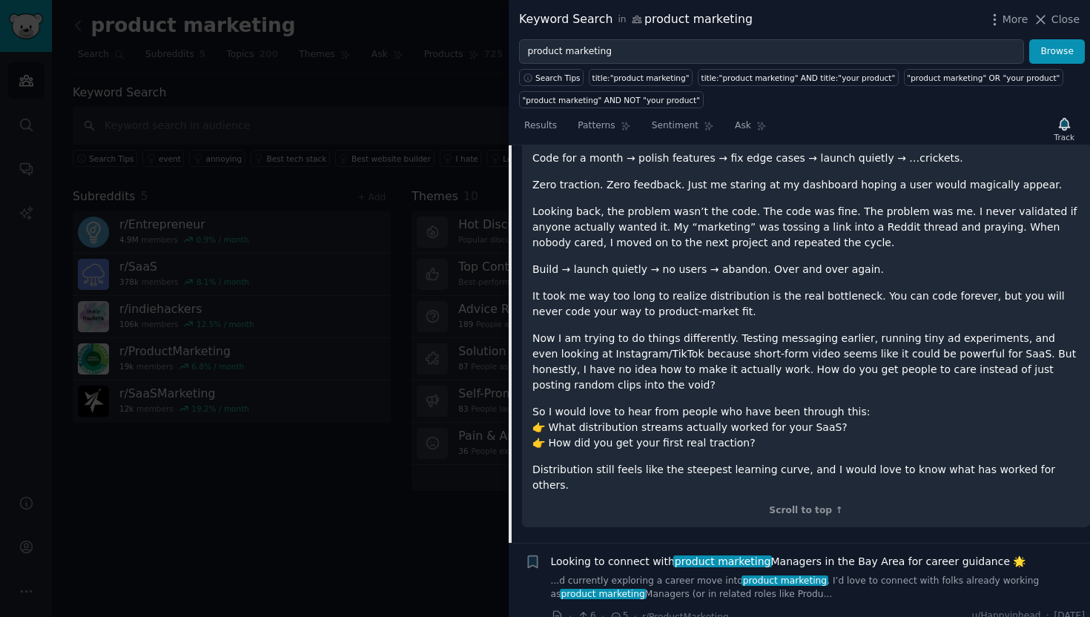
click at [615, 411] on p "So I would love to hear from people who have been through this: 👉 What distribu…" at bounding box center [805, 427] width 547 height 47
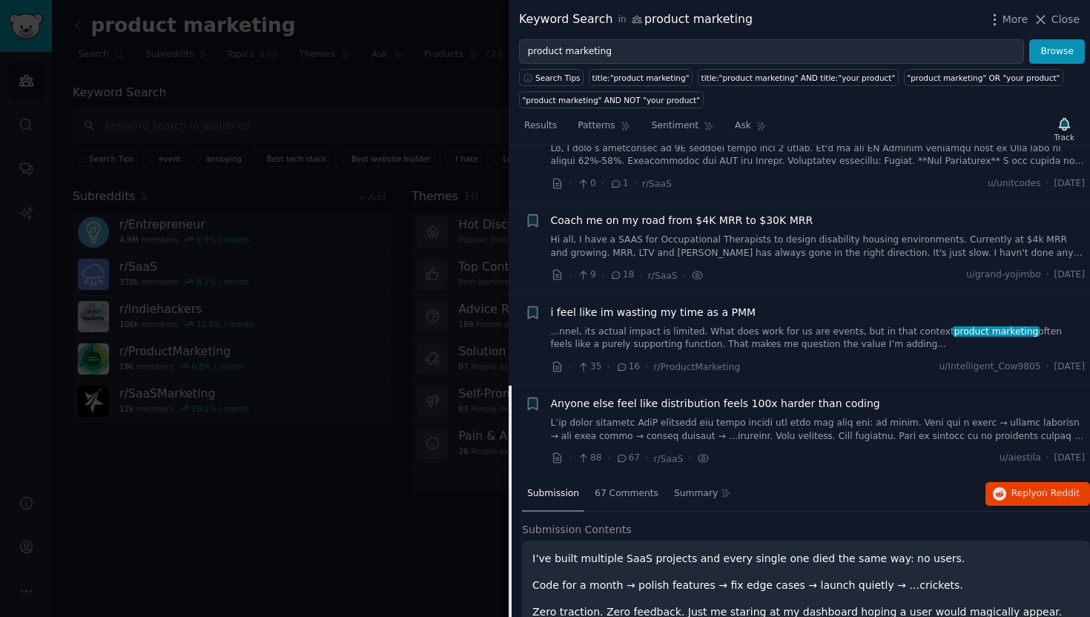
scroll to position [1634, 0]
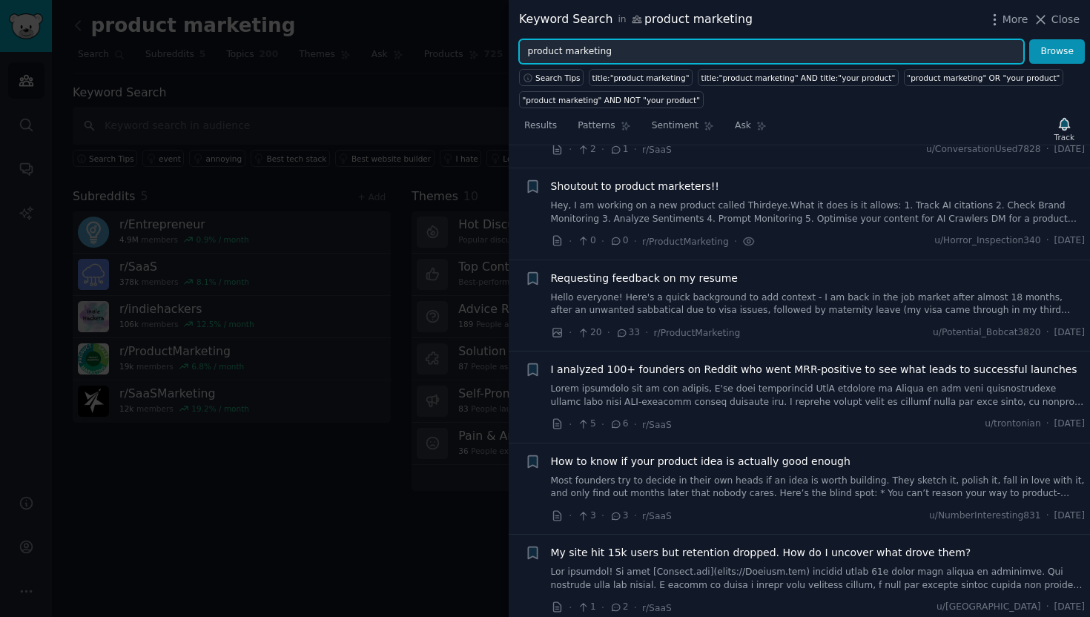
click at [574, 53] on input "product marketing" at bounding box center [771, 51] width 505 height 25
type input "go to market"
click at [1029, 39] on button "Browse" at bounding box center [1057, 51] width 56 height 25
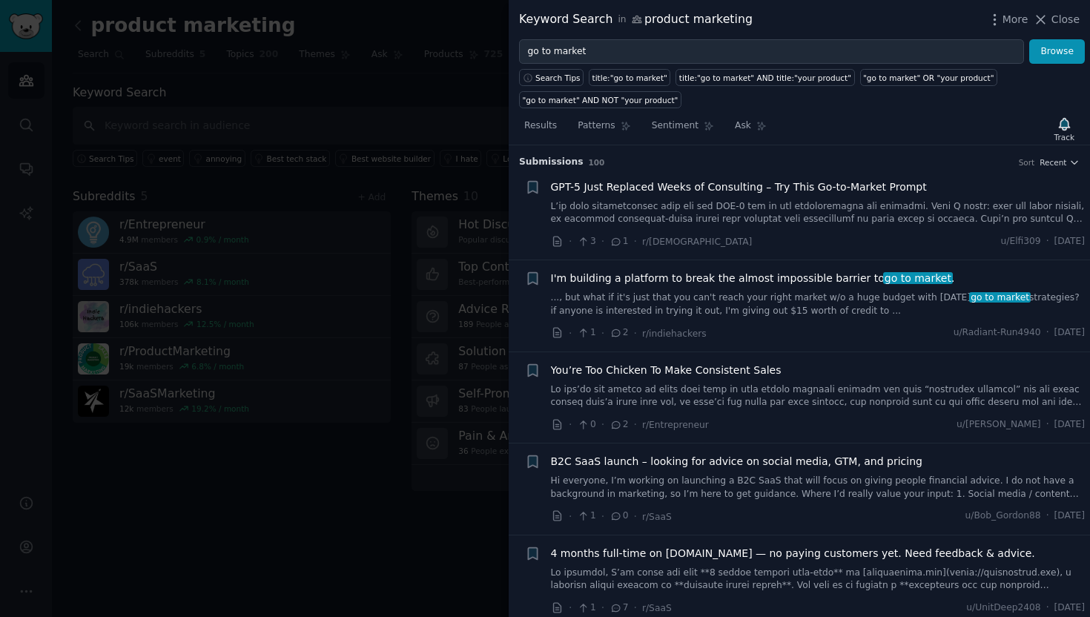
click at [711, 300] on link "..., but what if it's just that you can't reach your right market w/o a huge bu…" at bounding box center [818, 304] width 534 height 26
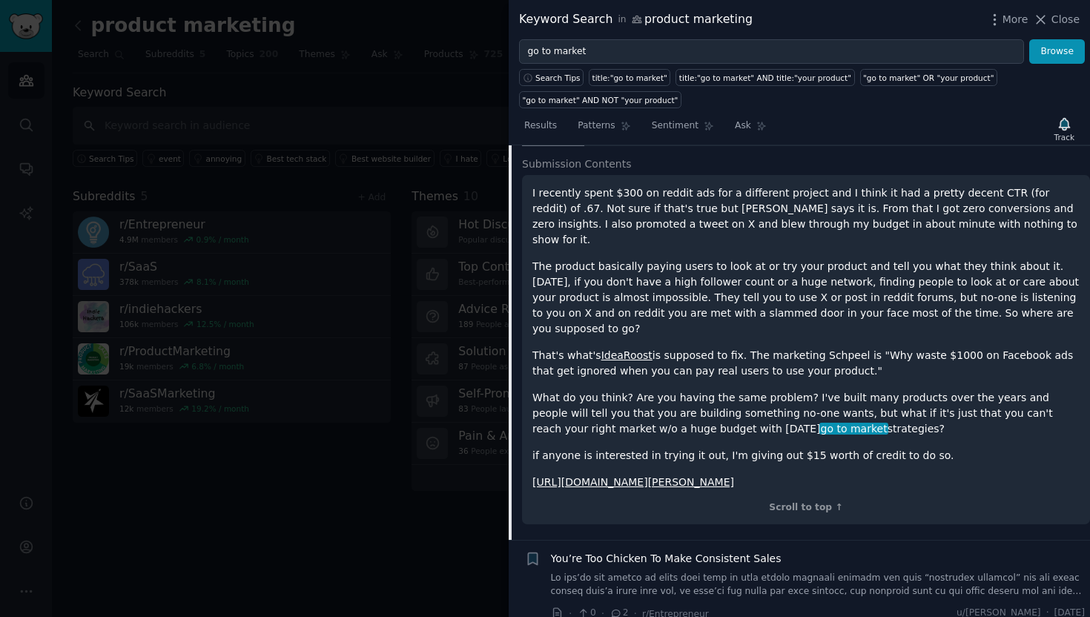
scroll to position [250, 0]
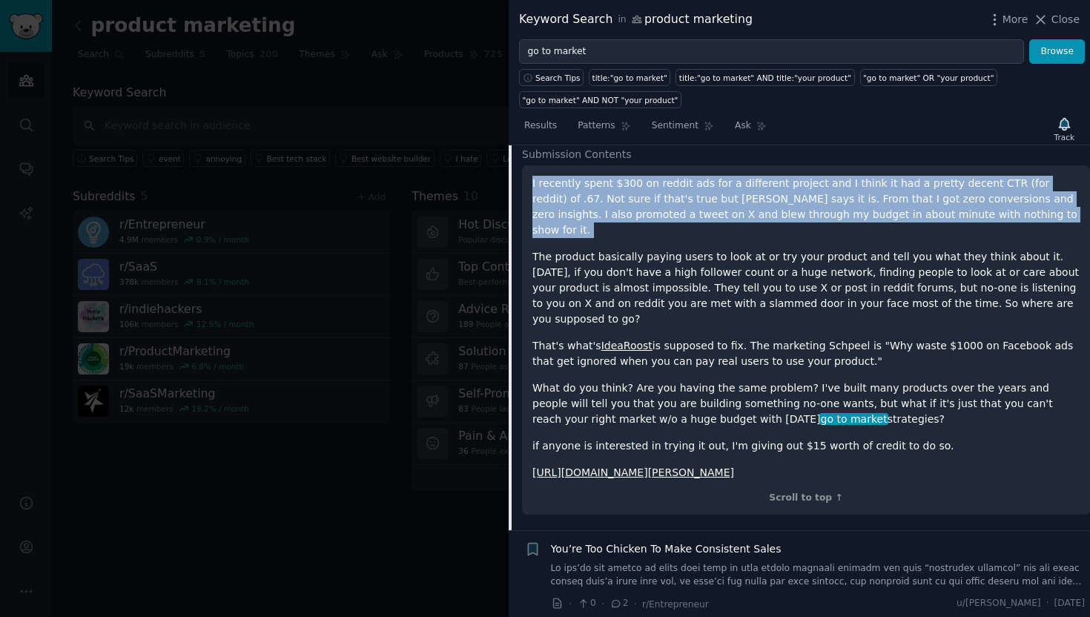
drag, startPoint x: 649, startPoint y: 170, endPoint x: 654, endPoint y: 227, distance: 57.2
click at [654, 227] on div "I recently spent $300 on reddit ads for a different project and I think it had …" at bounding box center [806, 340] width 568 height 350
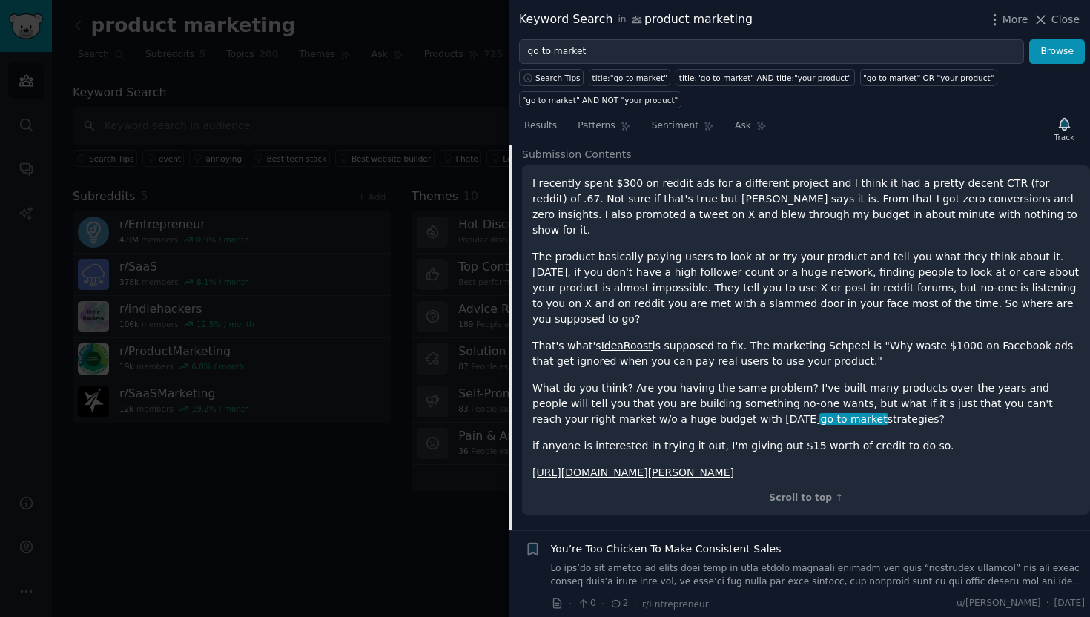
click at [663, 280] on p "The product basically paying users to look at or try your product and tell you …" at bounding box center [805, 288] width 547 height 78
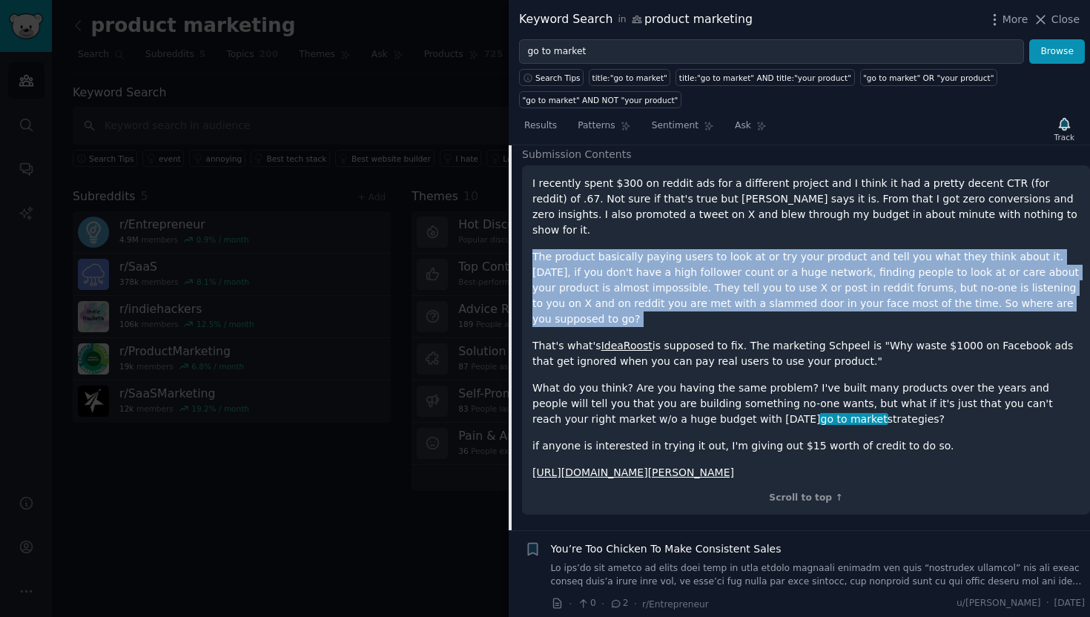
drag, startPoint x: 609, startPoint y: 227, endPoint x: 617, endPoint y: 297, distance: 70.9
click at [617, 297] on div "I recently spent $300 on reddit ads for a different project and I think it had …" at bounding box center [805, 328] width 547 height 305
click at [622, 289] on p "The product basically paying users to look at or try your product and tell you …" at bounding box center [805, 288] width 547 height 78
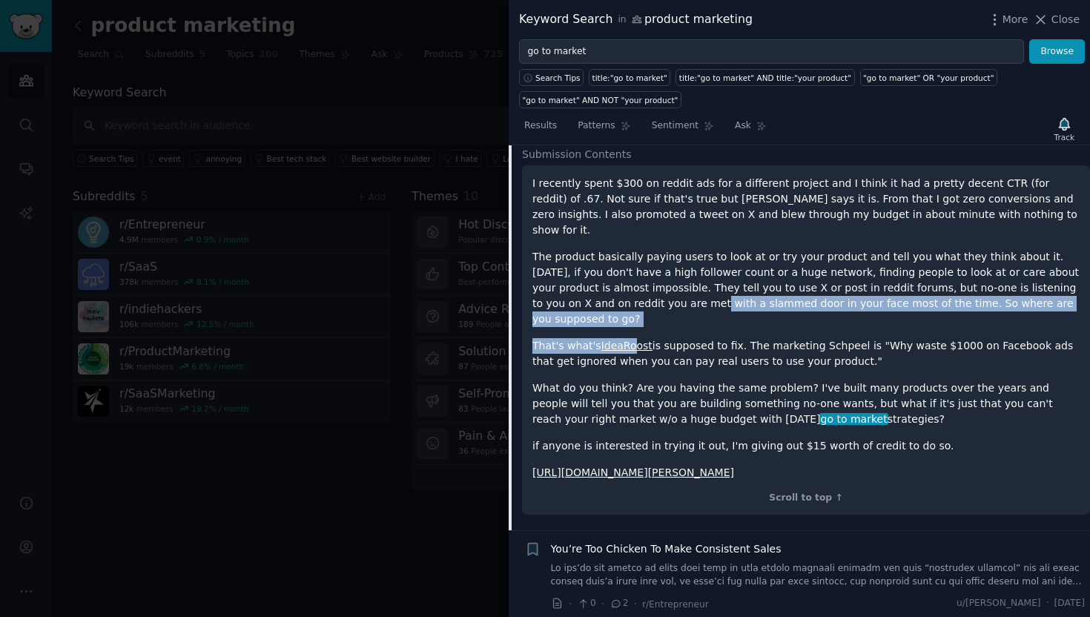
drag, startPoint x: 624, startPoint y: 281, endPoint x: 629, endPoint y: 314, distance: 33.0
click at [629, 314] on div "I recently spent $300 on reddit ads for a different project and I think it had …" at bounding box center [805, 328] width 547 height 305
click at [629, 339] on link "IdeaRoost" at bounding box center [626, 345] width 51 height 12
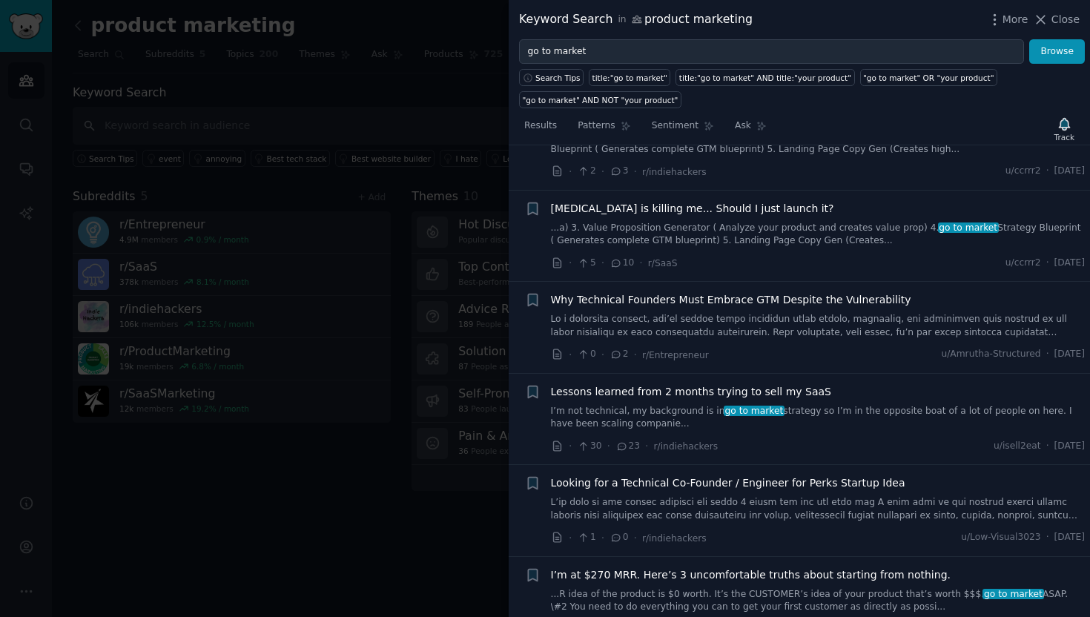
scroll to position [1251, 0]
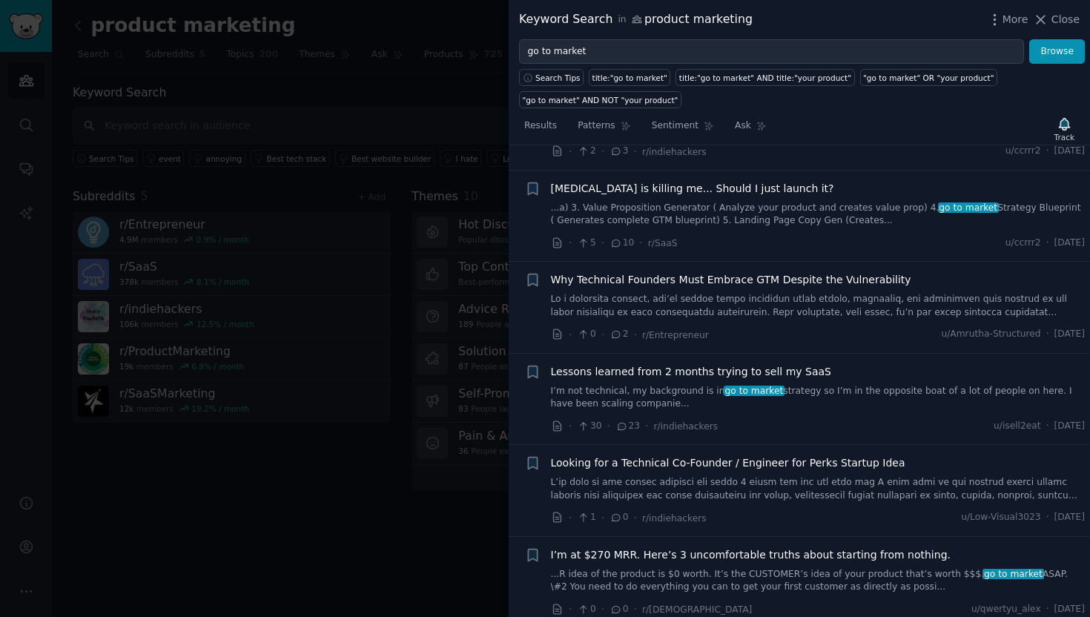
click at [769, 293] on link at bounding box center [818, 306] width 534 height 26
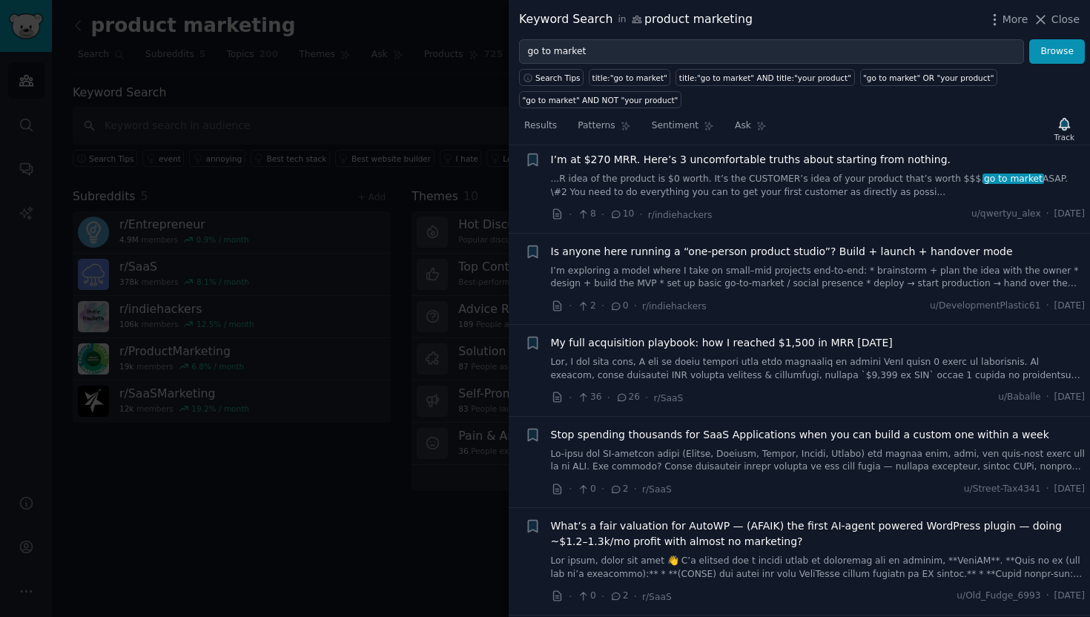
scroll to position [2866, 0]
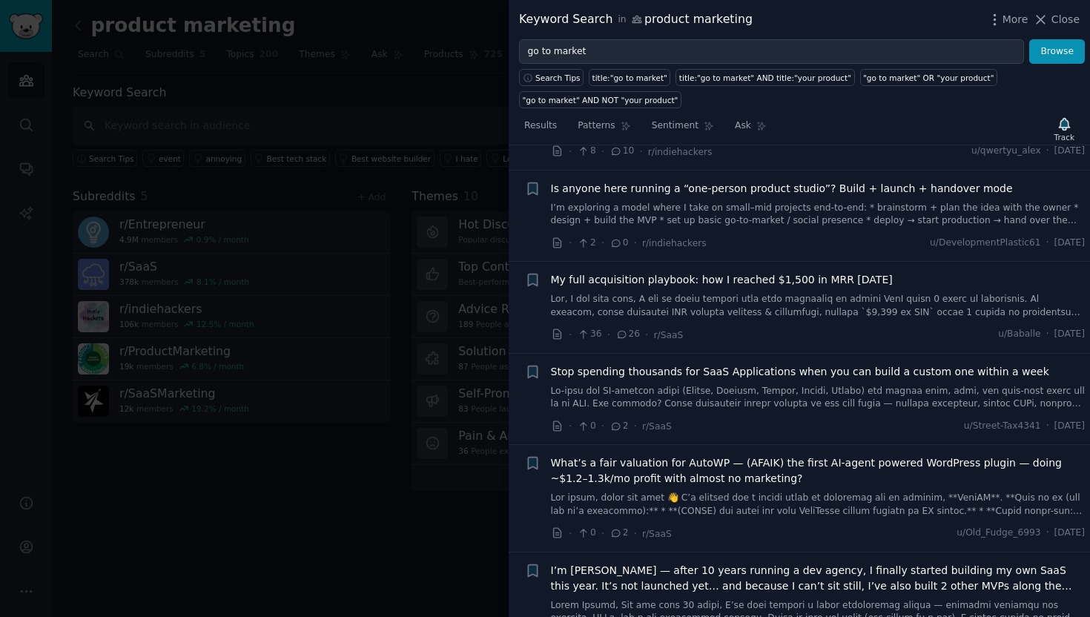
click at [759, 298] on link at bounding box center [818, 306] width 534 height 26
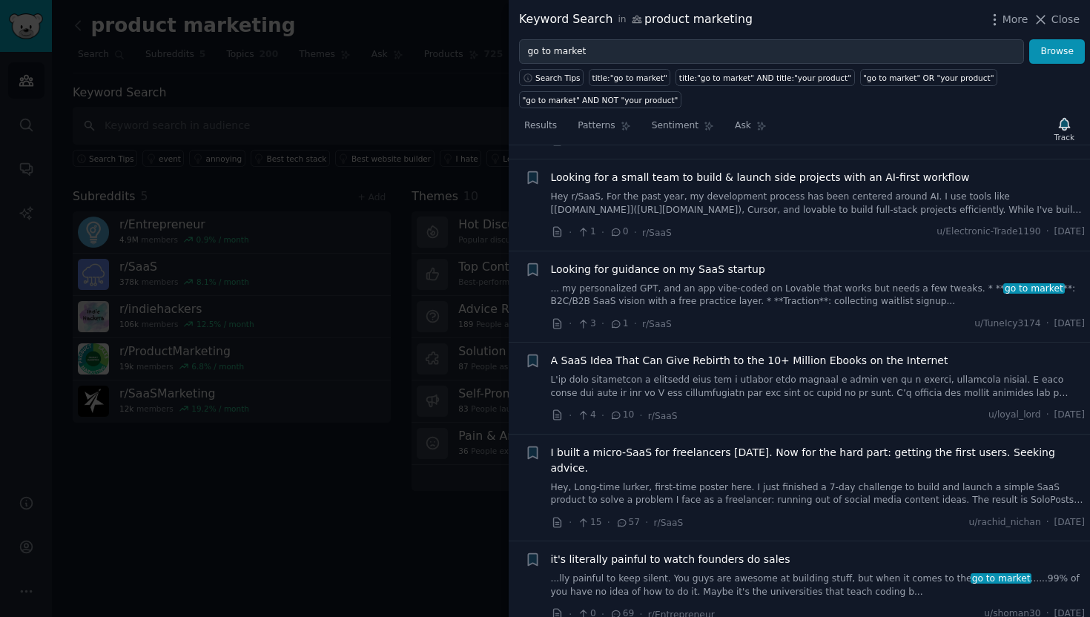
scroll to position [6409, 0]
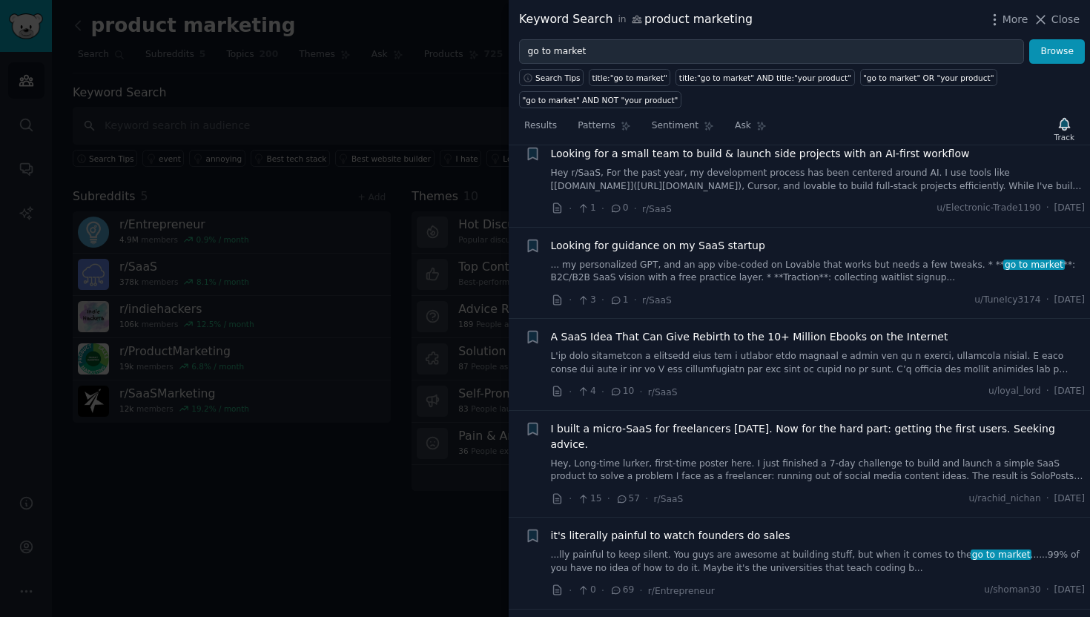
click at [749, 457] on link "Hey, Long-time lurker, first-time poster here. I just finished a 7-day challeng…" at bounding box center [818, 470] width 534 height 26
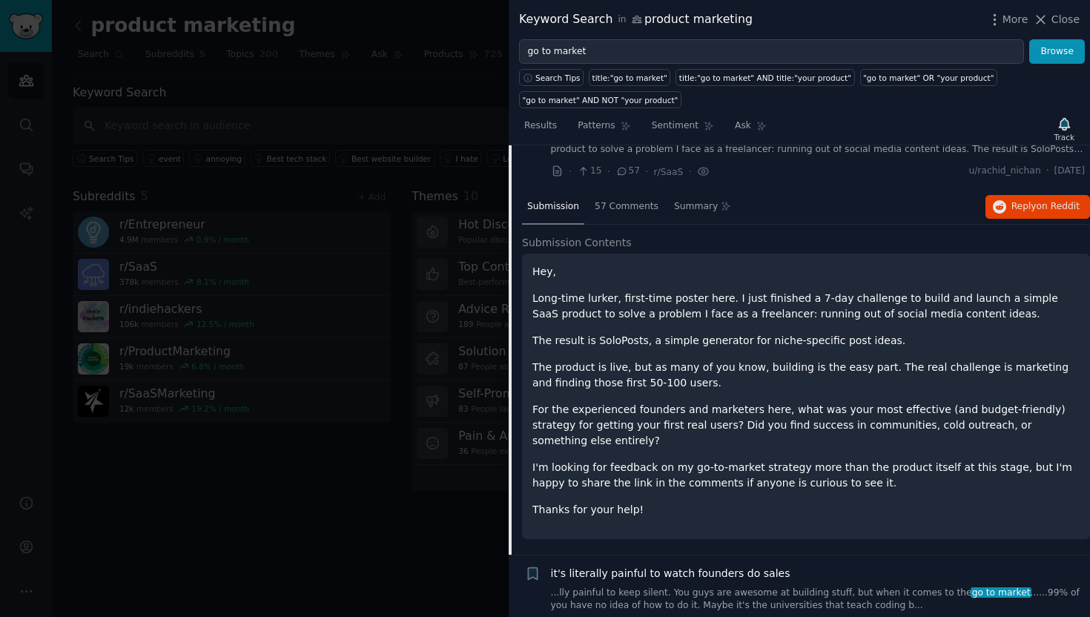
scroll to position [3584, 0]
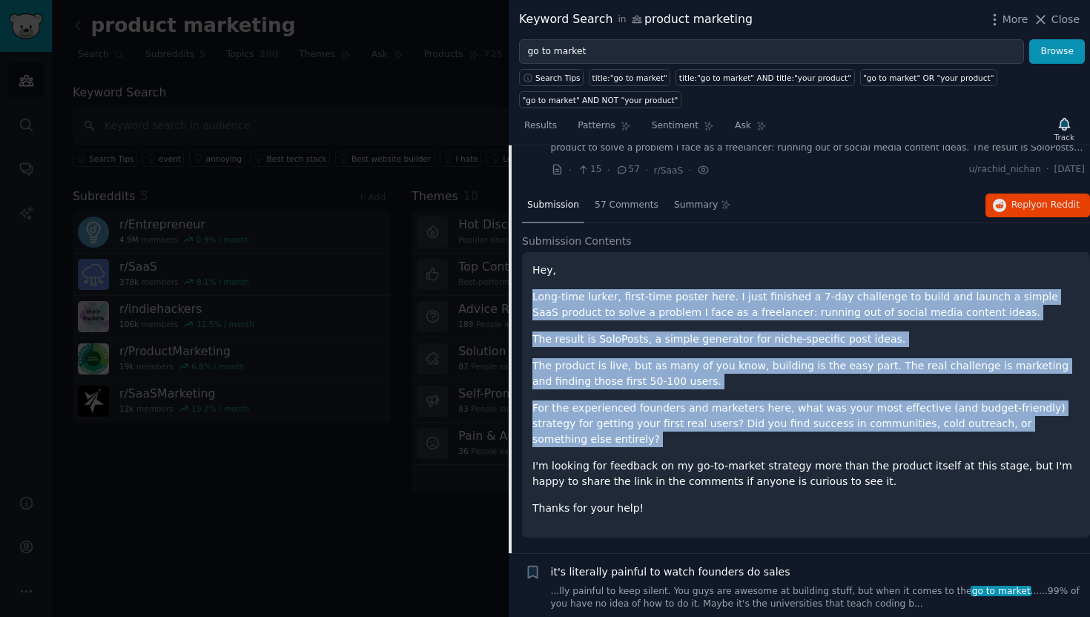
drag, startPoint x: 757, startPoint y: 270, endPoint x: 752, endPoint y: 417, distance: 147.6
click at [752, 417] on div "Hey, Long-time lurker, first-time poster here. I just finished a 7-day challeng…" at bounding box center [805, 388] width 547 height 253
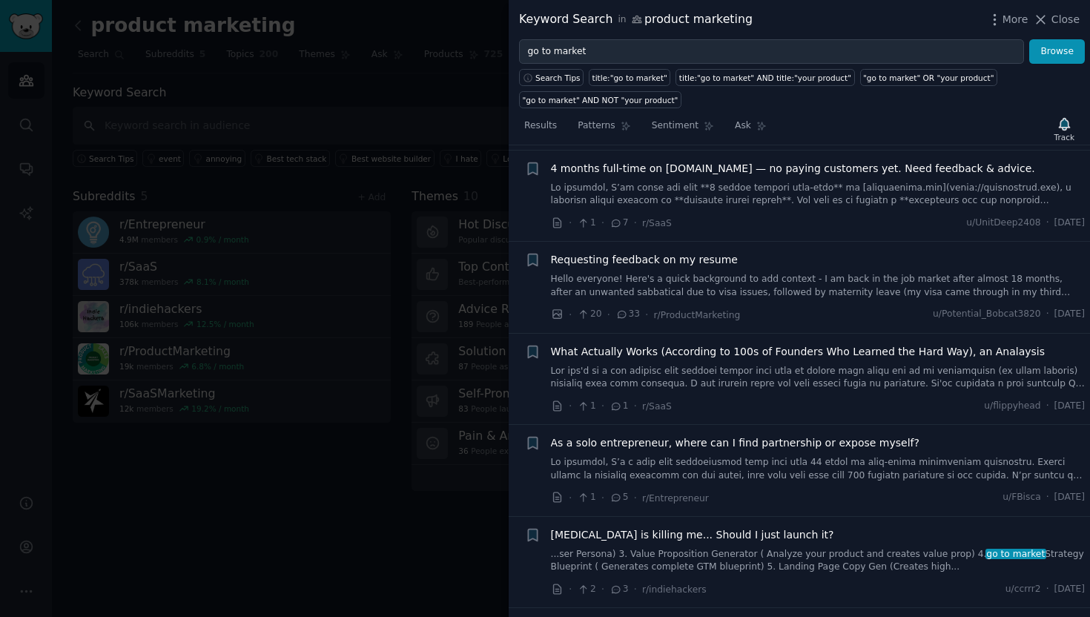
scroll to position [0, 0]
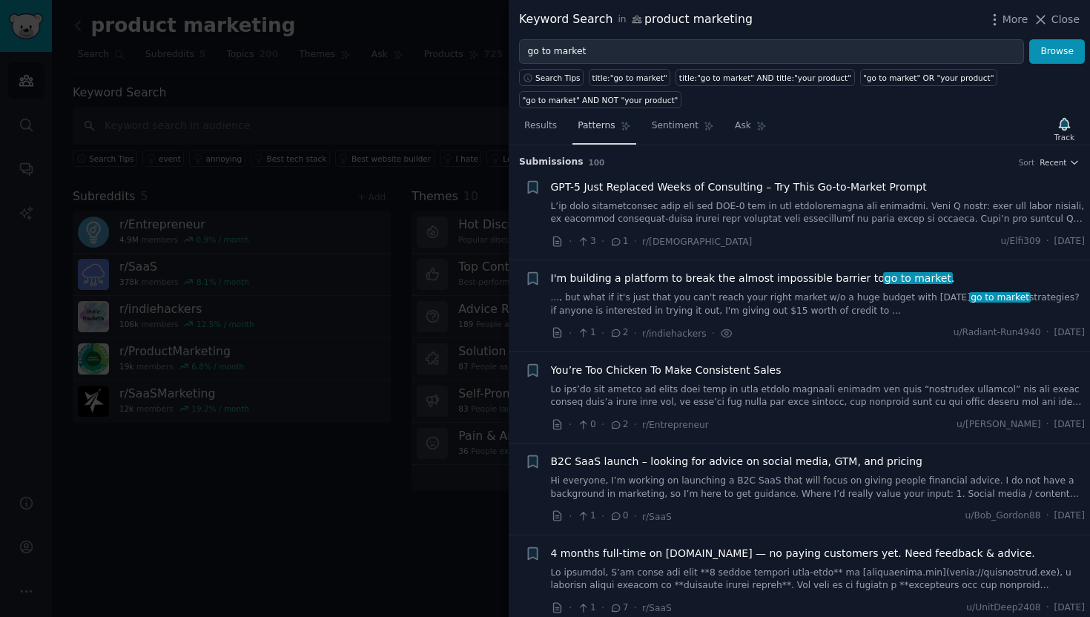
click at [590, 134] on link "Patterns" at bounding box center [603, 129] width 63 height 30
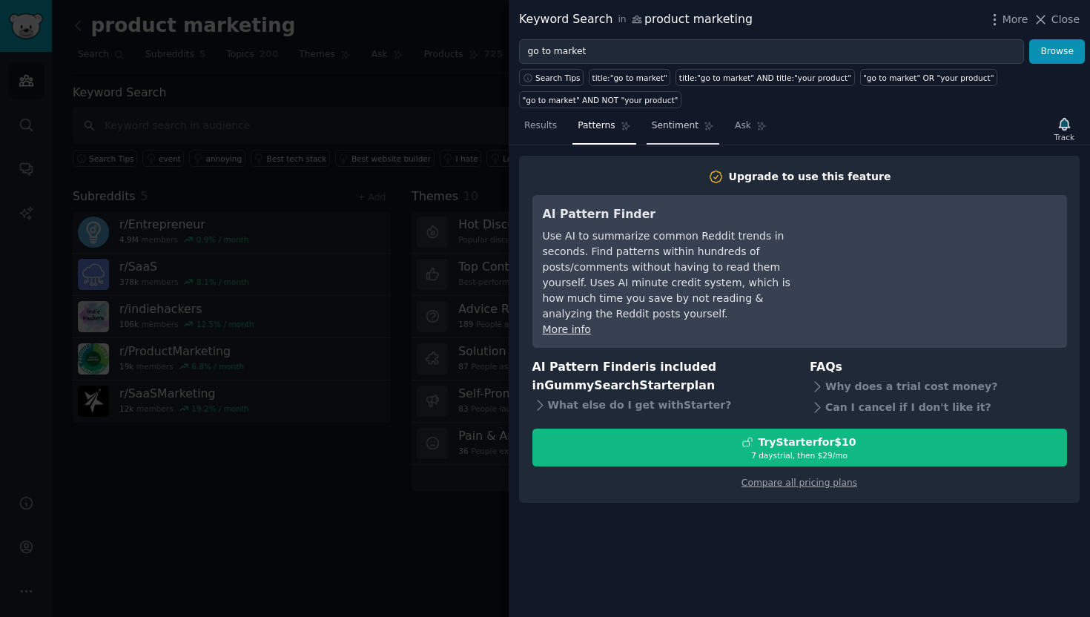
click at [680, 127] on span "Sentiment" at bounding box center [675, 125] width 47 height 13
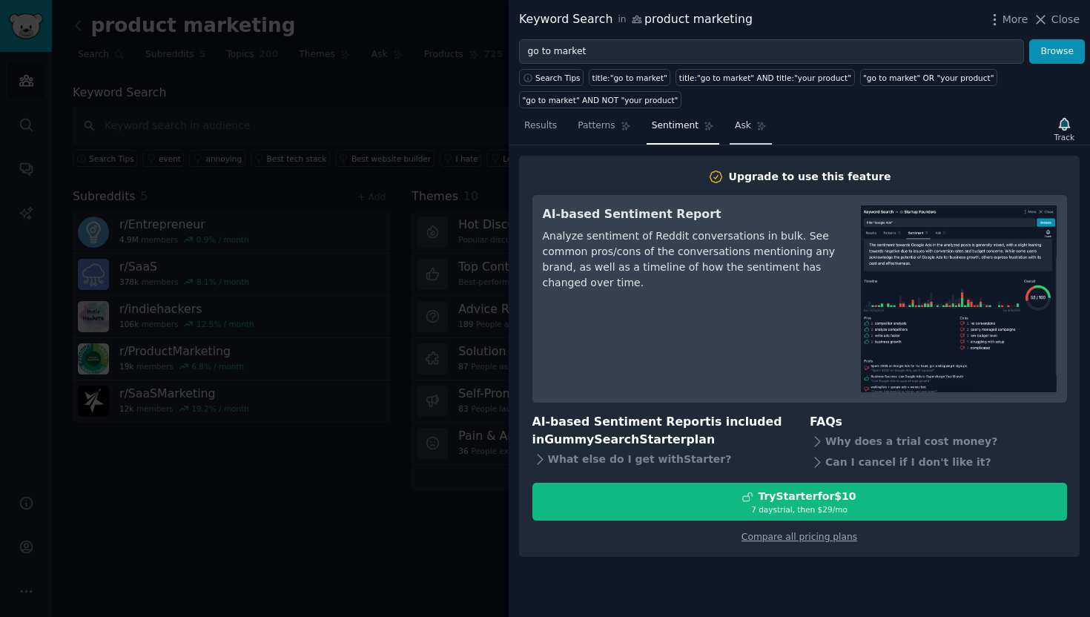
click at [743, 126] on span "Ask" at bounding box center [743, 125] width 16 height 13
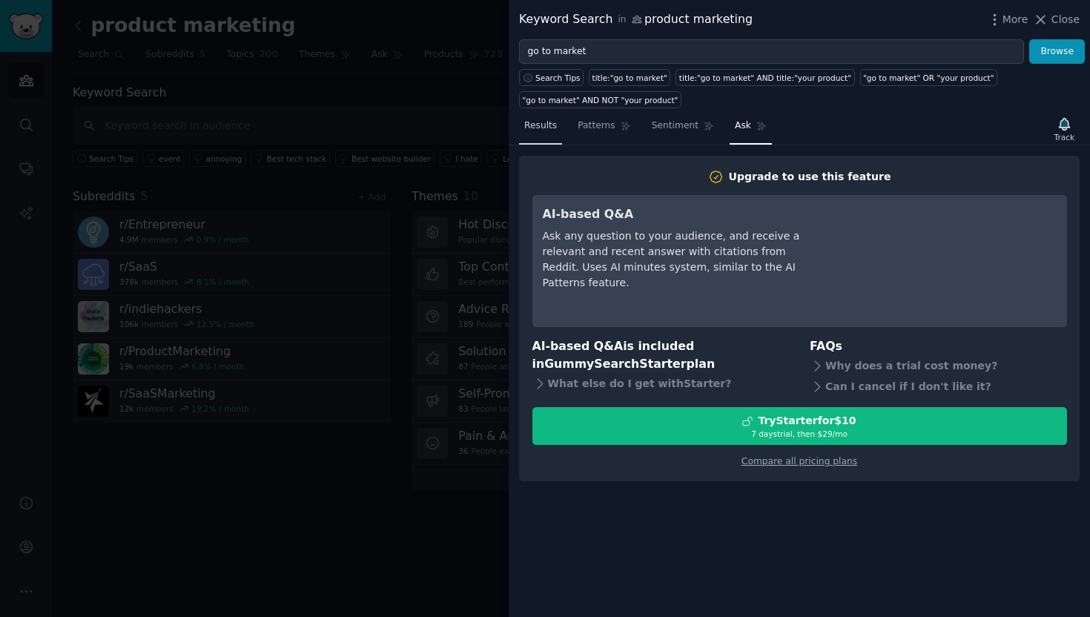
click at [549, 126] on span "Results" at bounding box center [540, 125] width 33 height 13
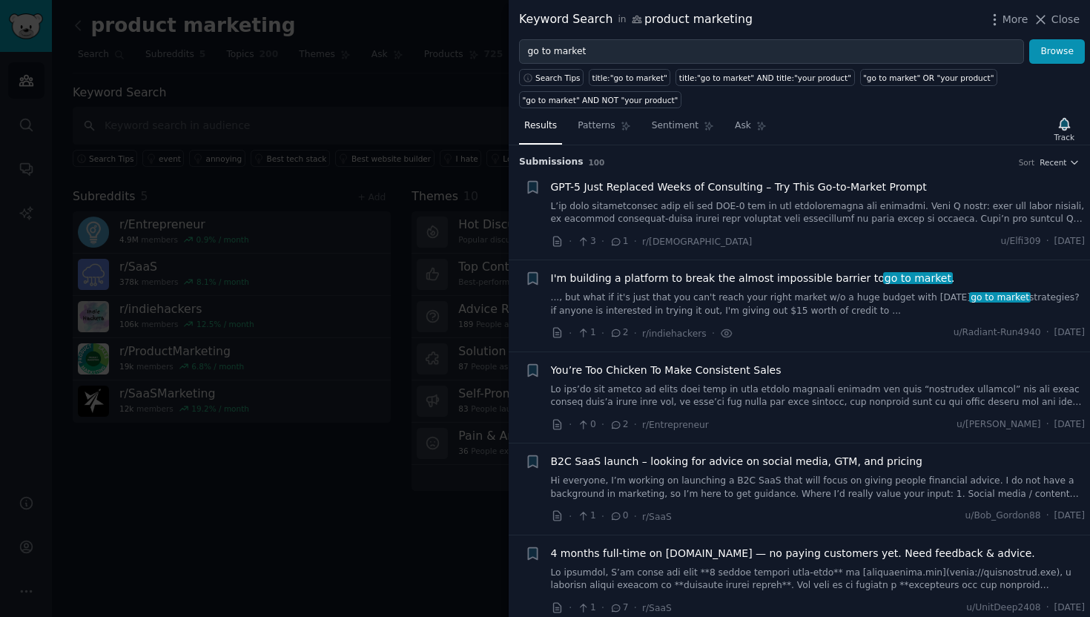
click at [434, 233] on div at bounding box center [545, 308] width 1090 height 617
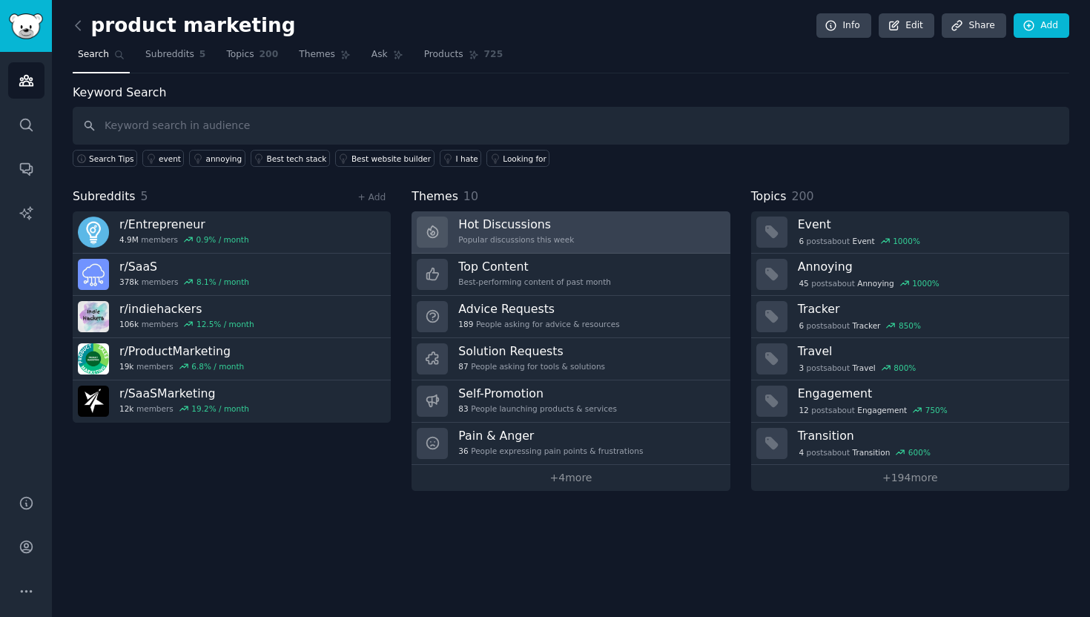
click at [490, 233] on div "Hot Discussions Popular discussions this week" at bounding box center [516, 231] width 116 height 31
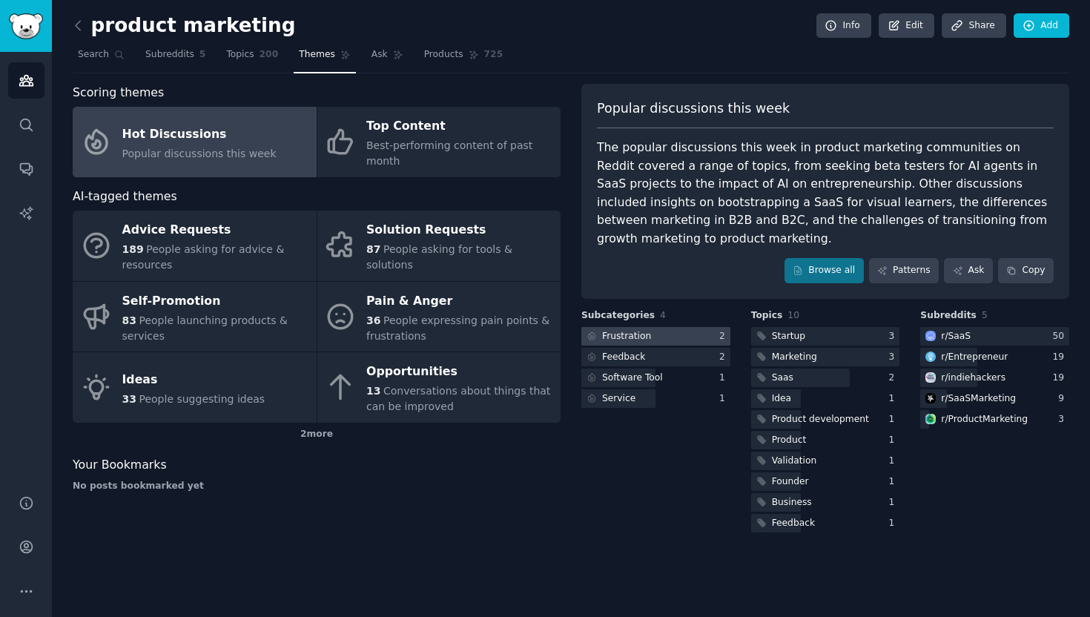
click at [648, 330] on div "Frustration" at bounding box center [626, 336] width 49 height 13
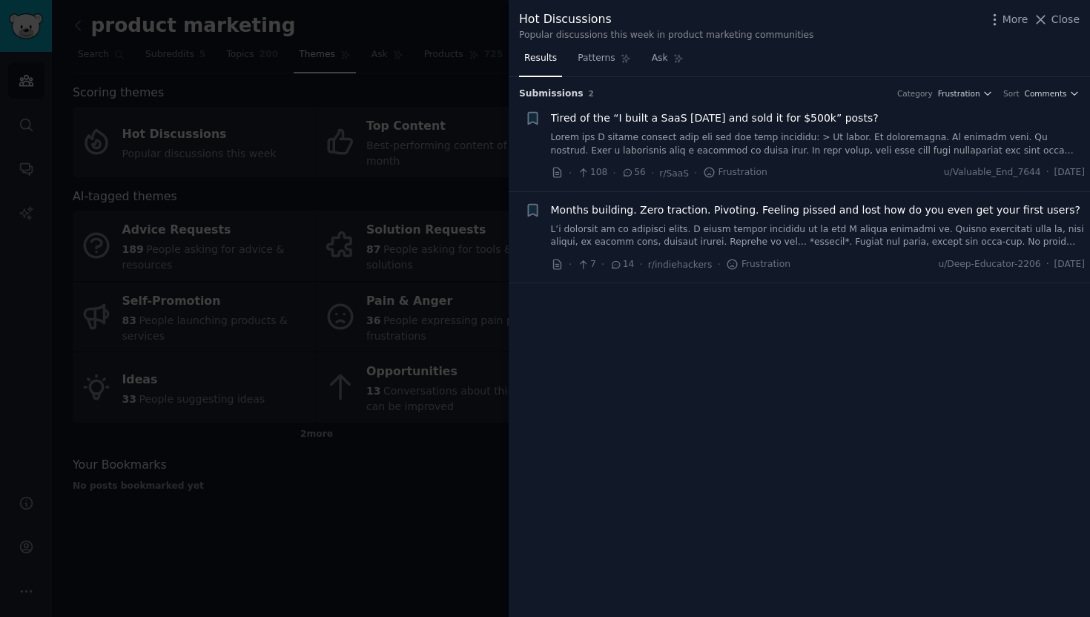
click at [408, 338] on div at bounding box center [545, 308] width 1090 height 617
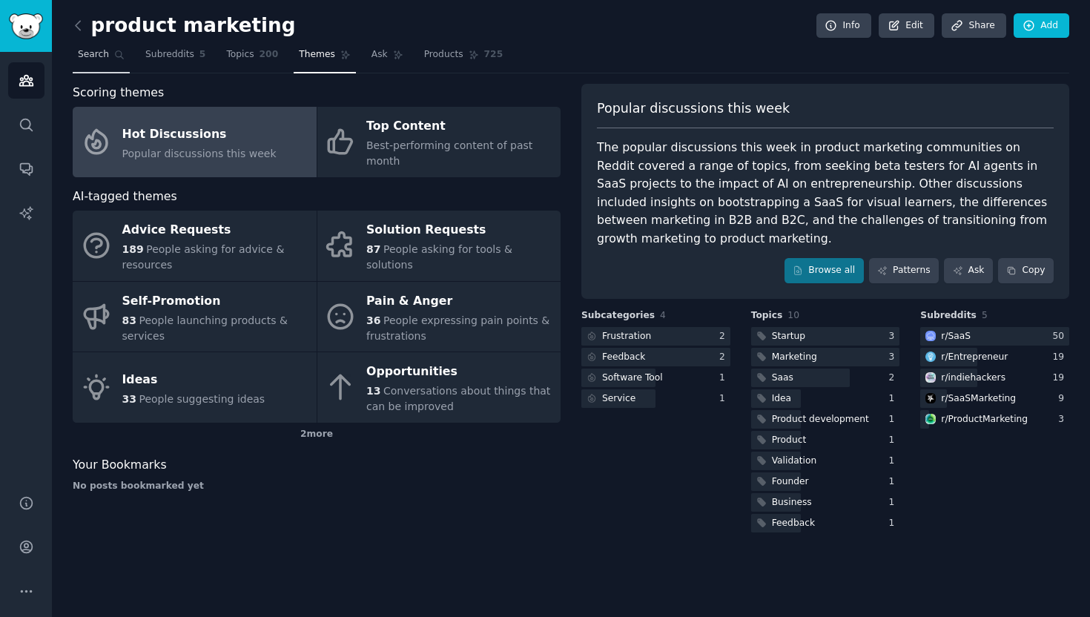
click at [94, 58] on span "Search" at bounding box center [93, 54] width 31 height 13
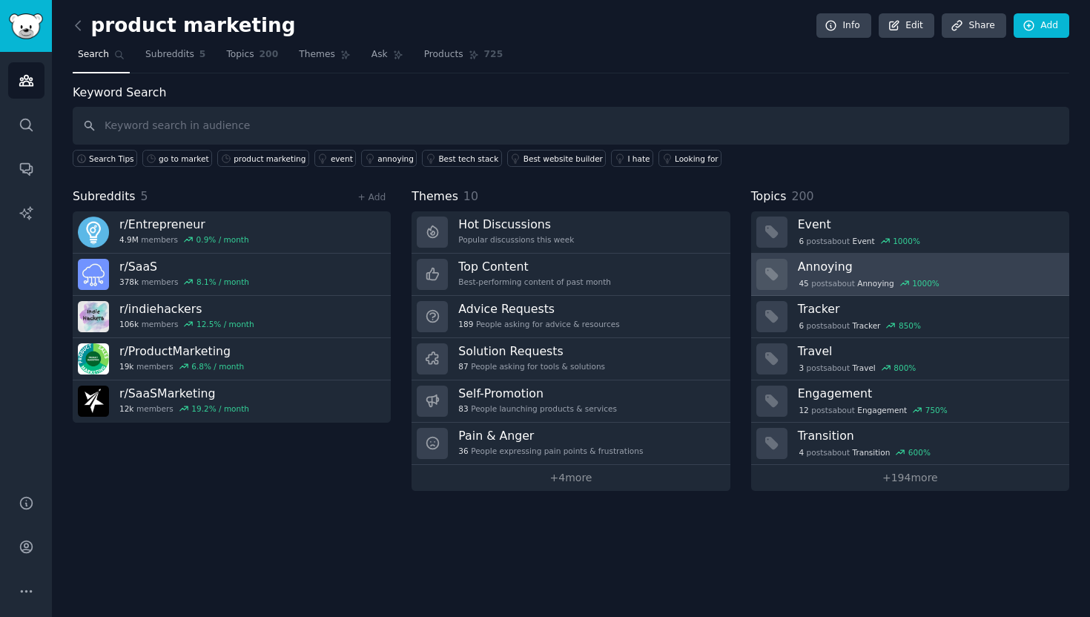
click at [809, 259] on h3 "Annoying" at bounding box center [928, 267] width 261 height 16
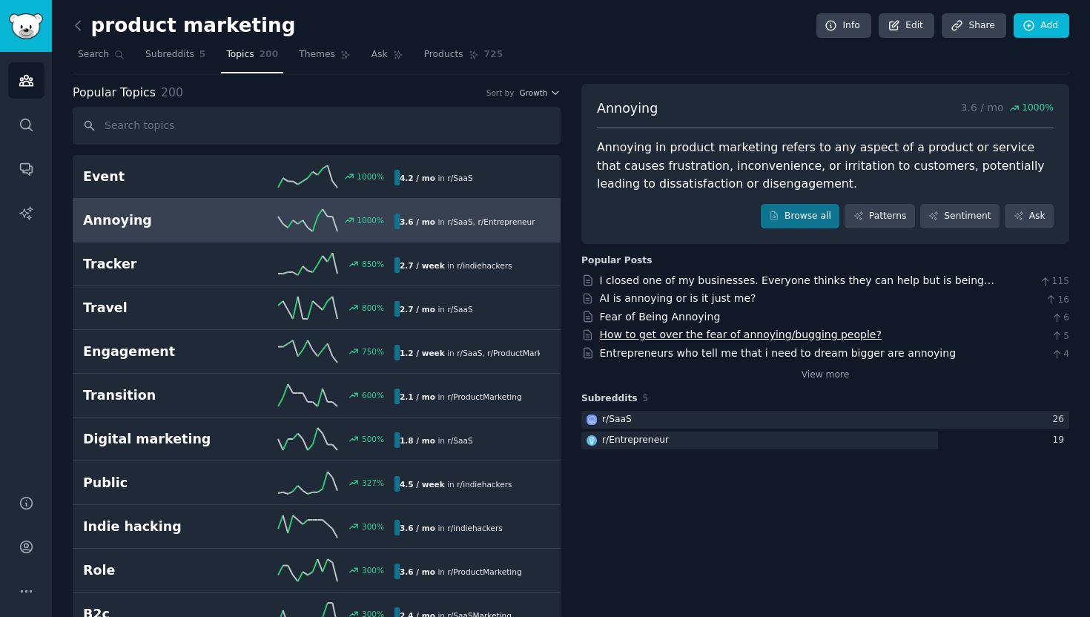
click at [712, 334] on link "How to get over the fear of annoying/bugging people?" at bounding box center [741, 334] width 282 height 12
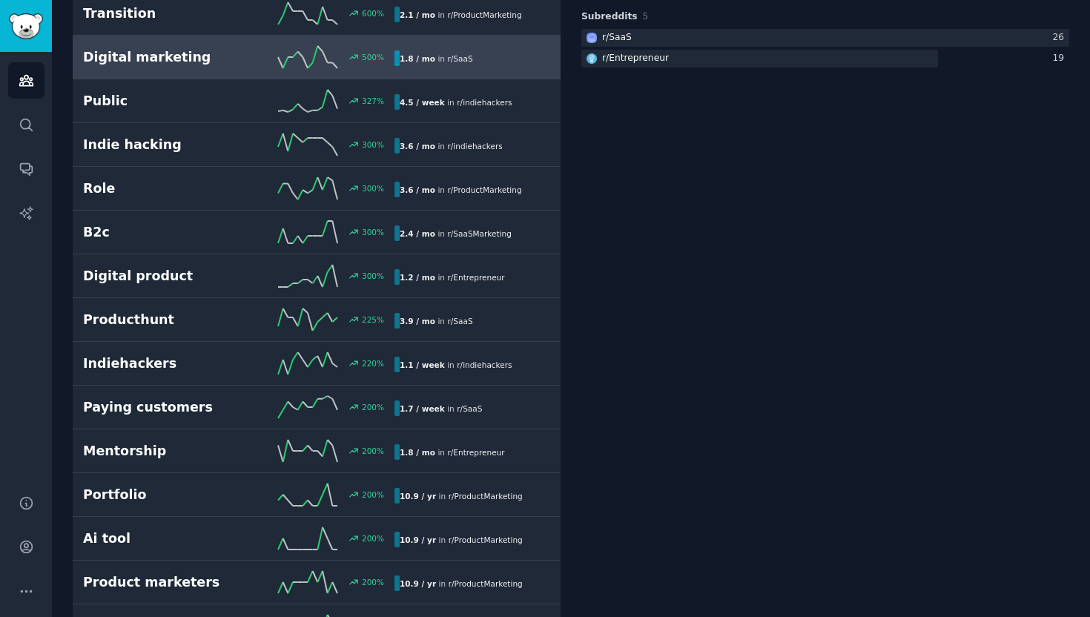
scroll to position [383, 0]
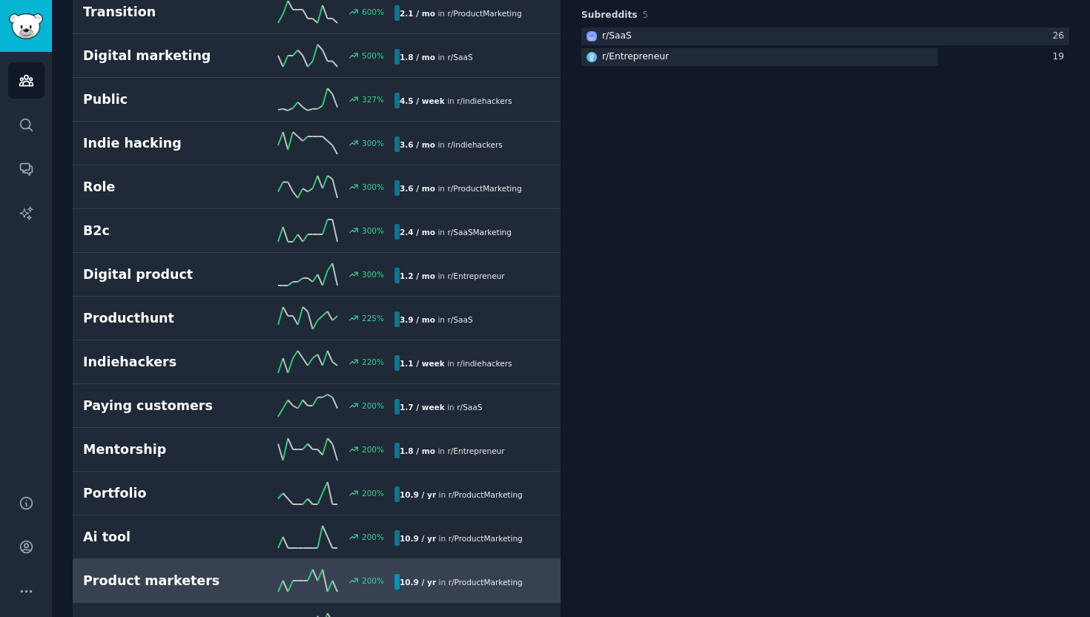
click at [223, 568] on link "Product marketers 200 % 10.9 / yr in r/ ProductMarketing" at bounding box center [317, 581] width 488 height 44
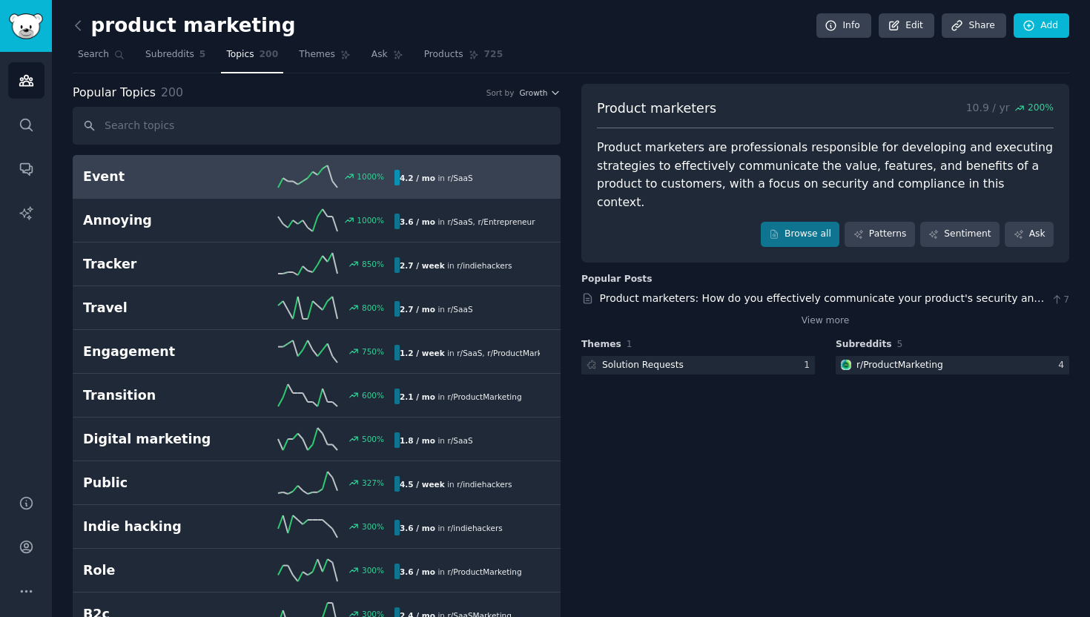
click at [215, 190] on link "Event 1000 % 4.2 / mo in r/ SaaS" at bounding box center [317, 177] width 488 height 44
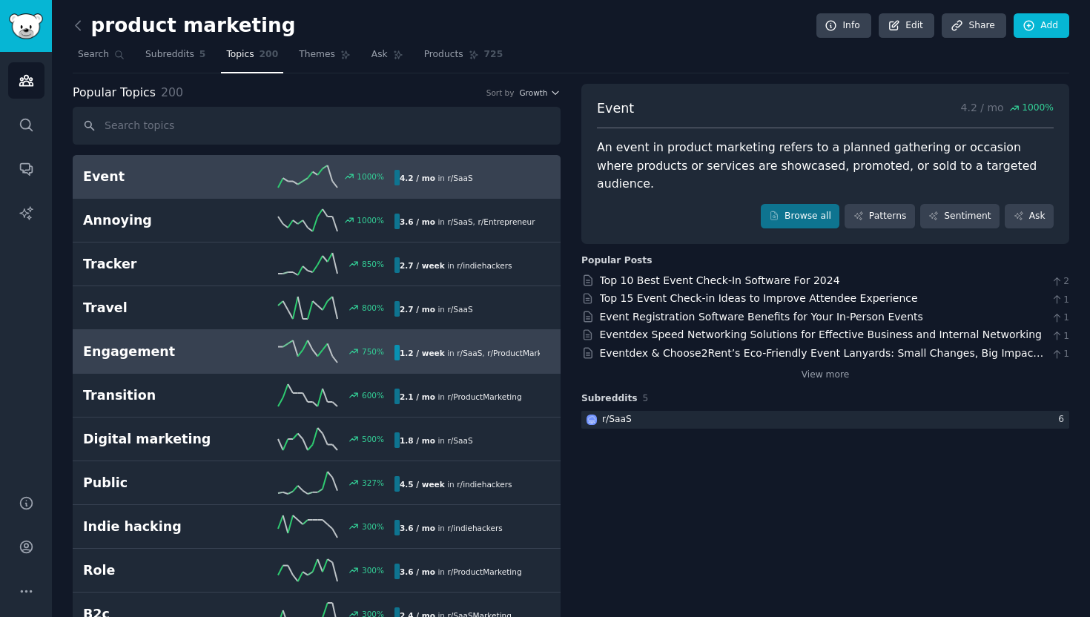
click at [175, 348] on h2 "Engagement" at bounding box center [161, 351] width 156 height 19
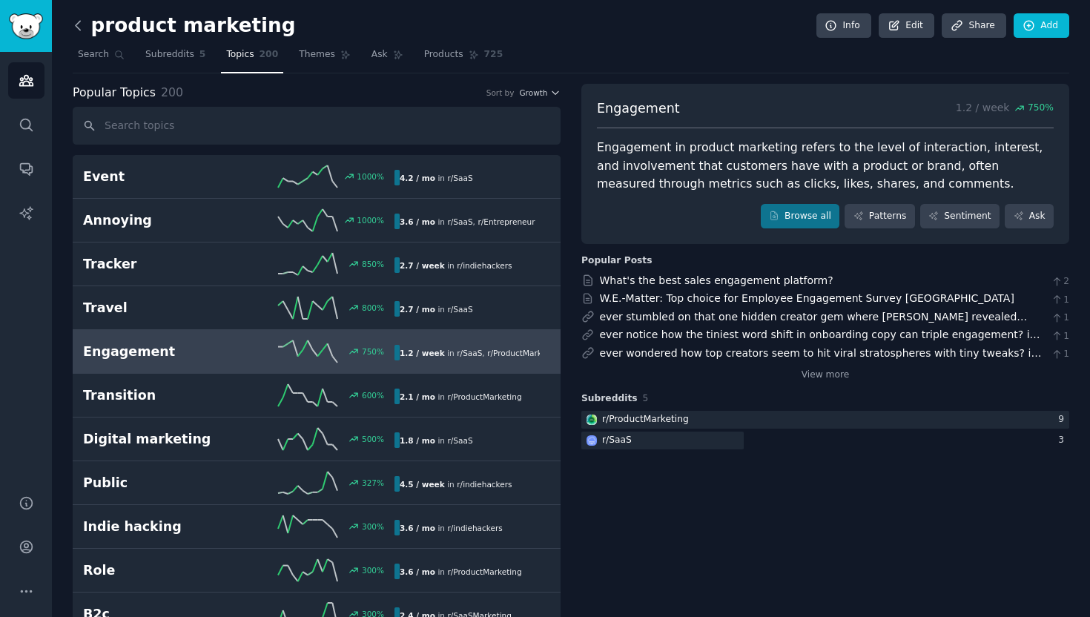
click at [78, 29] on icon at bounding box center [78, 25] width 4 height 9
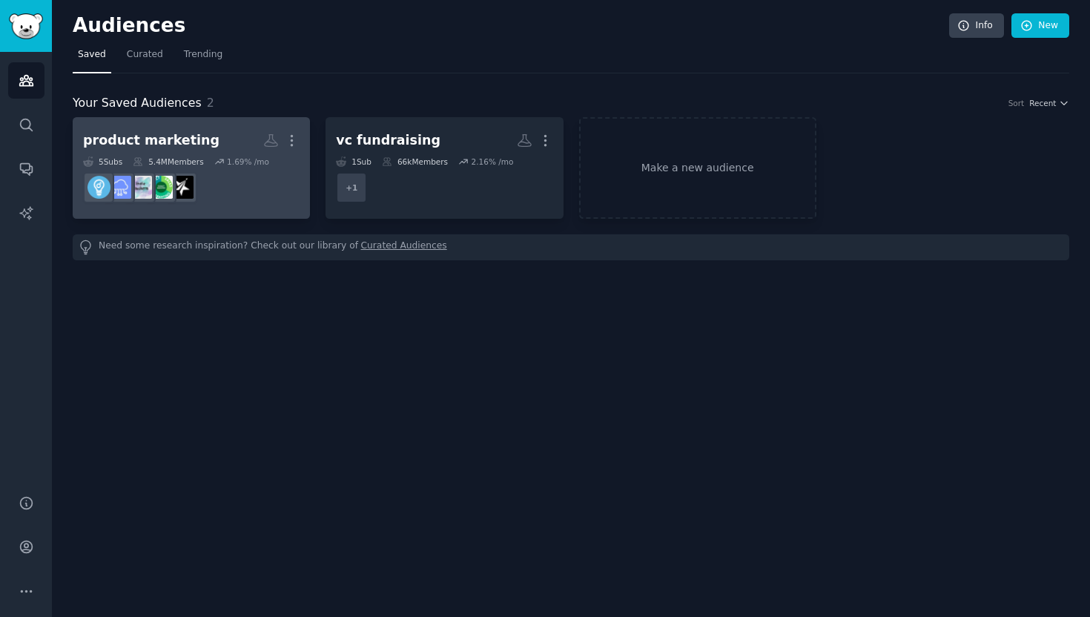
click at [219, 142] on h2 "product marketing More" at bounding box center [191, 140] width 216 height 26
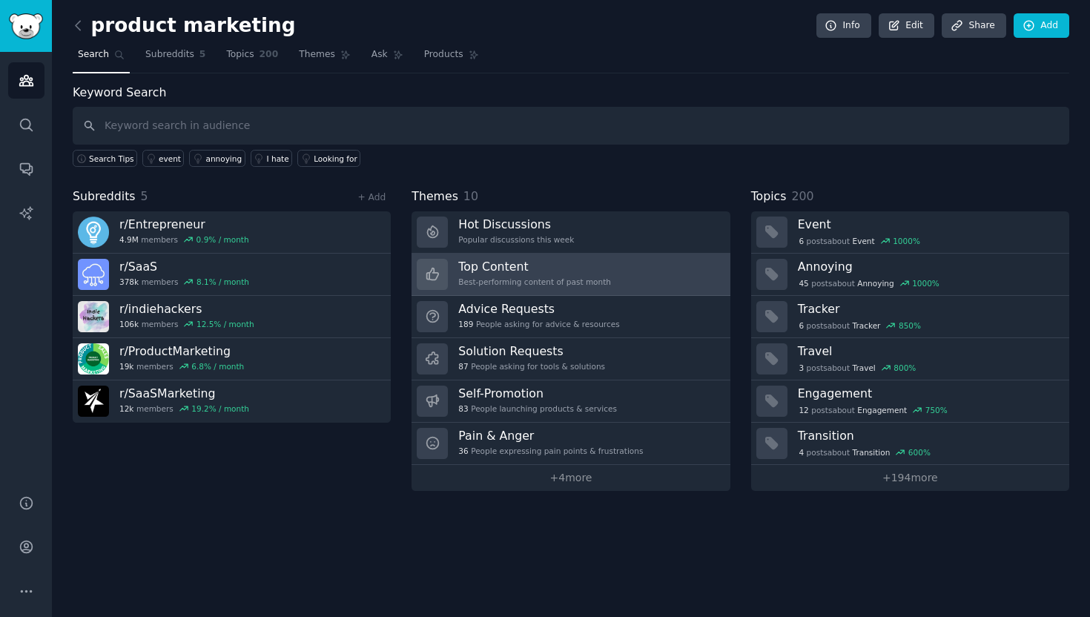
click at [472, 269] on h3 "Top Content" at bounding box center [534, 267] width 153 height 16
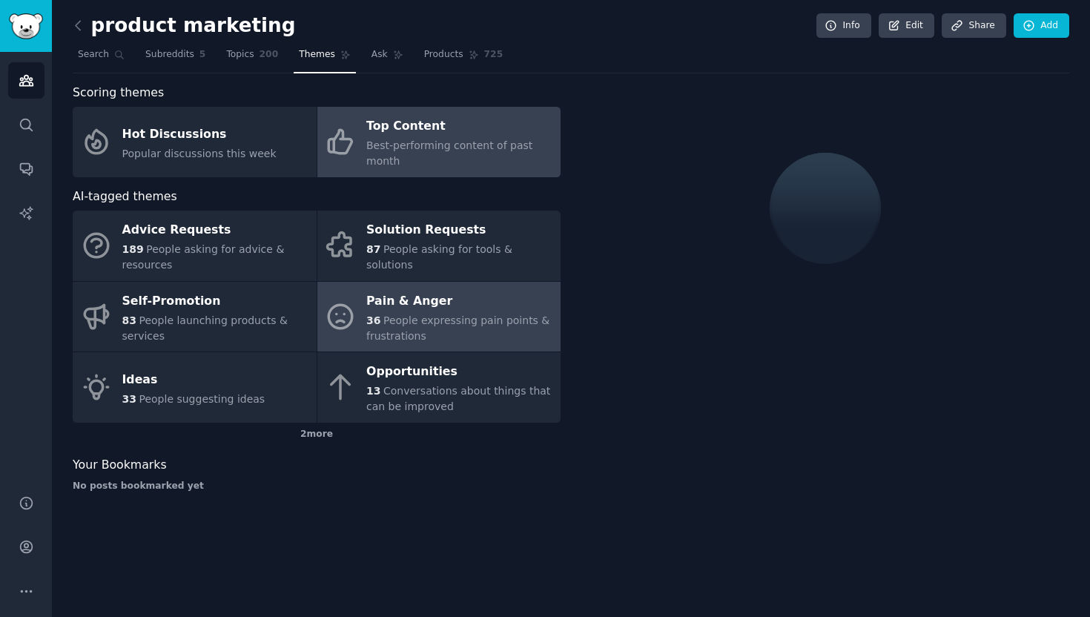
click at [456, 316] on span "People expressing pain points & frustrations" at bounding box center [457, 327] width 183 height 27
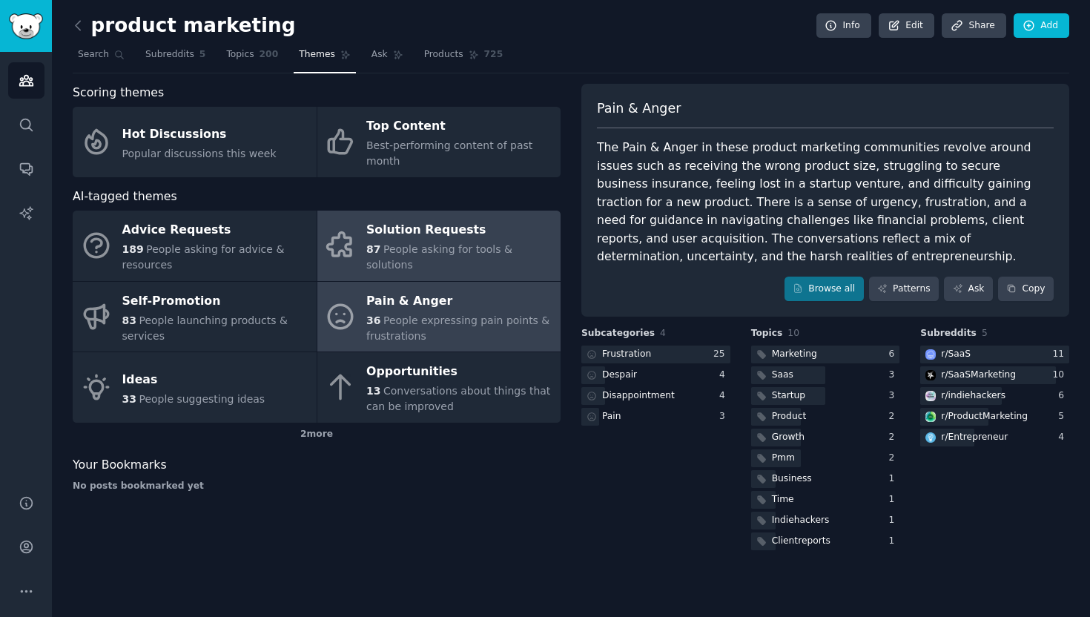
click at [468, 239] on div "Solution Requests" at bounding box center [459, 231] width 187 height 24
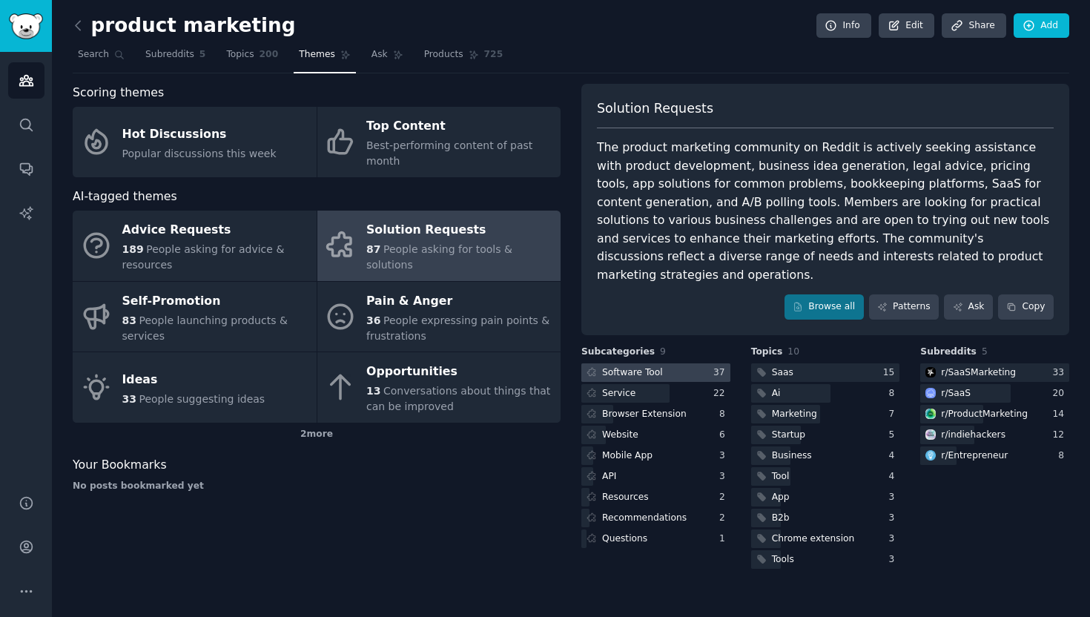
click at [651, 366] on div "Software Tool" at bounding box center [632, 372] width 61 height 13
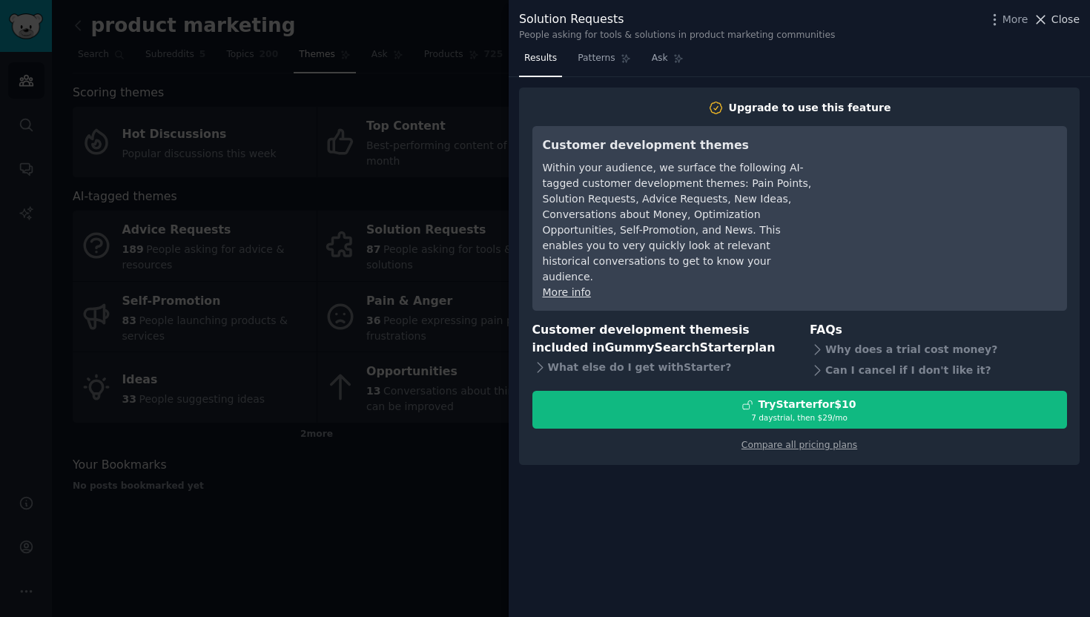
click at [1048, 18] on icon at bounding box center [1040, 20] width 16 height 16
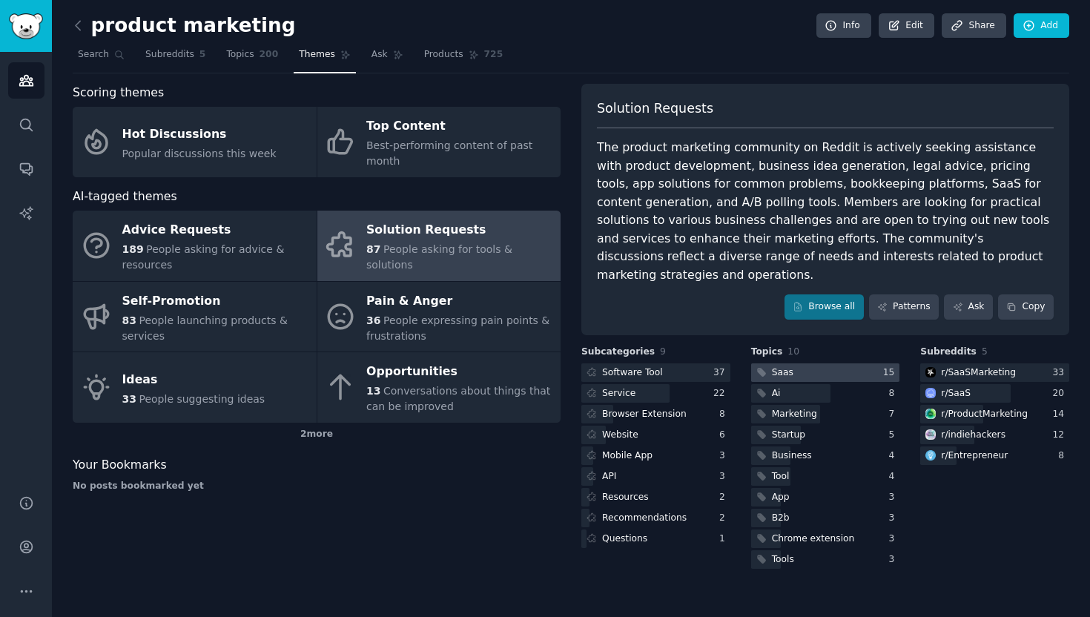
click at [819, 363] on div at bounding box center [825, 372] width 149 height 19
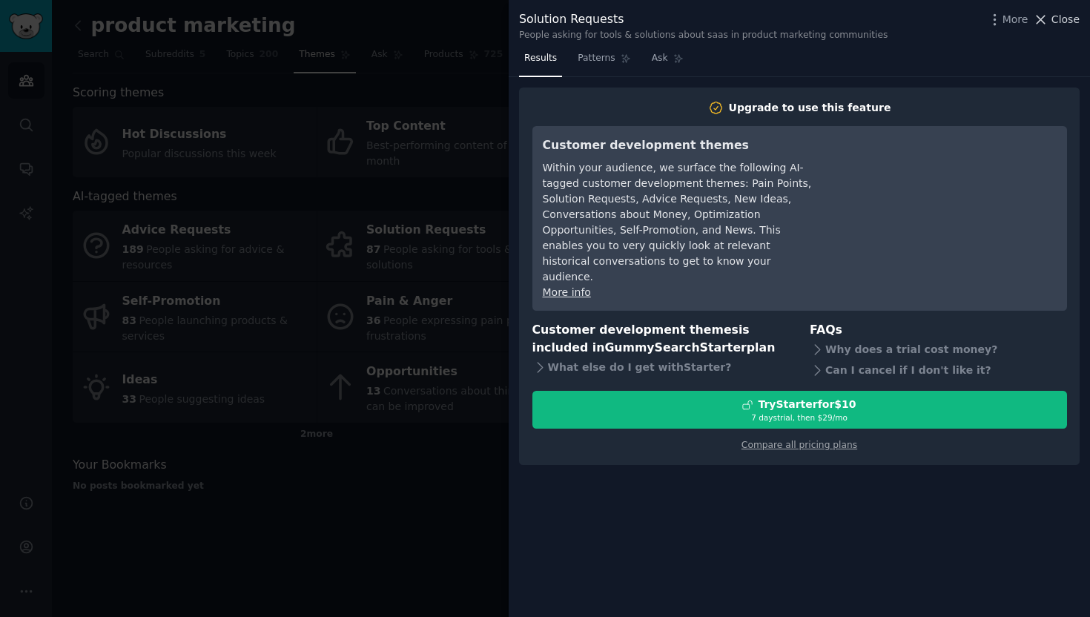
click at [1055, 21] on span "Close" at bounding box center [1065, 20] width 28 height 16
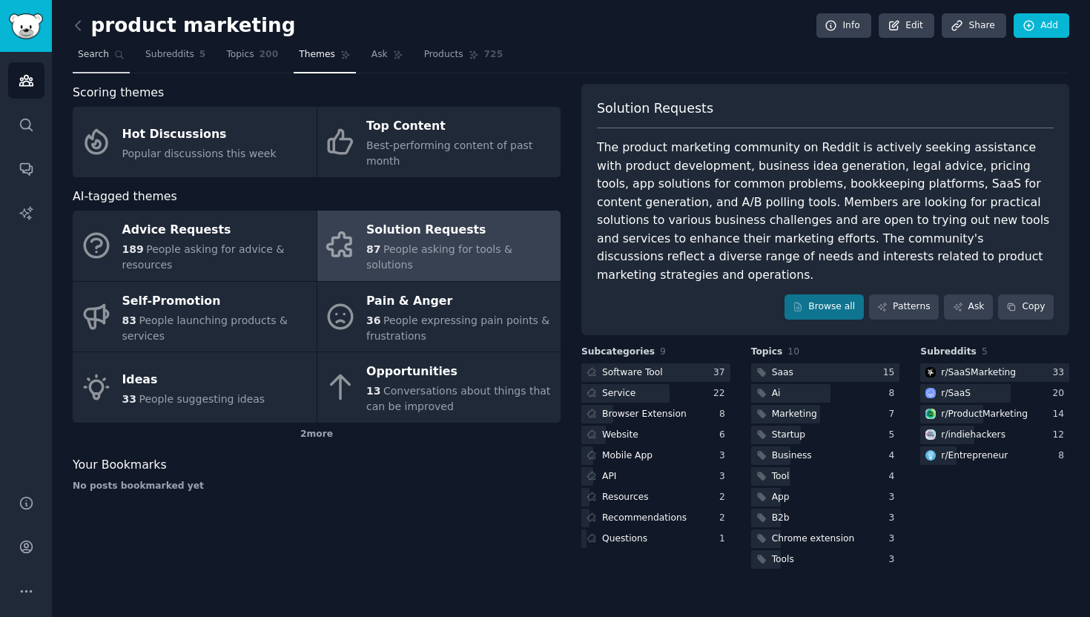
click at [102, 50] on span "Search" at bounding box center [93, 54] width 31 height 13
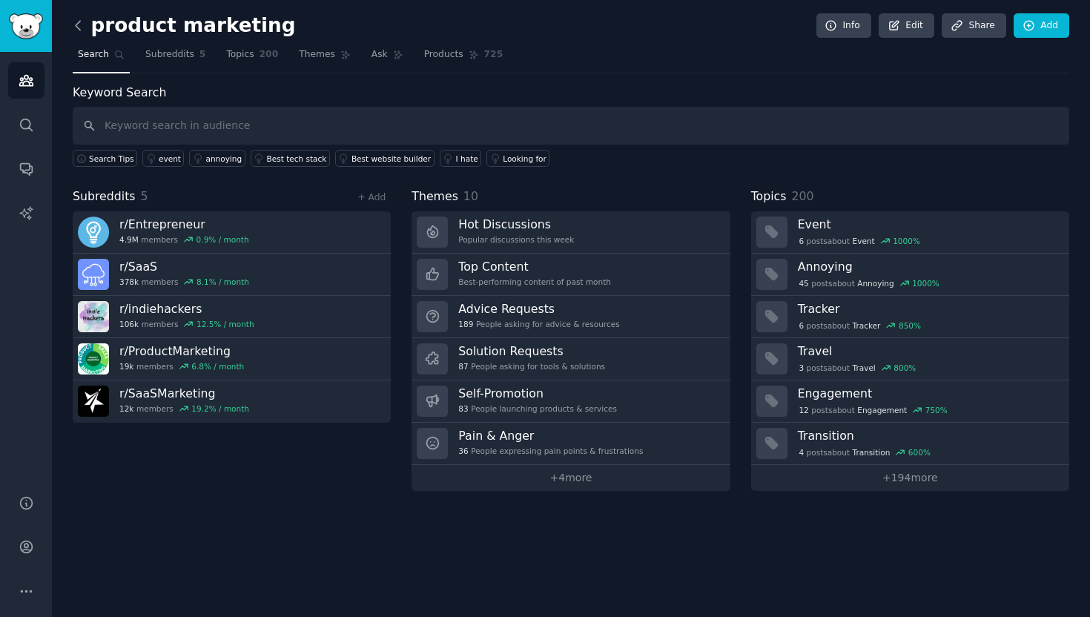
click at [76, 24] on icon at bounding box center [78, 25] width 4 height 9
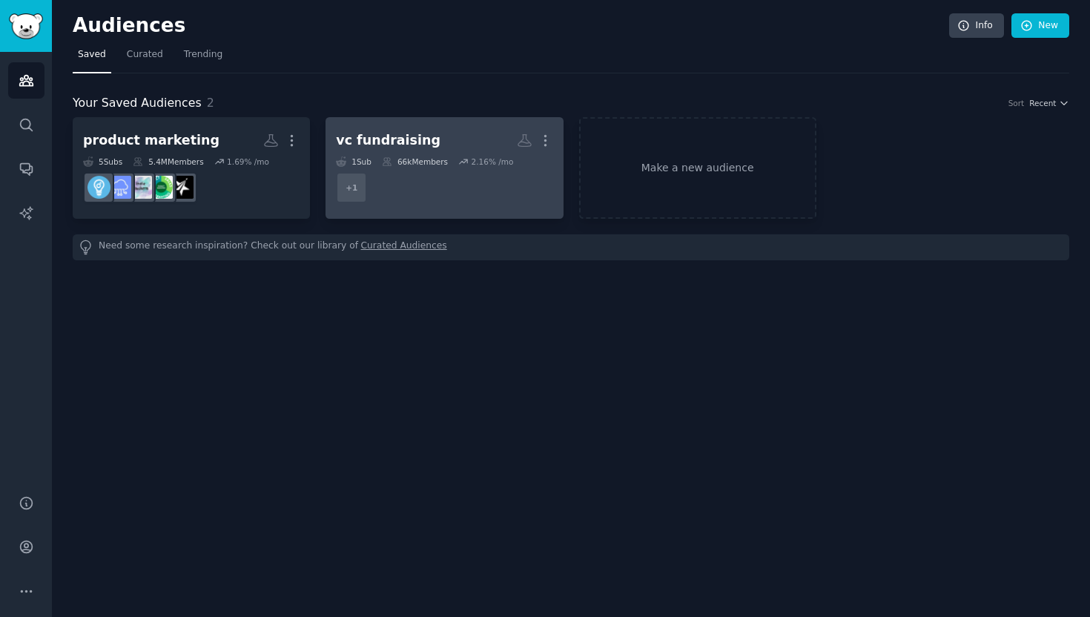
click at [394, 157] on div "66k Members" at bounding box center [415, 161] width 66 height 10
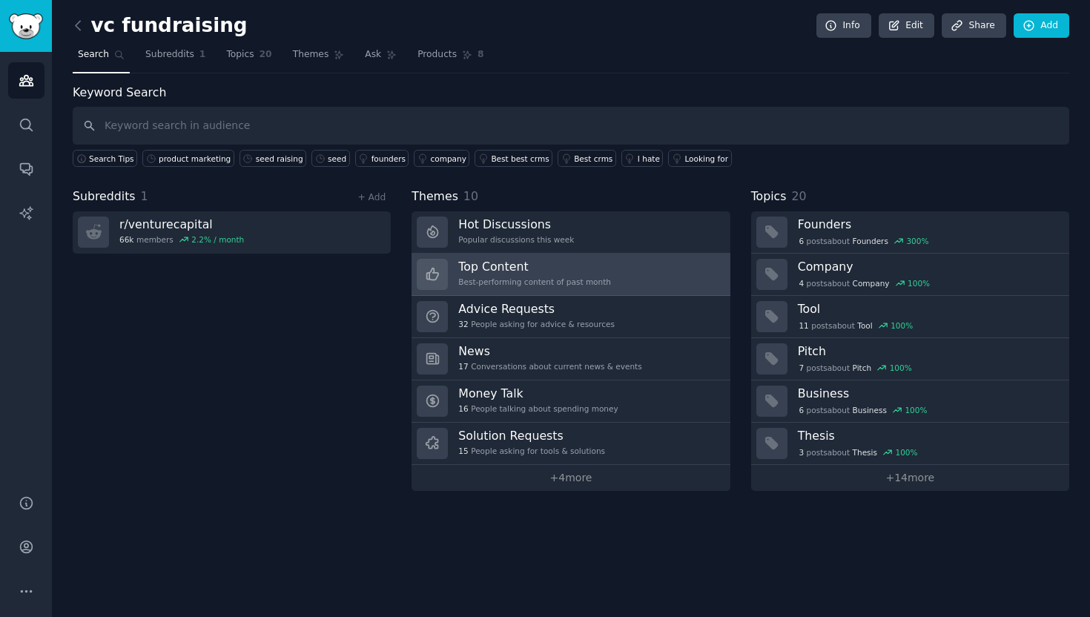
click at [502, 266] on h3 "Top Content" at bounding box center [534, 267] width 153 height 16
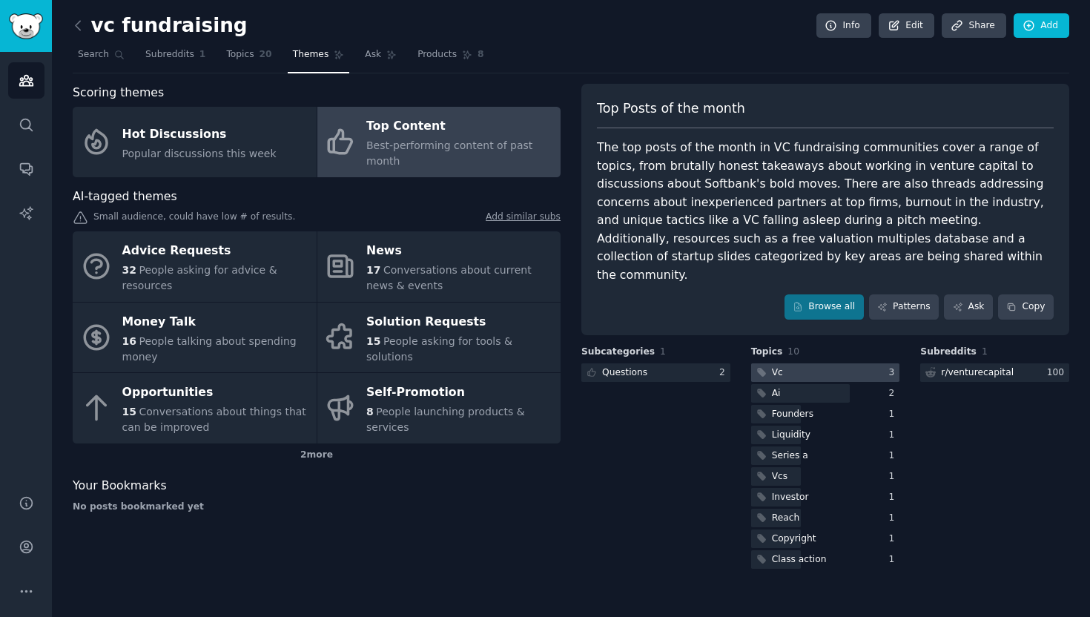
click at [793, 363] on div at bounding box center [825, 372] width 149 height 19
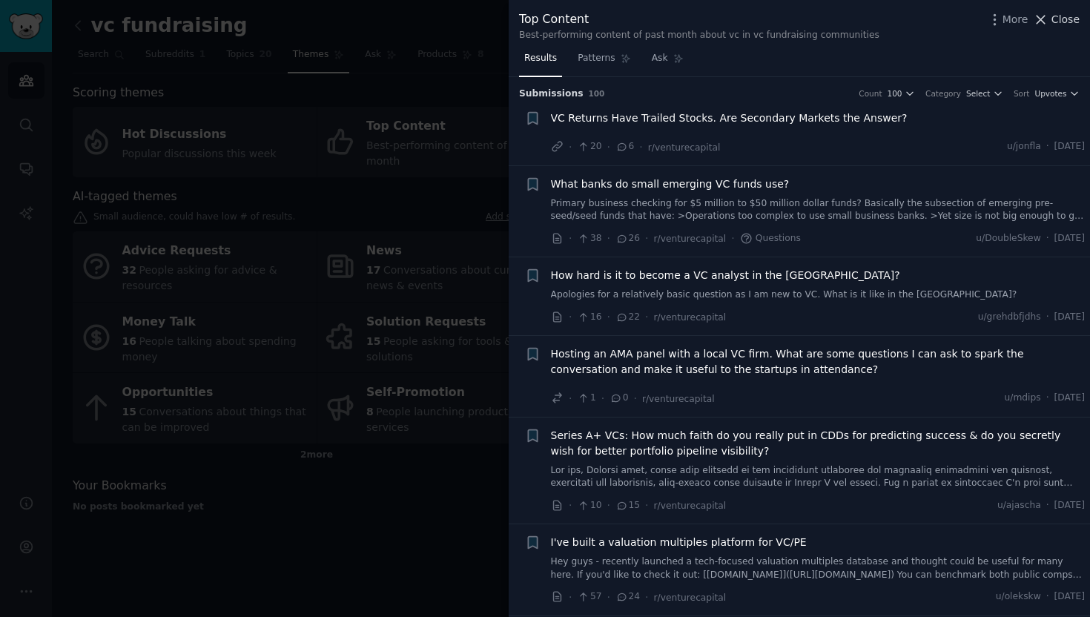
click at [1064, 21] on span "Close" at bounding box center [1065, 20] width 28 height 16
